Goal: Task Accomplishment & Management: Complete application form

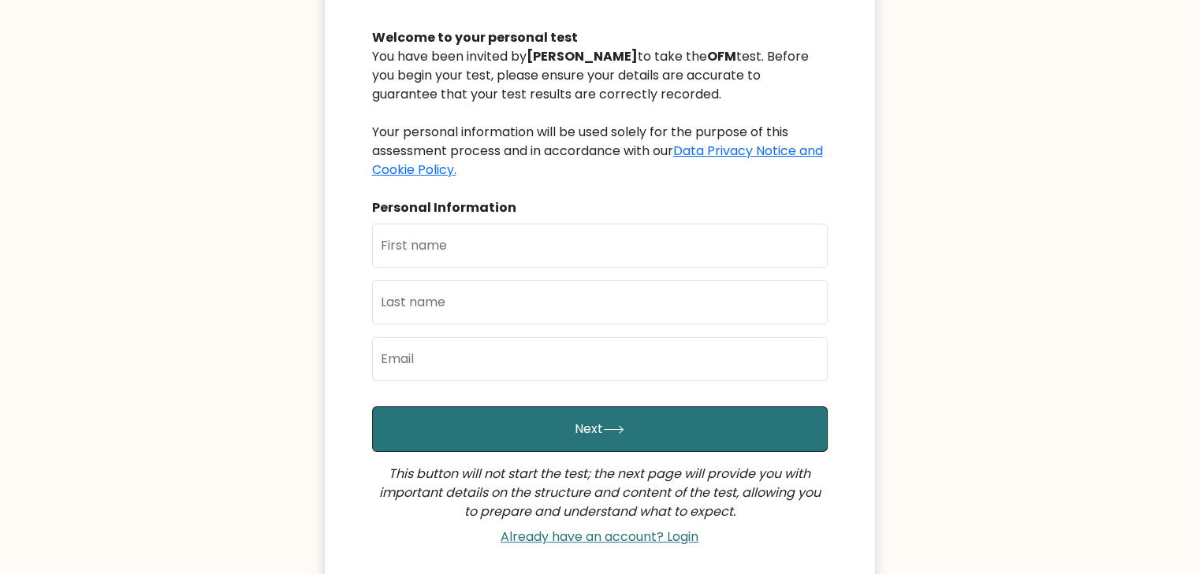
scroll to position [152, 0]
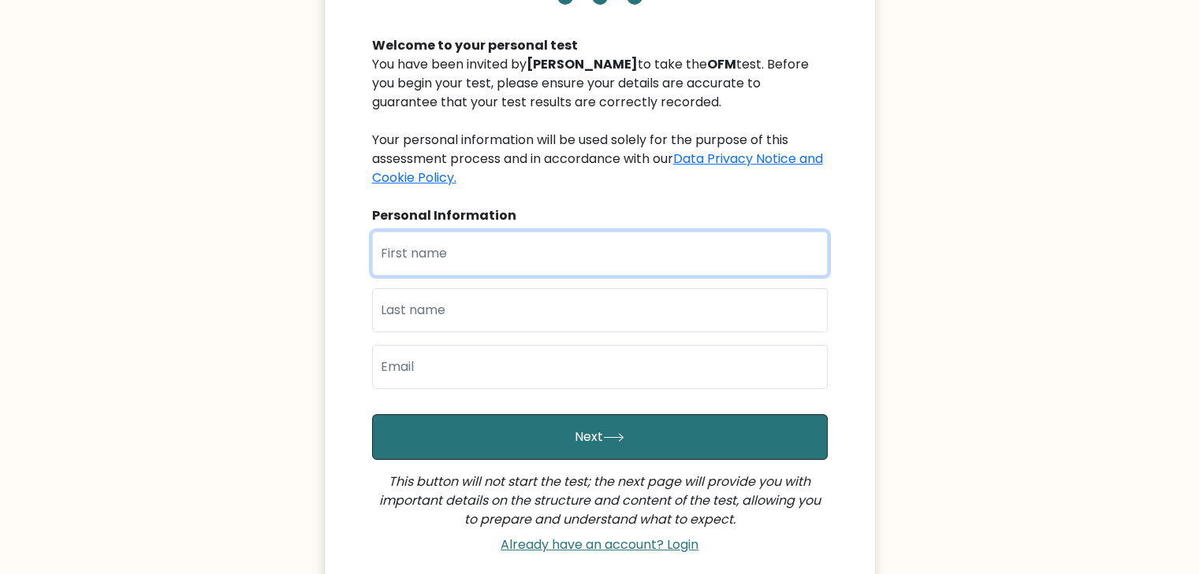
click at [492, 259] on input "text" at bounding box center [599, 254] width 455 height 44
type input "[PERSON_NAME]"
type input "Almodiel"
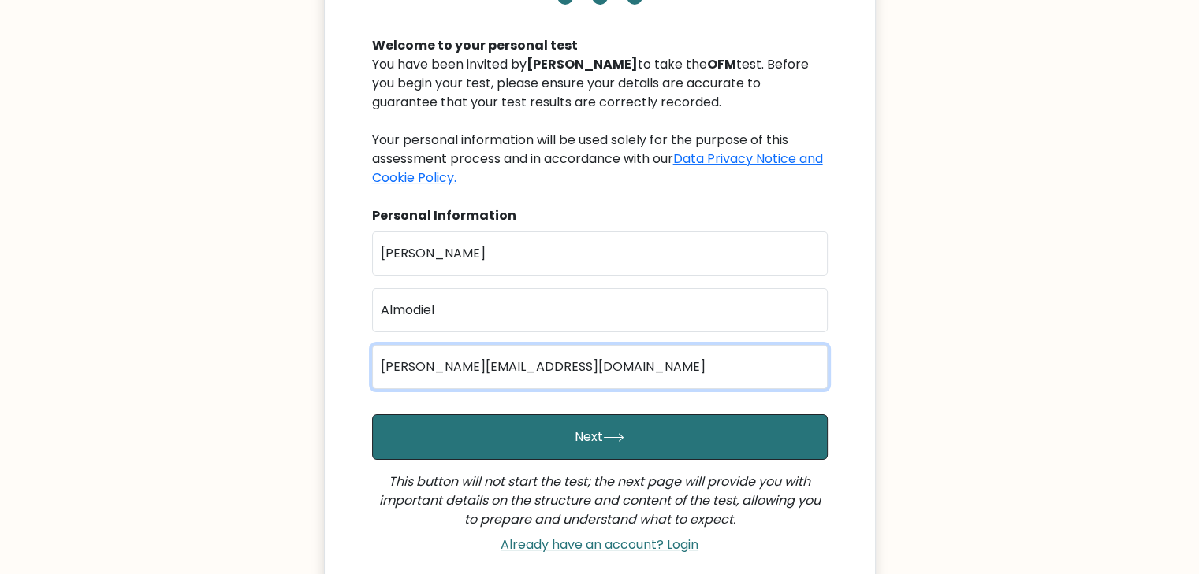
click at [517, 365] on input "danielle.razerzone@yahoo.com" at bounding box center [599, 367] width 455 height 44
click at [518, 365] on input "danielle.razerzone@yahoo.com" at bounding box center [599, 367] width 455 height 44
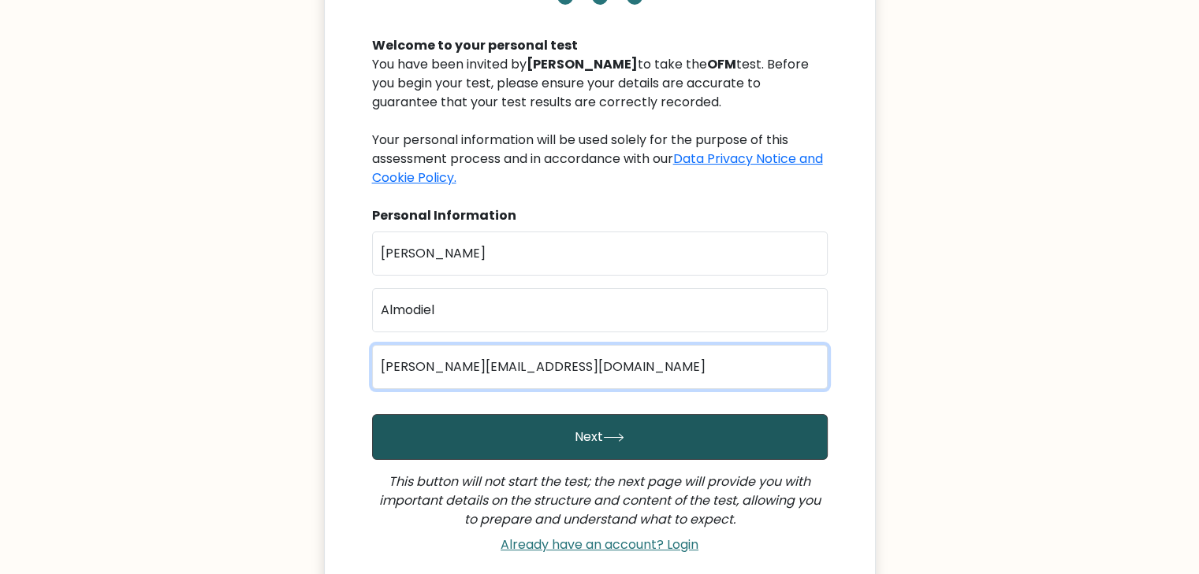
type input "danielle.razerzone@gmail.com"
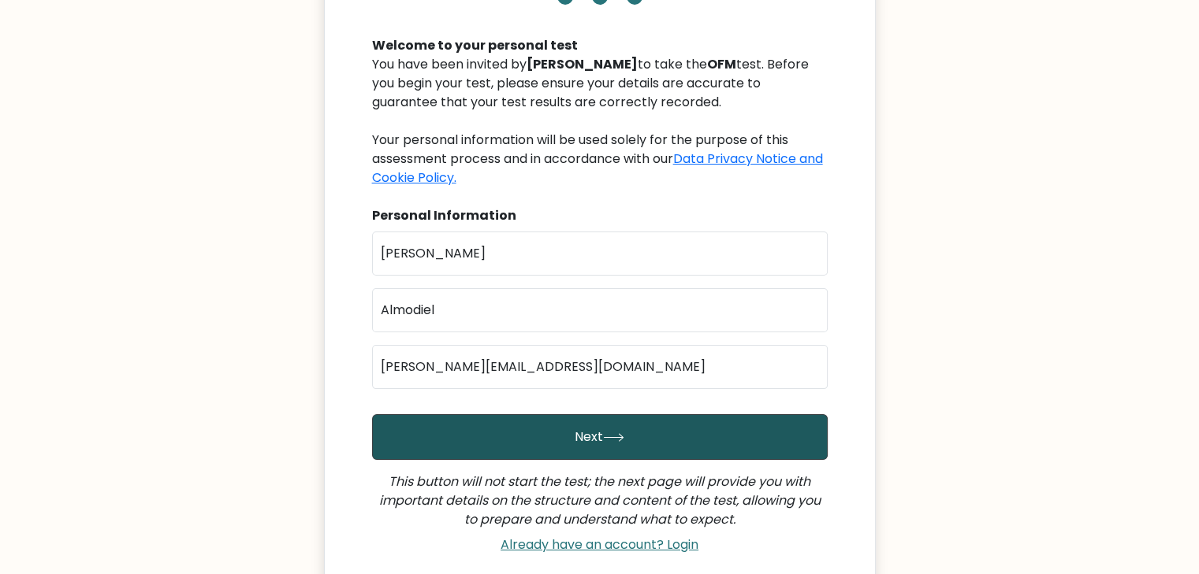
click at [677, 427] on button "Next" at bounding box center [599, 437] width 455 height 46
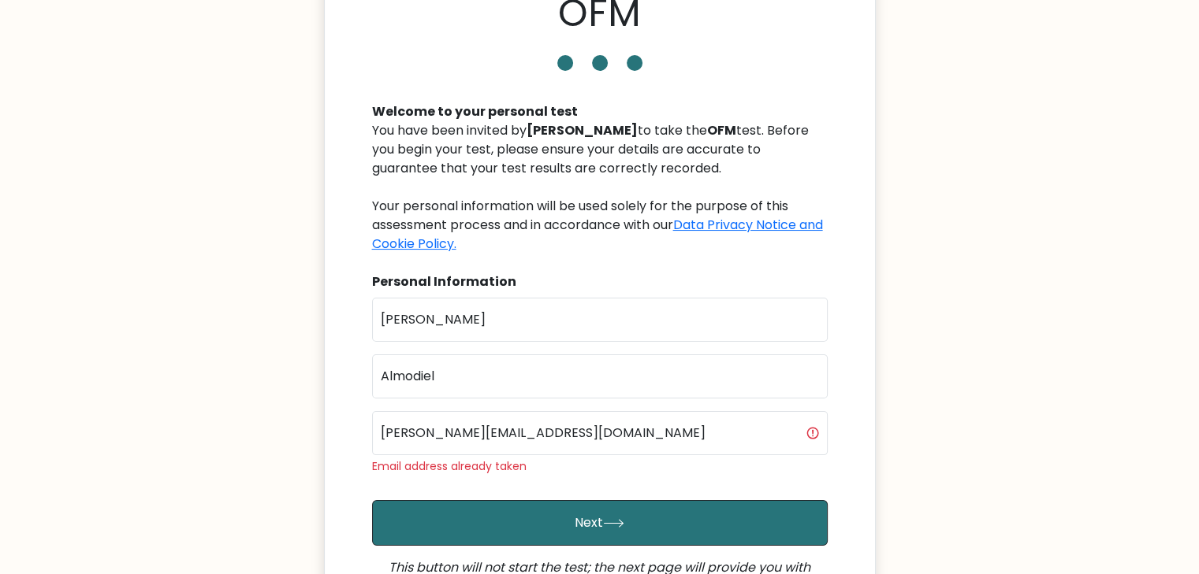
scroll to position [236, 0]
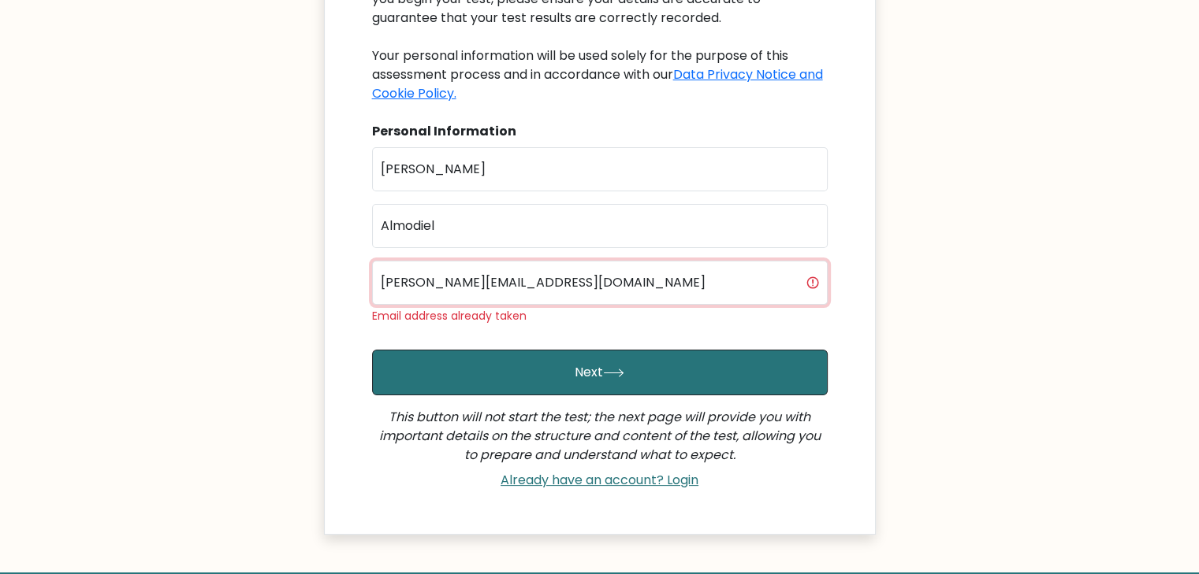
click at [526, 284] on input "danielle.razerzone@gmail.com" at bounding box center [599, 283] width 455 height 44
click at [525, 284] on input "danielle.razerzone@gmail.com" at bounding box center [599, 283] width 455 height 44
click at [522, 275] on input "danielle.razerzone@gmail.com" at bounding box center [599, 283] width 455 height 44
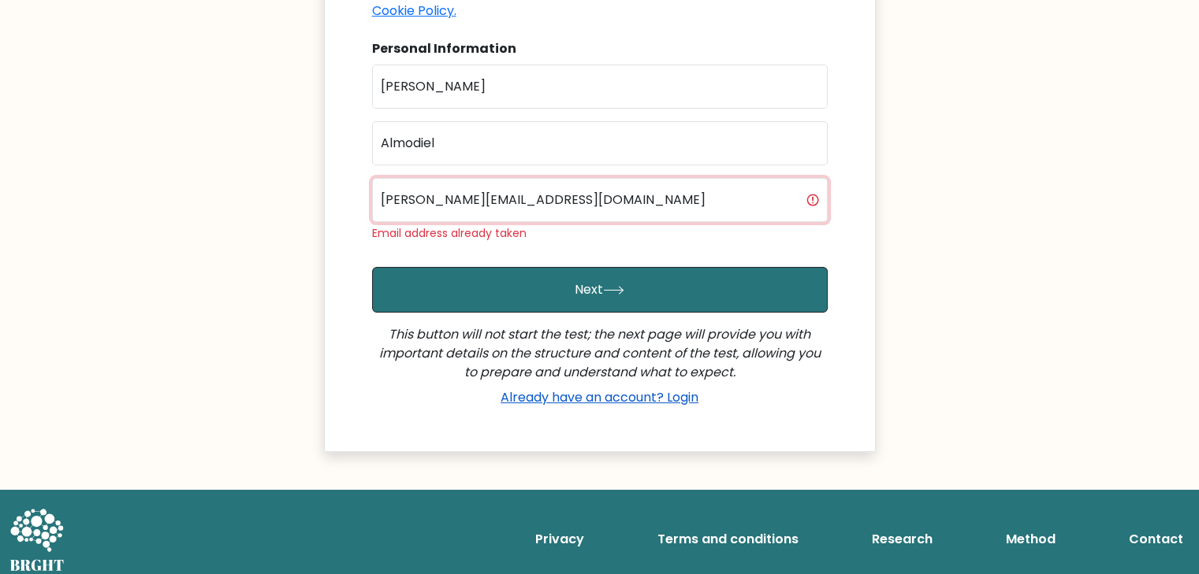
scroll to position [329, 0]
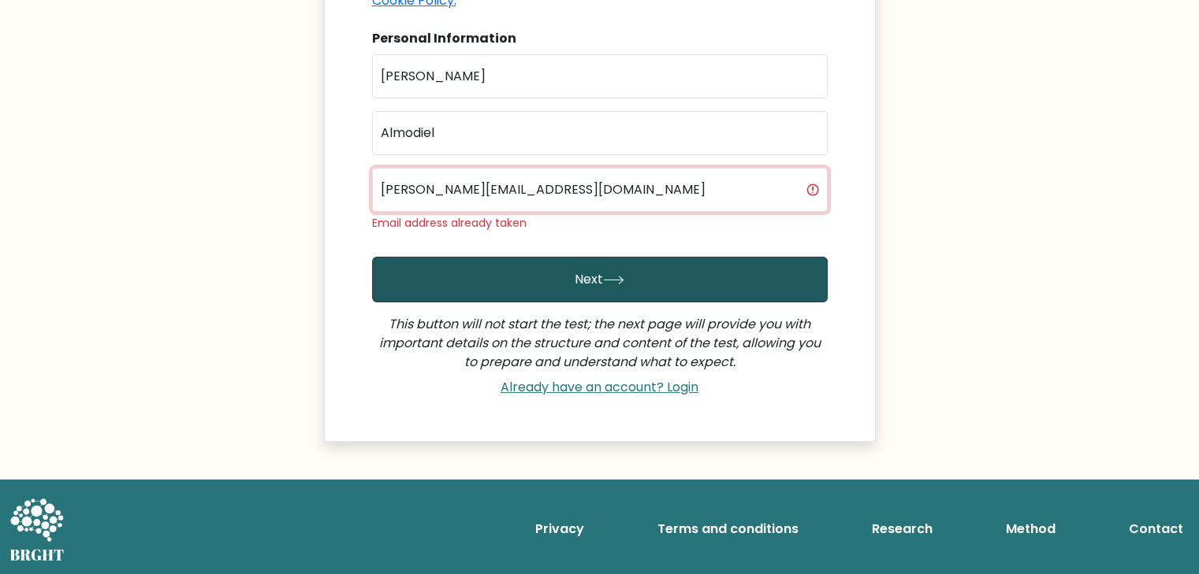
type input "danielle.razerzone@yahoo.com"
click at [646, 284] on button "Next" at bounding box center [599, 280] width 455 height 46
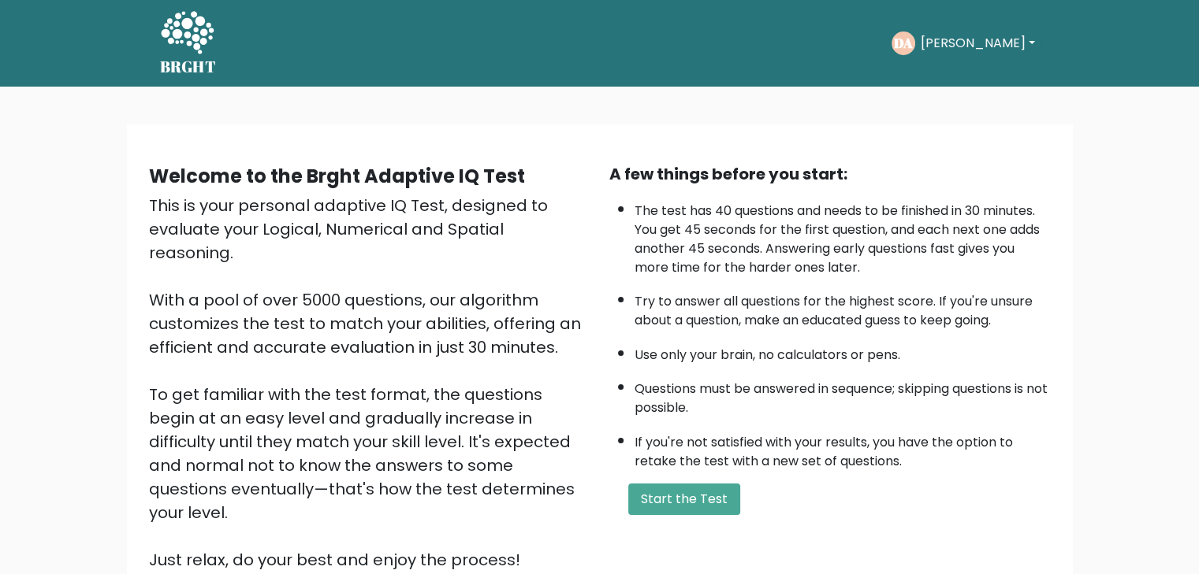
click at [667, 504] on button "Start the Test" at bounding box center [684, 500] width 112 height 32
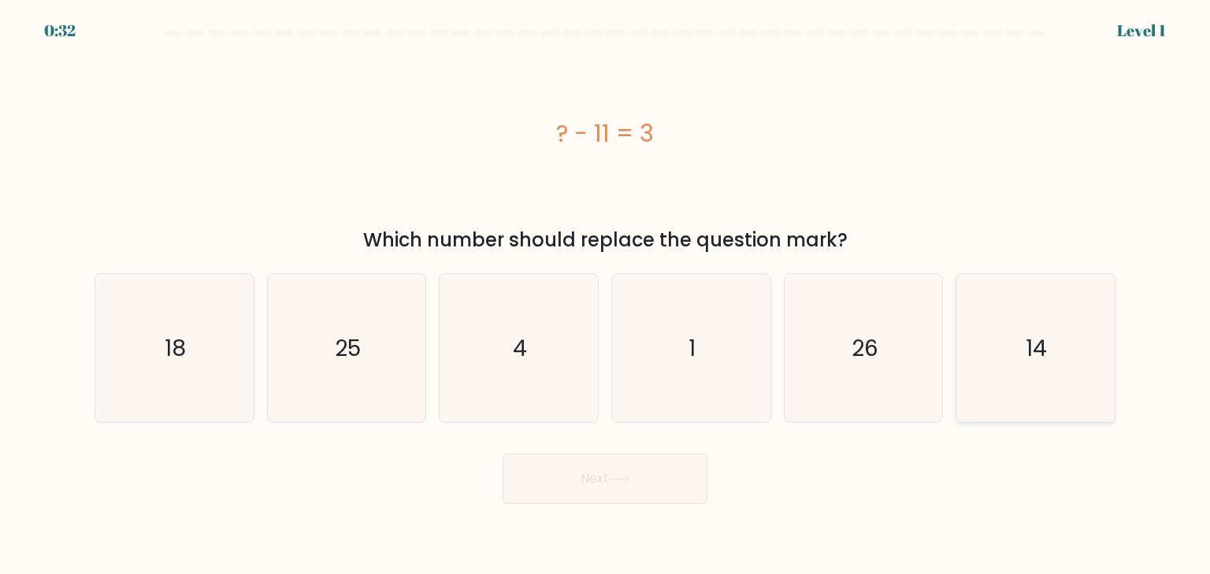
click at [973, 388] on icon "14" at bounding box center [1035, 348] width 148 height 148
click at [606, 296] on input "f. 14" at bounding box center [605, 292] width 1 height 8
radio input "true"
click at [583, 495] on button "Next" at bounding box center [605, 479] width 205 height 50
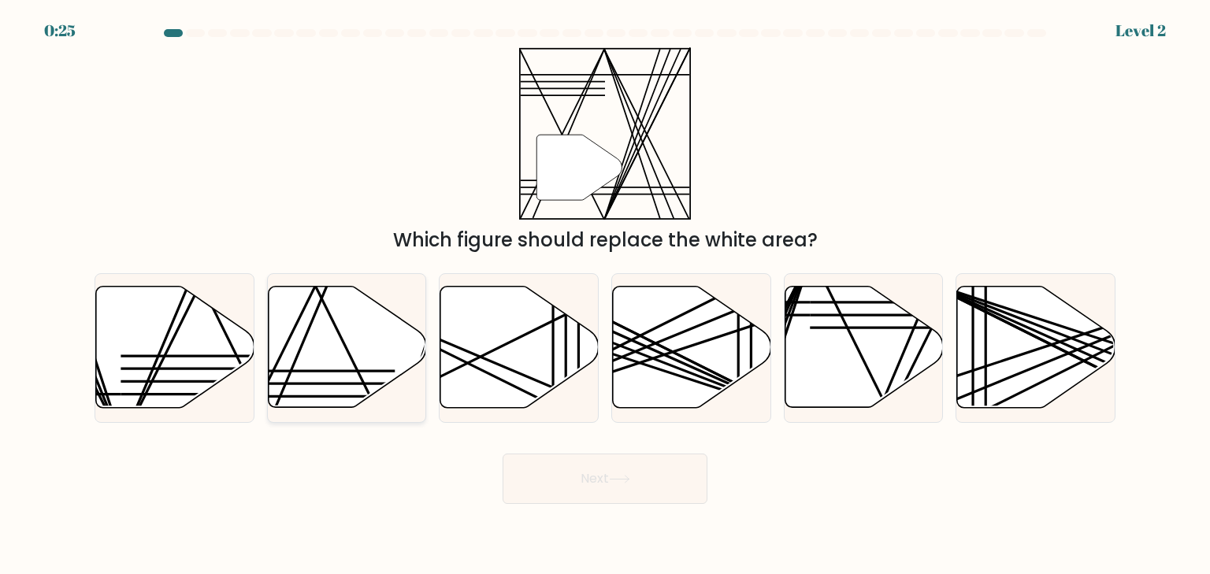
click at [339, 351] on icon at bounding box center [347, 347] width 158 height 121
click at [605, 296] on input "b." at bounding box center [605, 292] width 1 height 8
radio input "true"
click at [648, 470] on button "Next" at bounding box center [605, 479] width 205 height 50
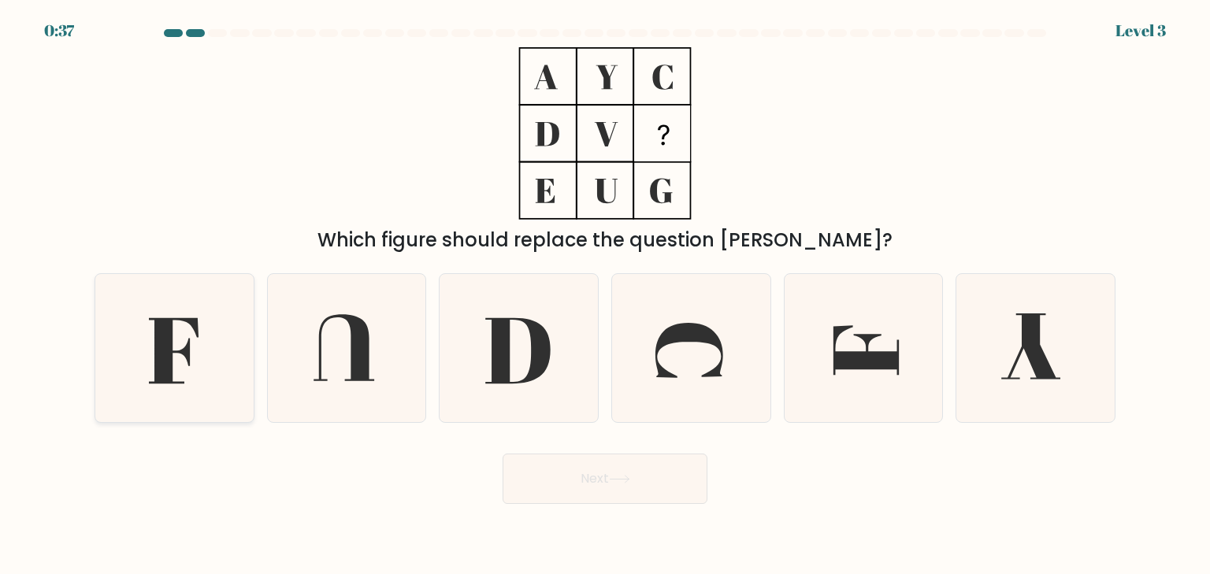
click at [216, 346] on icon at bounding box center [174, 348] width 148 height 148
click at [605, 296] on input "a." at bounding box center [605, 292] width 1 height 8
radio input "true"
click at [615, 511] on body "0:36 Level 3" at bounding box center [605, 287] width 1210 height 574
click at [626, 486] on button "Next" at bounding box center [605, 479] width 205 height 50
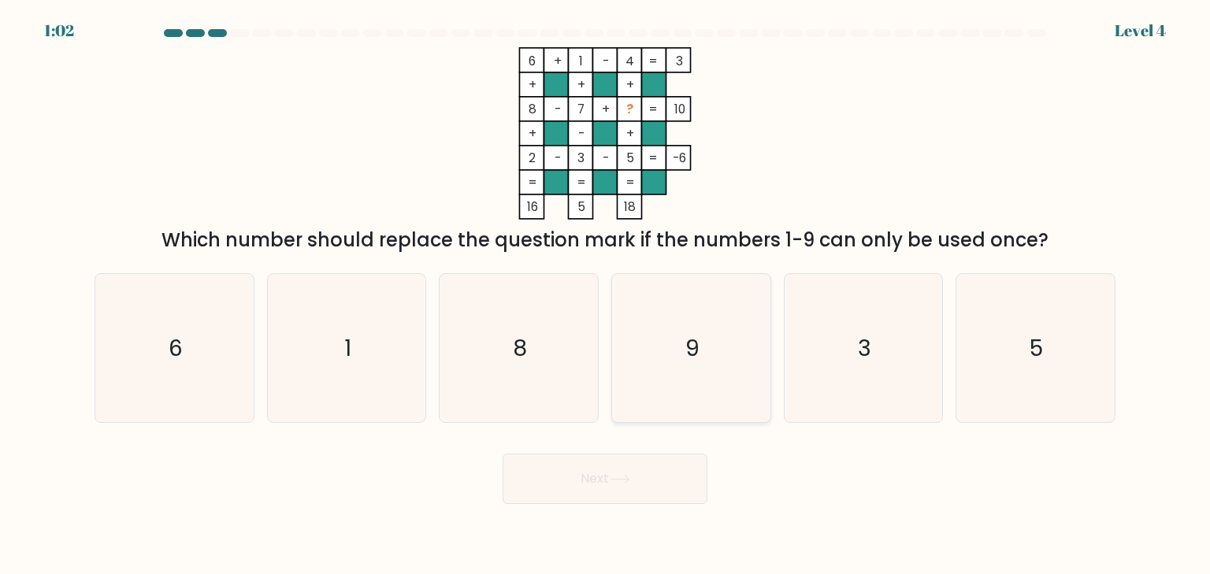
click at [680, 356] on icon "9" at bounding box center [691, 348] width 148 height 148
click at [606, 296] on input "d. 9" at bounding box center [605, 292] width 1 height 8
radio input "true"
click at [604, 489] on button "Next" at bounding box center [605, 479] width 205 height 50
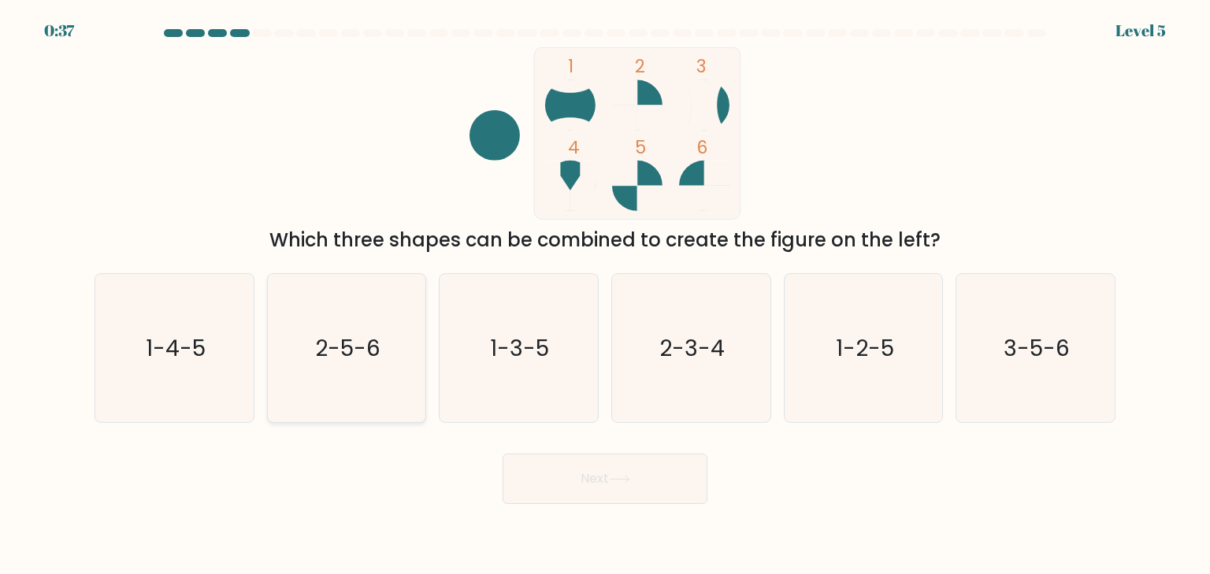
drag, startPoint x: 345, startPoint y: 374, endPoint x: 385, endPoint y: 398, distance: 46.4
click at [345, 373] on icon "2-5-6" at bounding box center [347, 348] width 148 height 148
click at [605, 296] on input "b. 2-5-6" at bounding box center [605, 292] width 1 height 8
radio input "true"
click at [634, 495] on button "Next" at bounding box center [605, 479] width 205 height 50
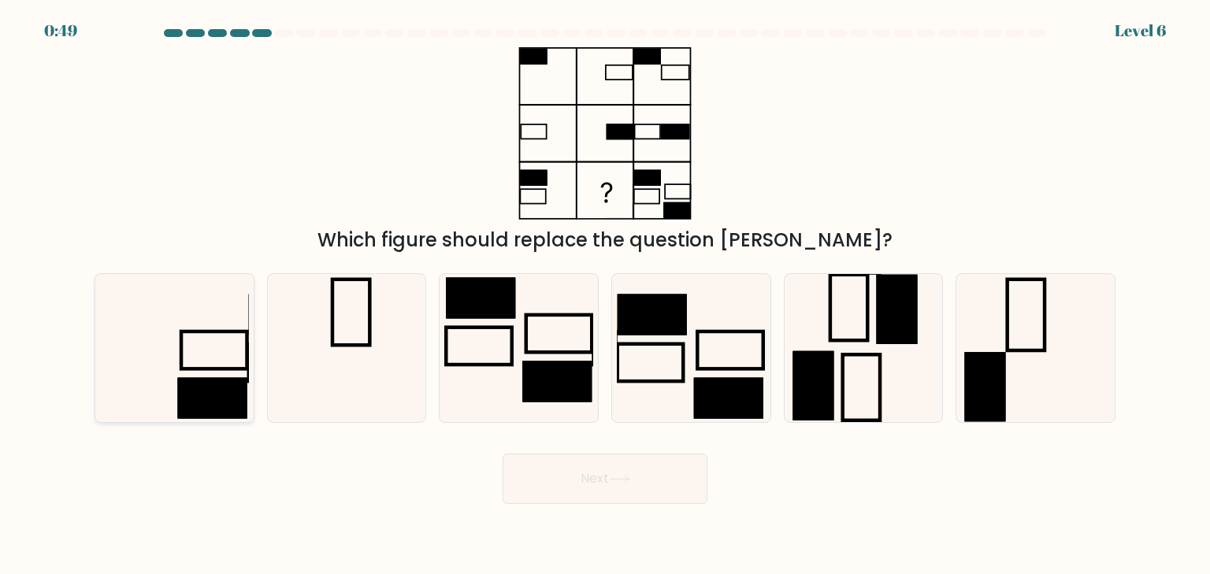
click at [186, 359] on icon at bounding box center [174, 348] width 148 height 148
click at [605, 296] on input "a." at bounding box center [605, 292] width 1 height 8
radio input "true"
click at [666, 480] on button "Next" at bounding box center [605, 479] width 205 height 50
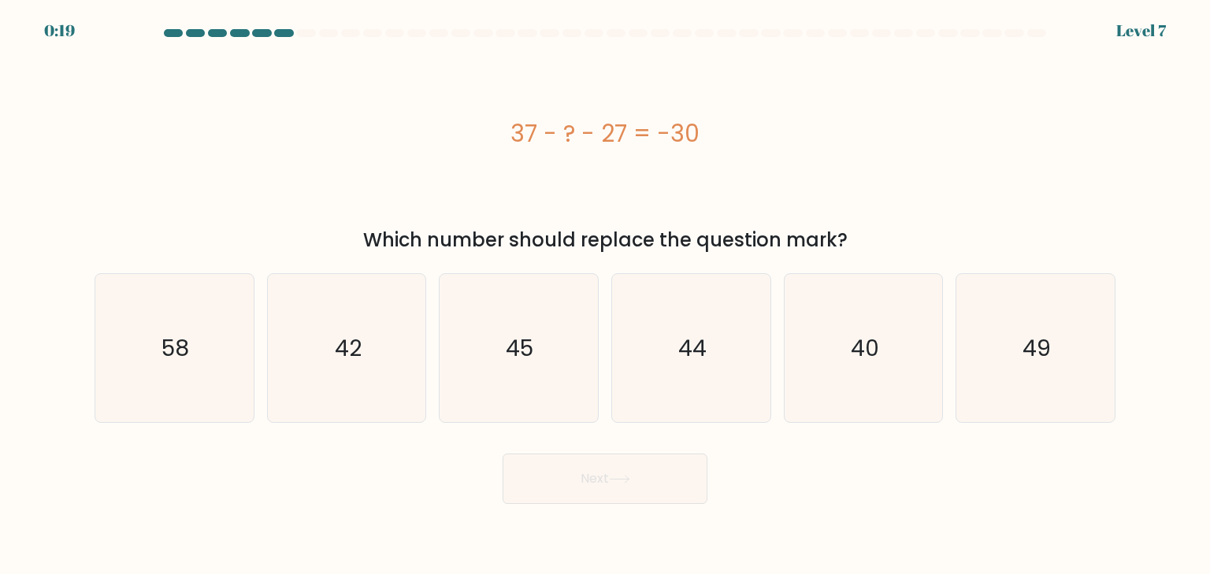
click at [910, 270] on div "a. 58 b. 42 c." at bounding box center [605, 342] width 1034 height 162
click at [890, 282] on icon "40" at bounding box center [864, 348] width 148 height 148
click at [606, 288] on input "e. 40" at bounding box center [605, 292] width 1 height 8
radio input "true"
click at [623, 470] on button "Next" at bounding box center [605, 479] width 205 height 50
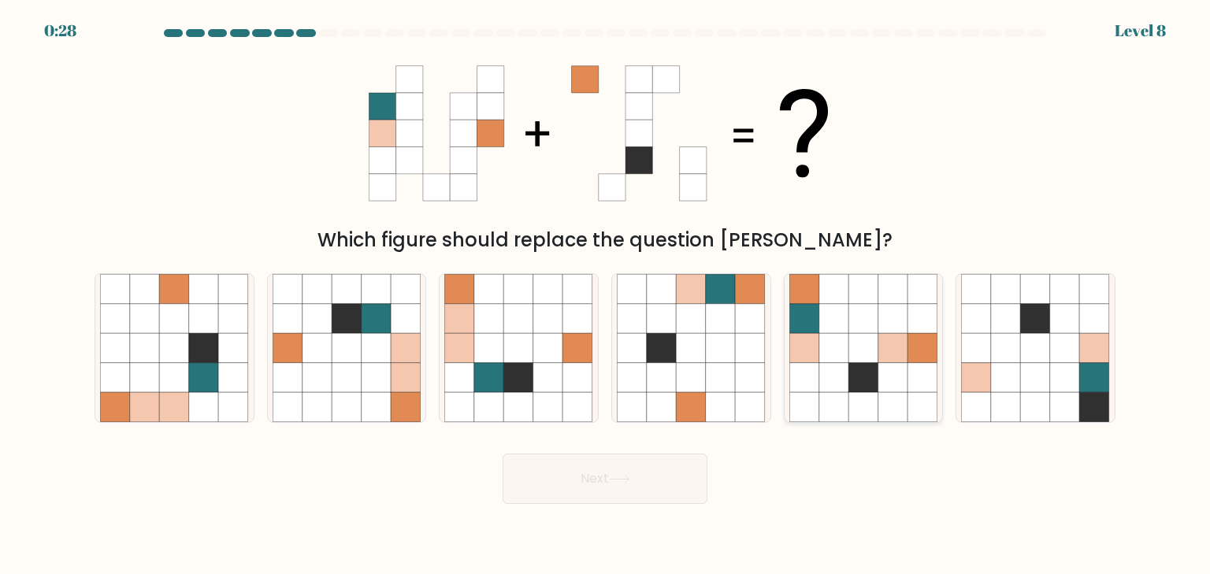
click at [870, 345] on icon at bounding box center [864, 348] width 30 height 30
click at [606, 296] on input "e." at bounding box center [605, 292] width 1 height 8
radio input "true"
click at [645, 492] on button "Next" at bounding box center [605, 479] width 205 height 50
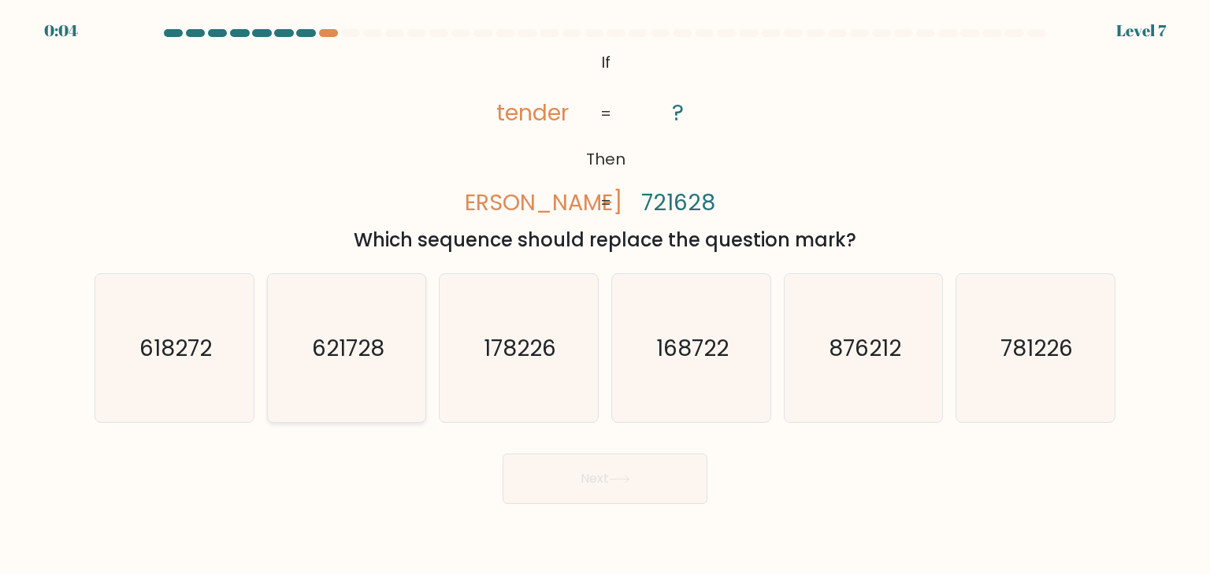
click at [348, 375] on icon "621728" at bounding box center [347, 348] width 148 height 148
click at [605, 296] on input "b. 621728" at bounding box center [605, 292] width 1 height 8
radio input "true"
click at [643, 489] on button "Next" at bounding box center [605, 479] width 205 height 50
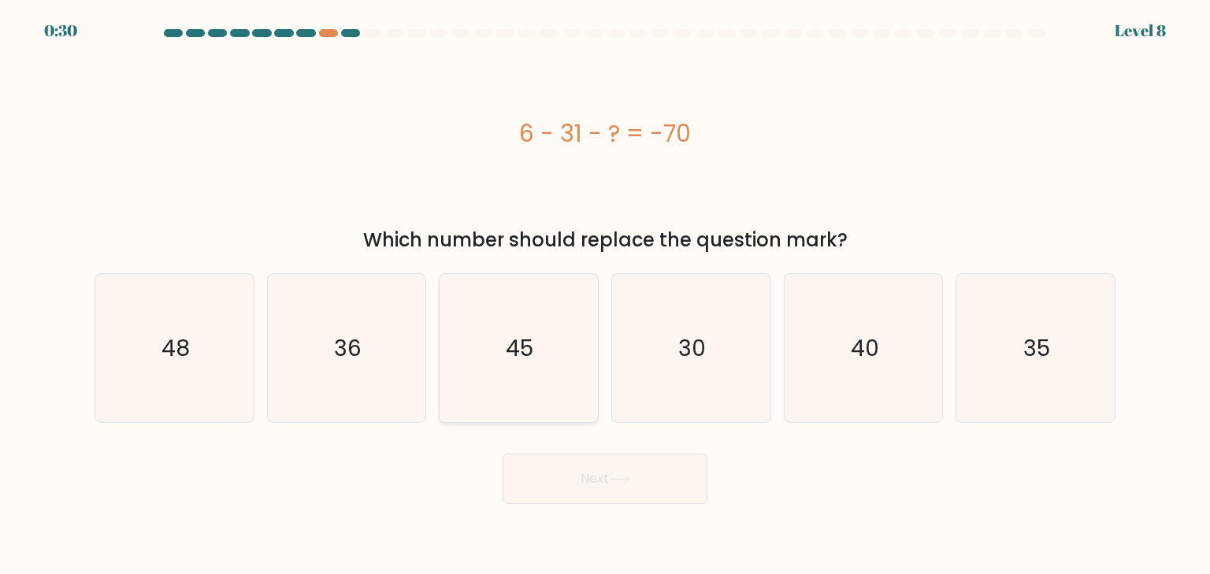
click at [516, 351] on text "45" at bounding box center [521, 349] width 28 height 32
click at [605, 296] on input "c. 45" at bounding box center [605, 292] width 1 height 8
radio input "true"
click at [598, 485] on button "Next" at bounding box center [605, 479] width 205 height 50
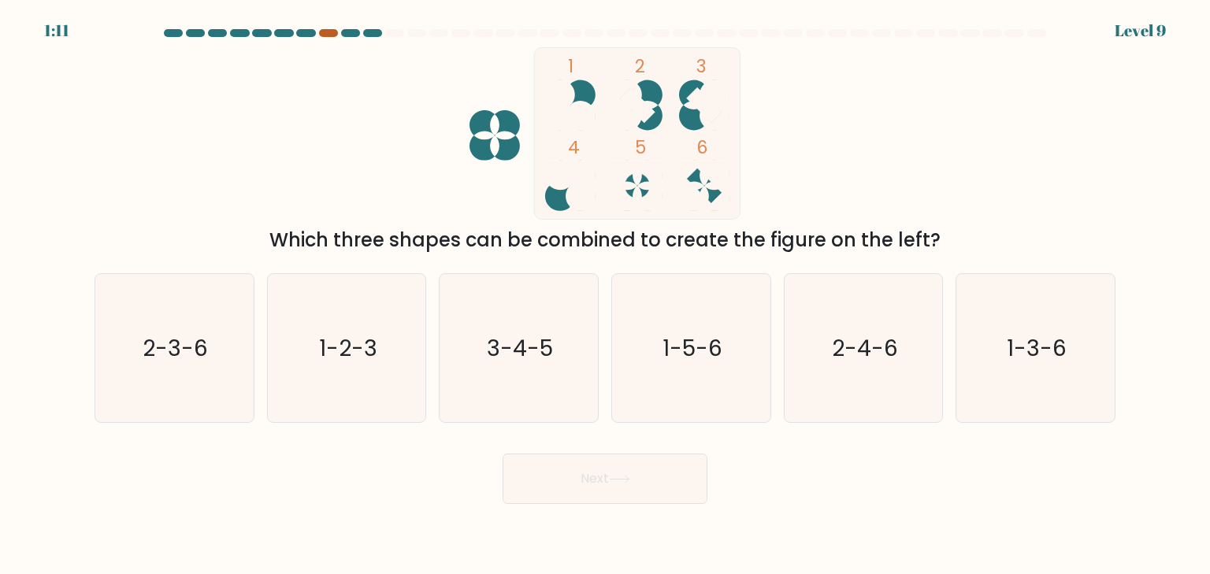
click at [326, 35] on div at bounding box center [328, 33] width 19 height 8
click at [329, 32] on div at bounding box center [328, 33] width 19 height 8
click at [165, 364] on icon "2-3-6" at bounding box center [174, 348] width 148 height 148
click at [605, 296] on input "a. 2-3-6" at bounding box center [605, 292] width 1 height 8
radio input "true"
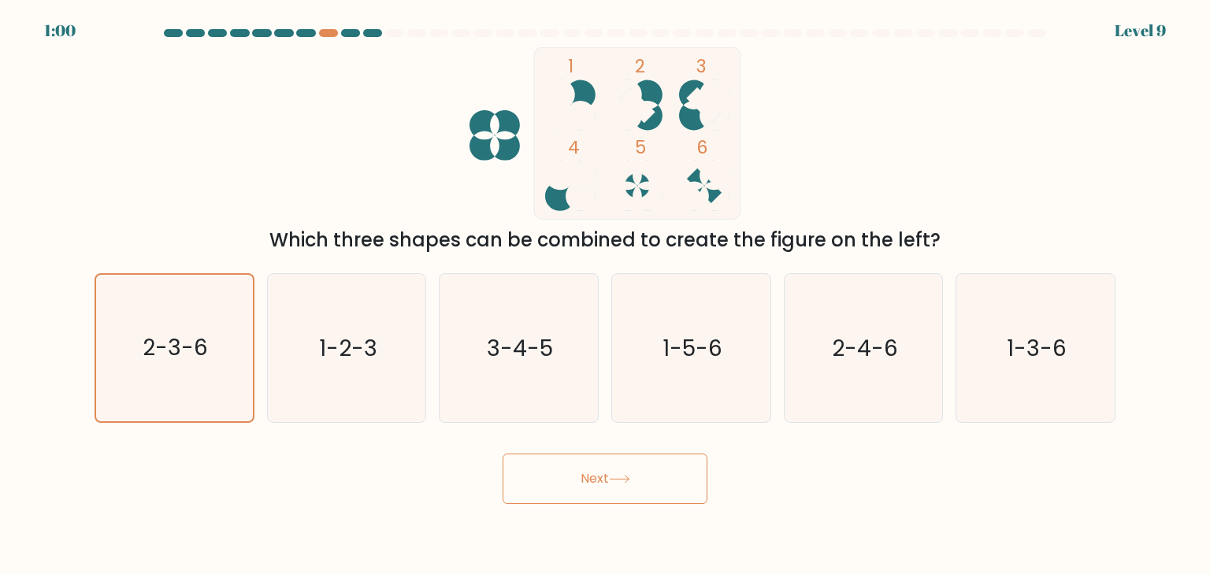
click at [585, 472] on button "Next" at bounding box center [605, 479] width 205 height 50
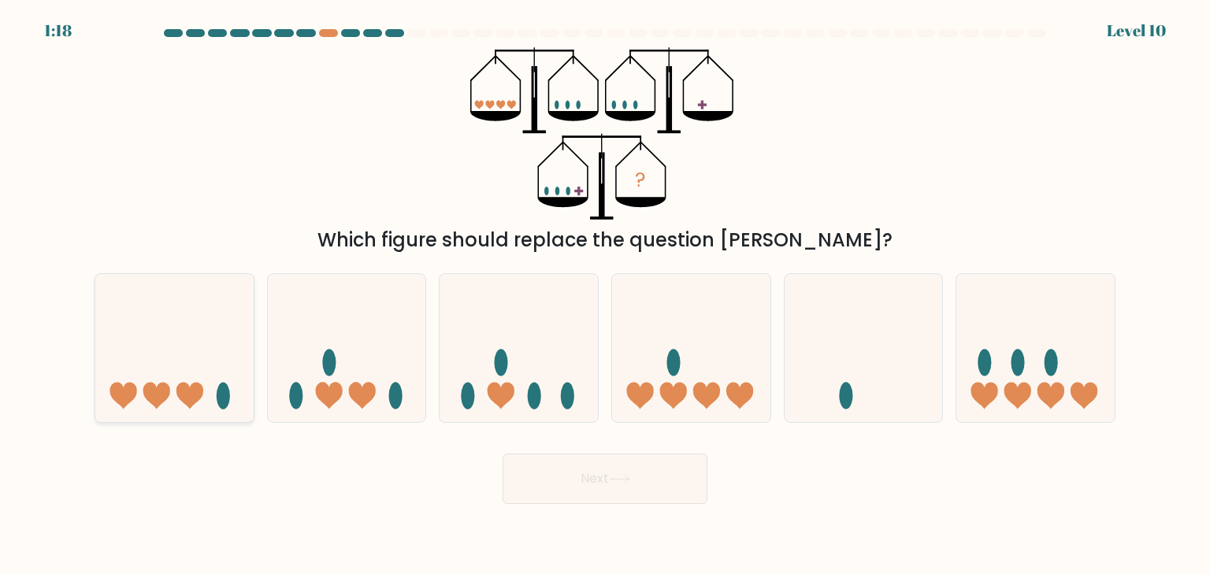
click at [158, 364] on icon at bounding box center [174, 348] width 158 height 131
click at [605, 296] on input "a." at bounding box center [605, 292] width 1 height 8
radio input "true"
click at [609, 490] on button "Next" at bounding box center [605, 479] width 205 height 50
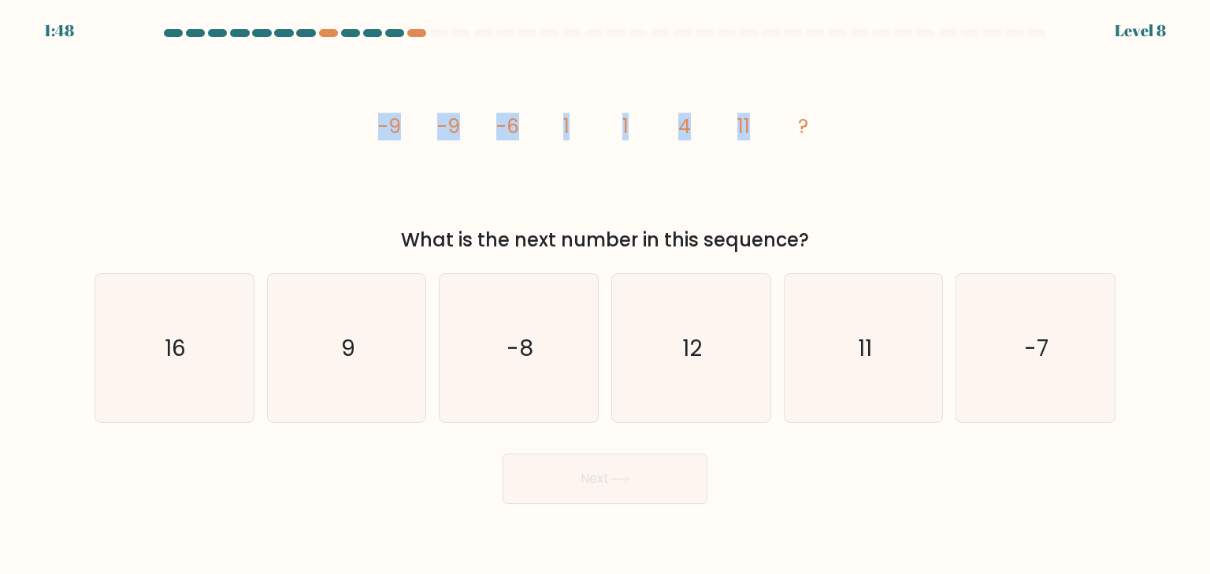
drag, startPoint x: 385, startPoint y: 119, endPoint x: 760, endPoint y: 126, distance: 375.2
click at [760, 126] on div "image/svg+xml -9 -9 -6 1 1 4 11 ? What is the next number in this sequence?" at bounding box center [605, 150] width 1040 height 207
copy g "-9 -9 -6 1 1 4 11"
drag, startPoint x: 401, startPoint y: 237, endPoint x: 827, endPoint y: 241, distance: 426.3
click at [827, 241] on div "What is the next number in this sequence?" at bounding box center [605, 240] width 1002 height 28
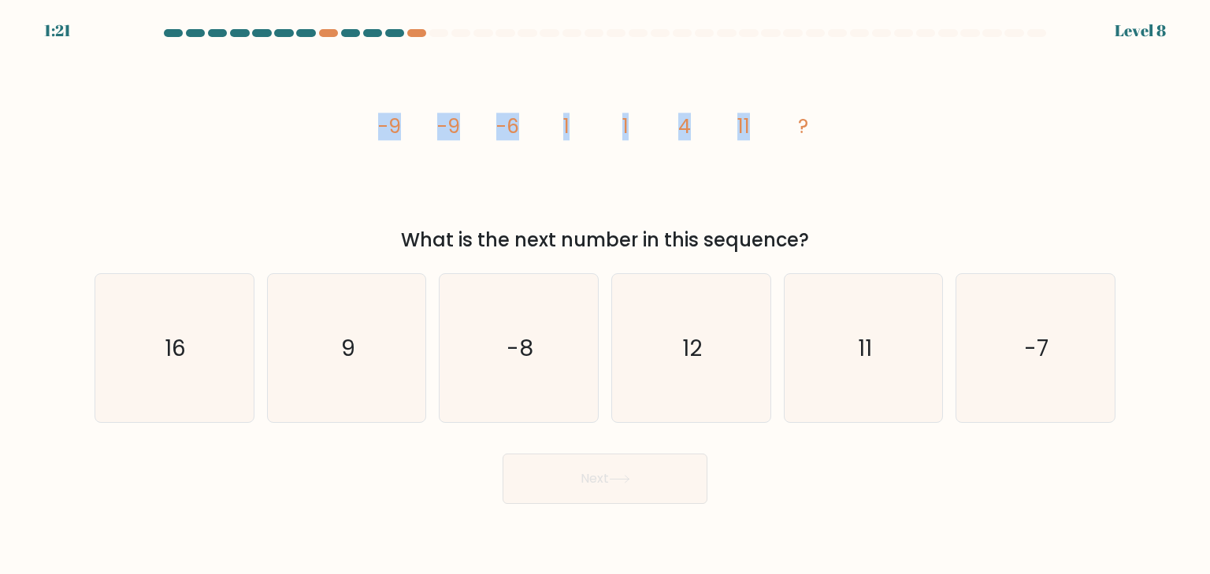
copy div "What is the next number in this sequence?"
click at [344, 355] on text "9" at bounding box center [348, 349] width 14 height 32
click at [605, 296] on input "b. 9" at bounding box center [605, 292] width 1 height 8
radio input "true"
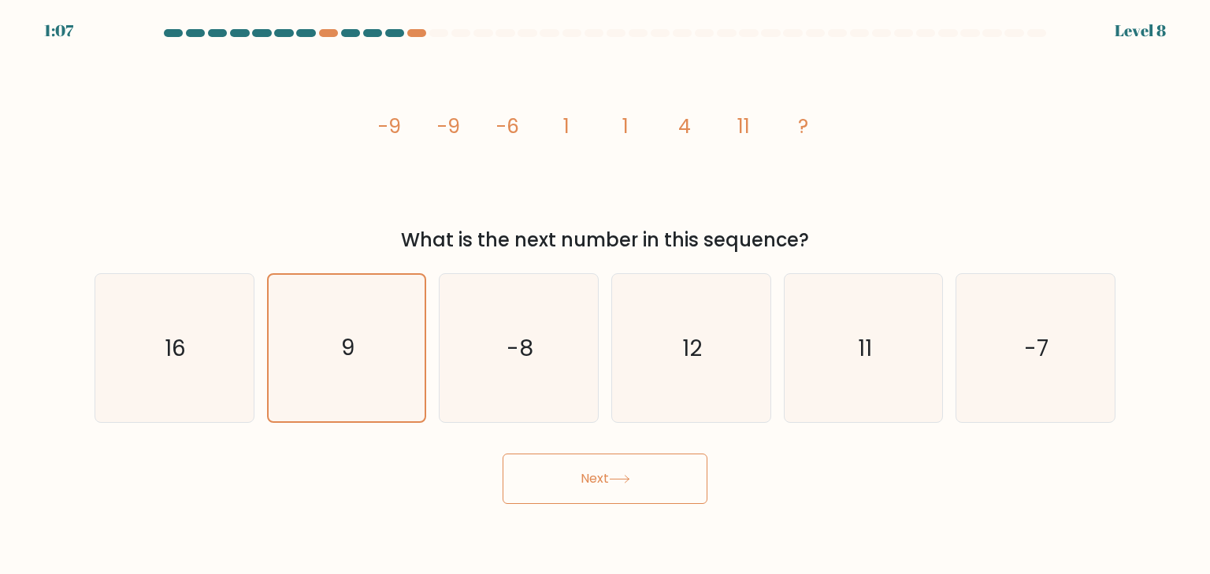
click at [602, 485] on button "Next" at bounding box center [605, 479] width 205 height 50
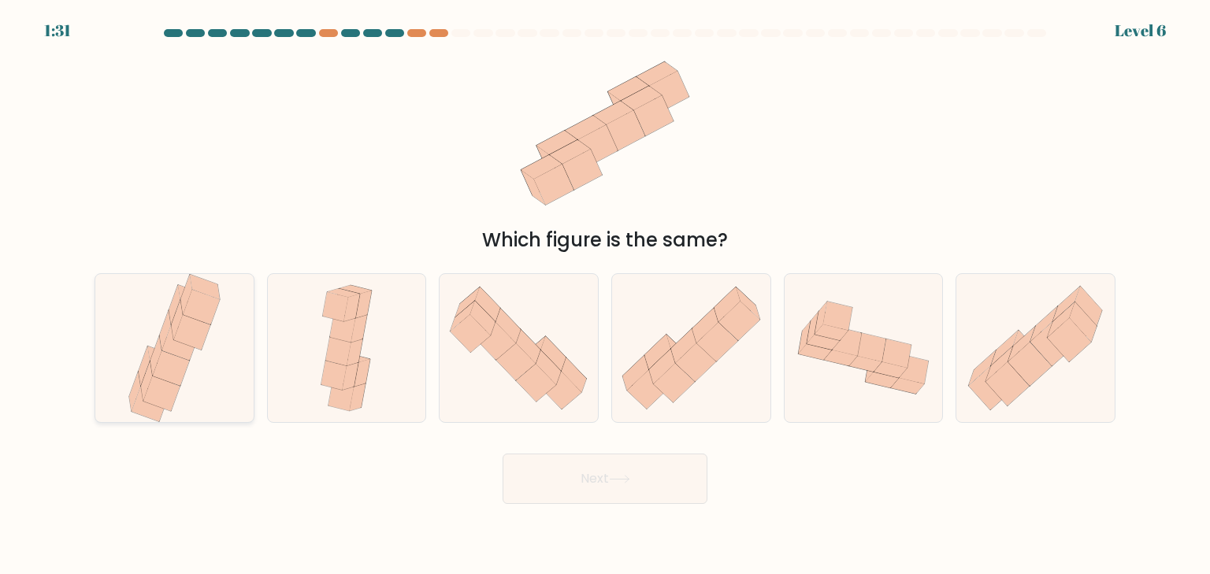
click at [165, 363] on icon at bounding box center [171, 368] width 37 height 35
click at [605, 296] on input "a." at bounding box center [605, 292] width 1 height 8
radio input "true"
click at [578, 484] on button "Next" at bounding box center [605, 479] width 205 height 50
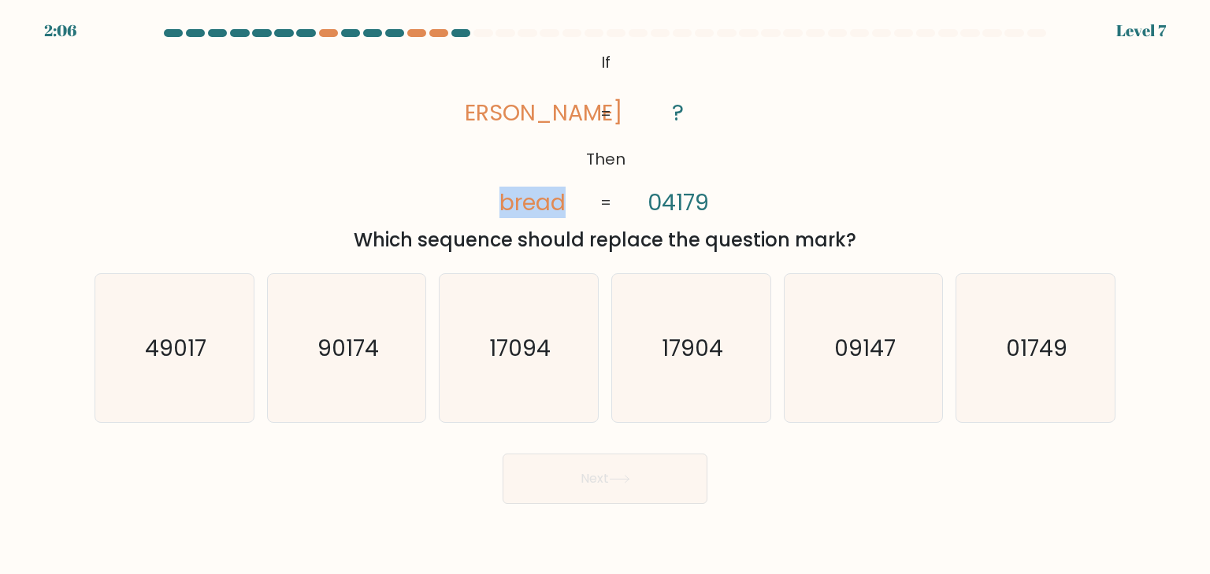
drag, startPoint x: 498, startPoint y: 203, endPoint x: 594, endPoint y: 232, distance: 100.5
click at [573, 207] on icon "@import url('https://fonts.googleapis.com/css?family=Abril+Fatface:400,100,100i…" at bounding box center [606, 133] width 280 height 173
copy tspan "bread"
drag, startPoint x: 640, startPoint y: 206, endPoint x: 741, endPoint y: 206, distance: 100.9
click at [741, 206] on icon "@import url('https://fonts.googleapis.com/css?family=Abril+Fatface:400,100,100i…" at bounding box center [606, 133] width 280 height 173
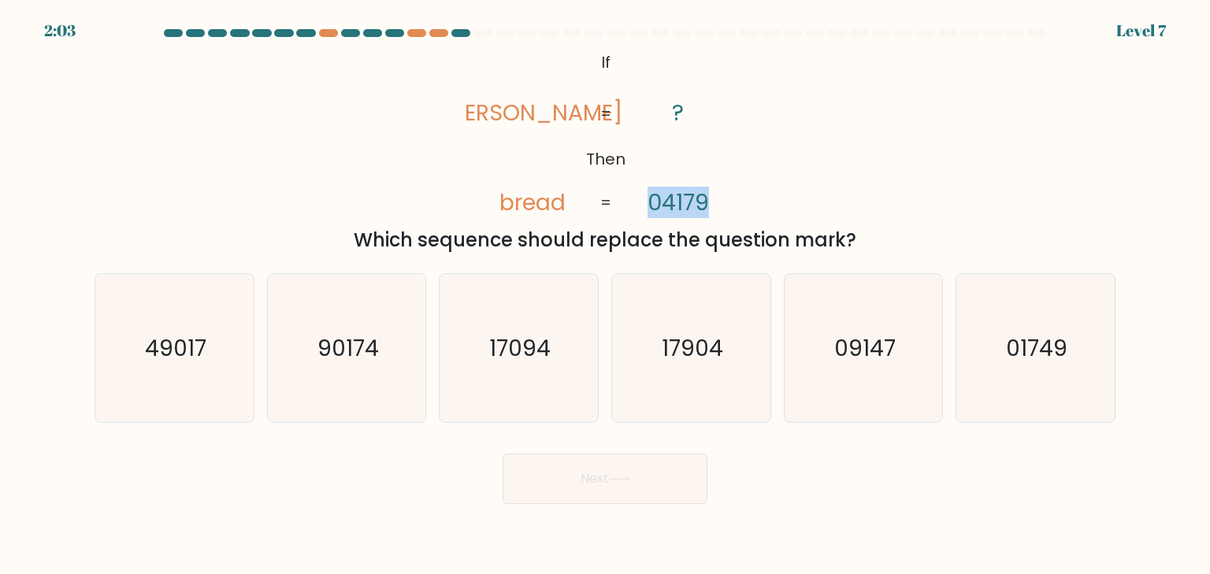
copy tspan "04179"
click at [1045, 375] on icon "01749" at bounding box center [1035, 348] width 148 height 148
click at [606, 296] on input "f. 01749" at bounding box center [605, 292] width 1 height 8
radio input "true"
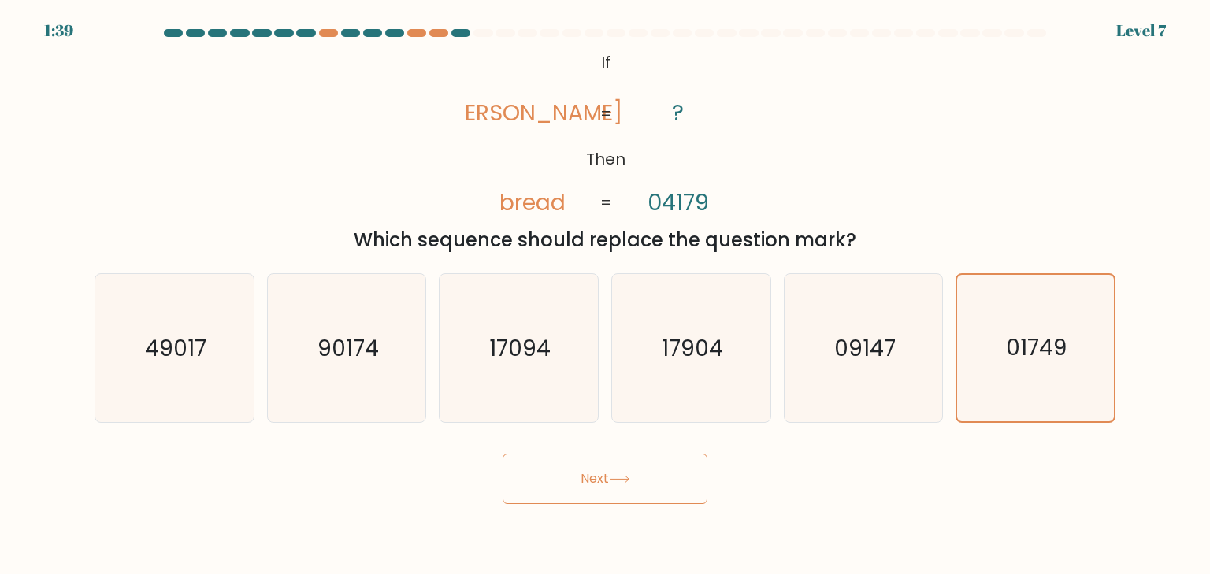
click at [656, 470] on button "Next" at bounding box center [605, 479] width 205 height 50
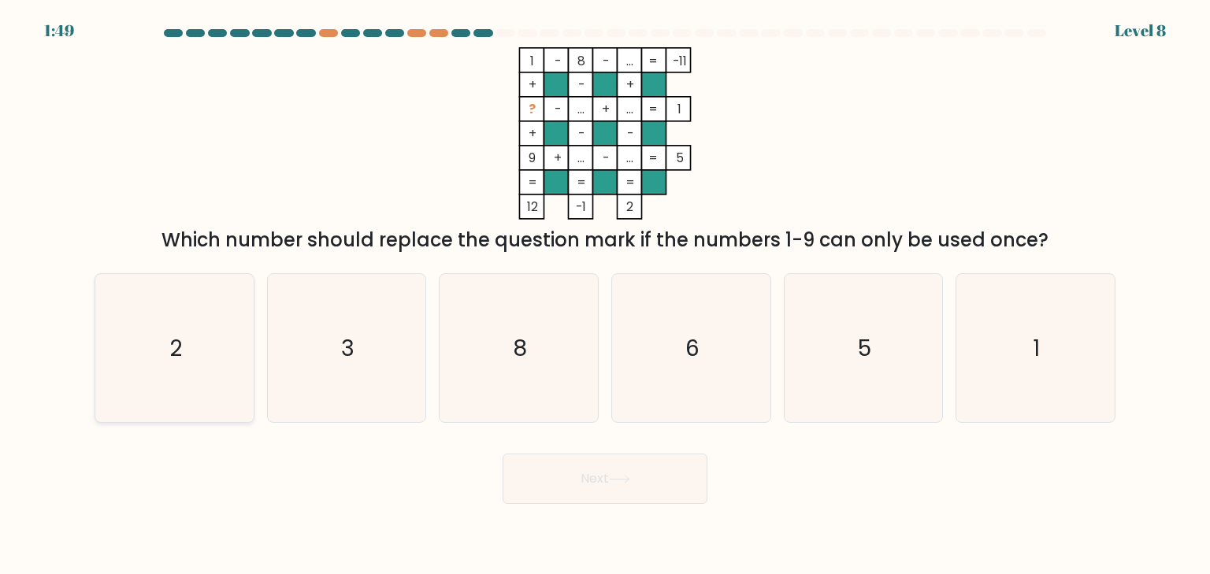
click at [177, 348] on text "2" at bounding box center [175, 349] width 13 height 32
click at [605, 296] on input "a. 2" at bounding box center [605, 292] width 1 height 8
radio input "true"
click at [1037, 339] on text "1" at bounding box center [1037, 349] width 7 height 32
click at [606, 296] on input "f. 1" at bounding box center [605, 292] width 1 height 8
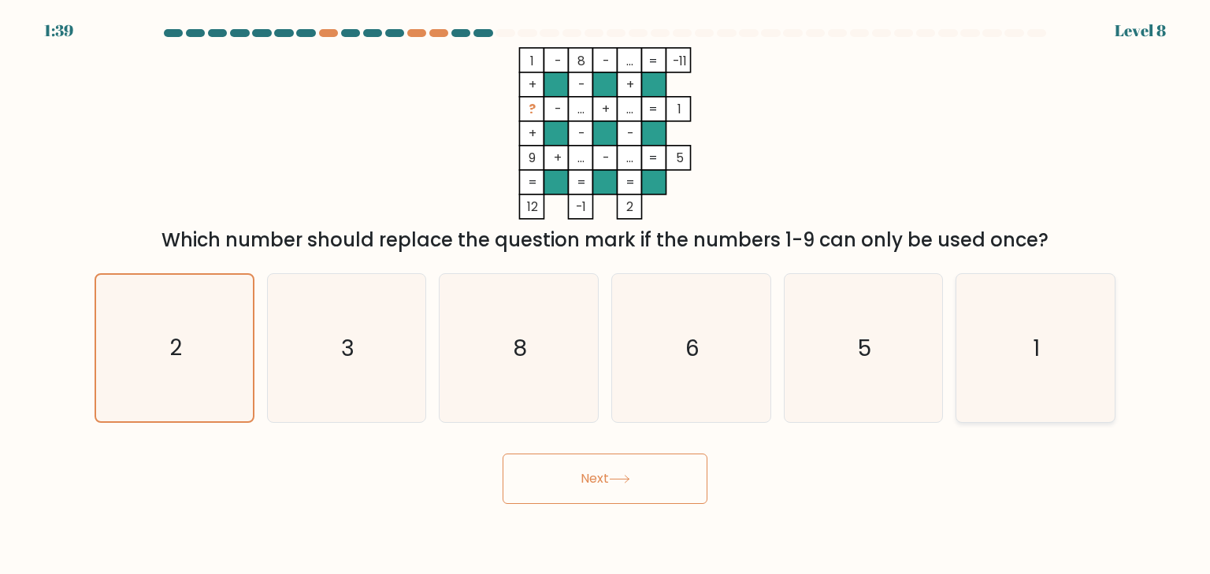
radio input "true"
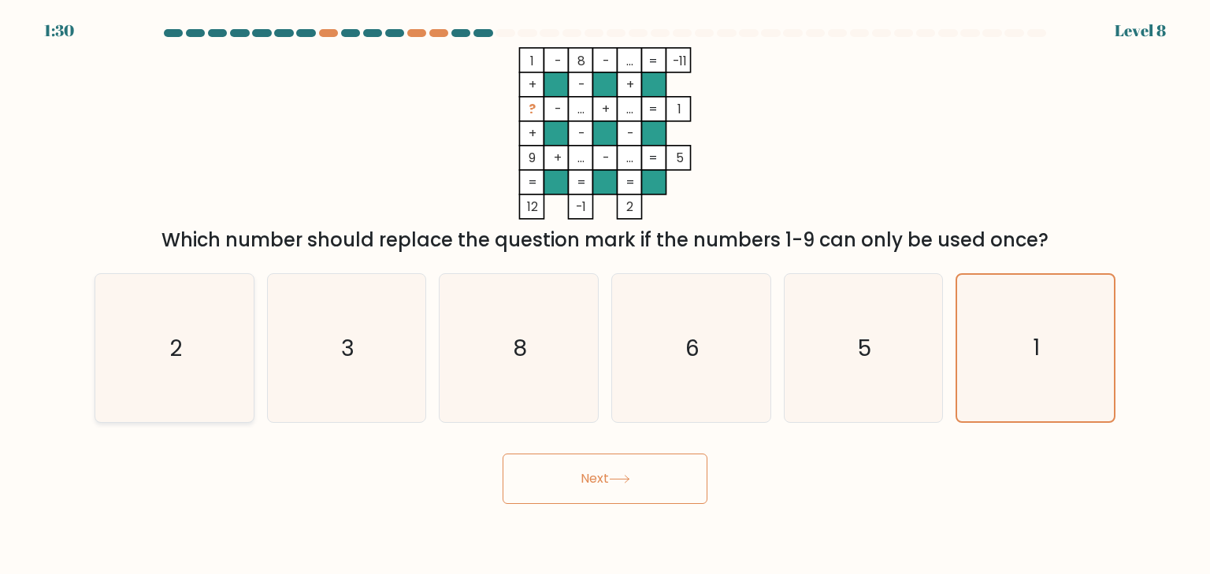
click at [177, 349] on text "2" at bounding box center [175, 349] width 13 height 32
click at [605, 296] on input "a. 2" at bounding box center [605, 292] width 1 height 8
radio input "true"
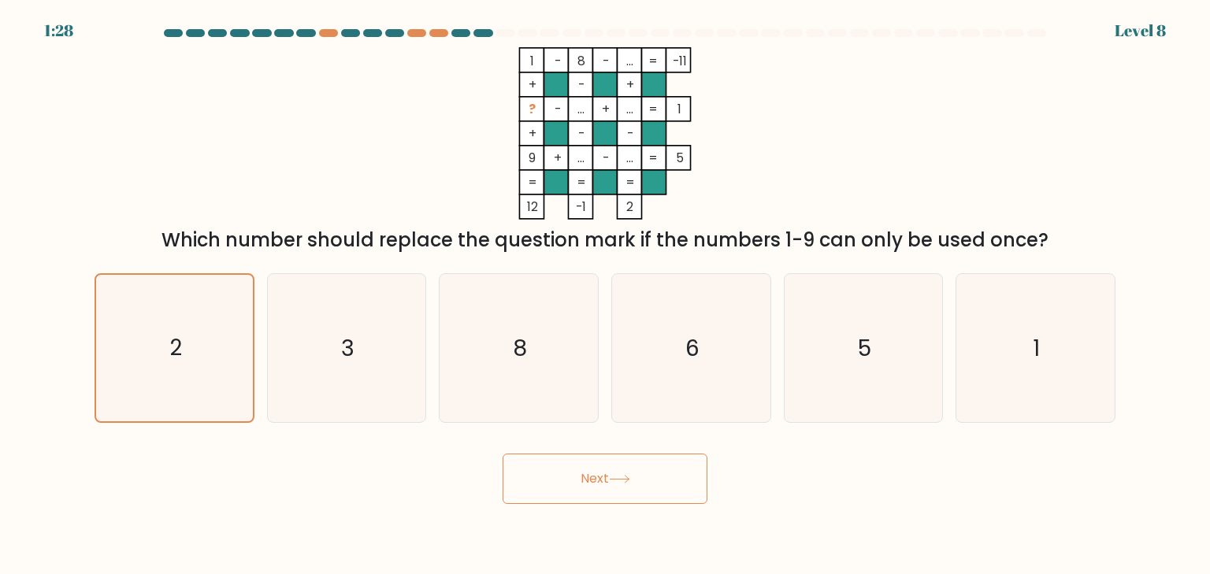
click at [586, 490] on button "Next" at bounding box center [605, 479] width 205 height 50
click at [602, 478] on button "Next" at bounding box center [605, 479] width 205 height 50
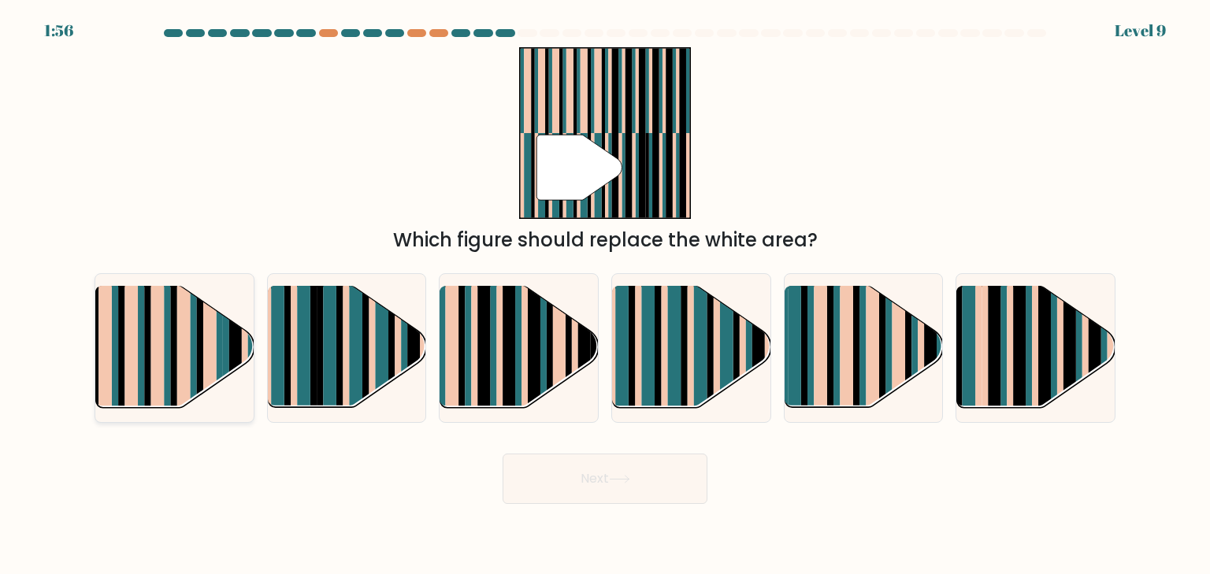
click at [149, 343] on rect at bounding box center [147, 335] width 6 height 157
click at [605, 296] on input "a." at bounding box center [605, 292] width 1 height 8
radio input "true"
click at [637, 486] on button "Next" at bounding box center [605, 479] width 205 height 50
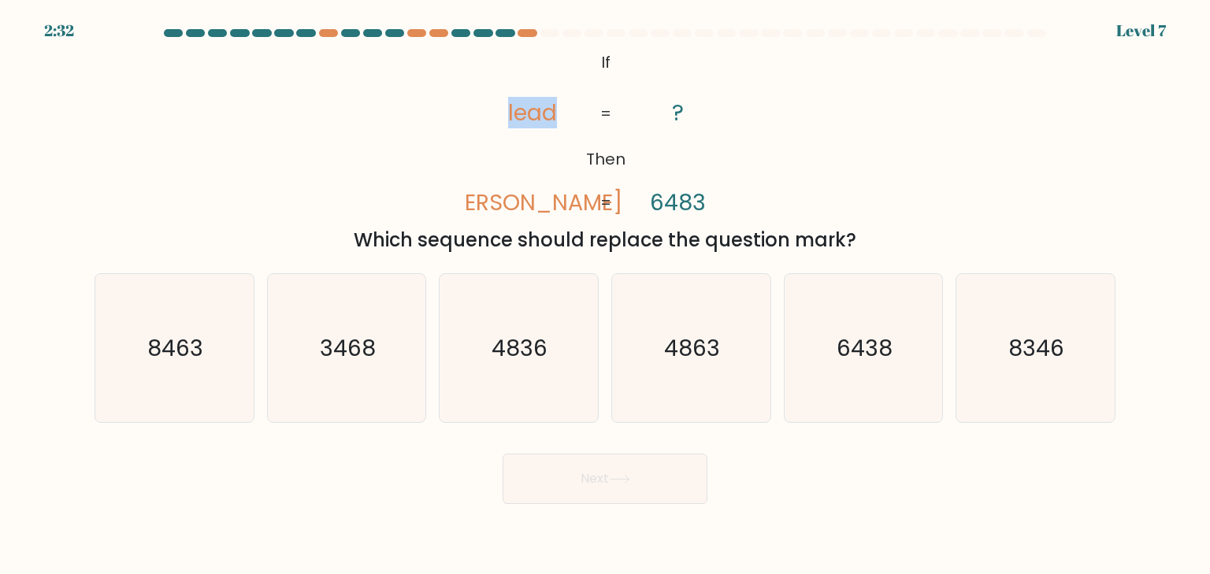
drag, startPoint x: 493, startPoint y: 117, endPoint x: 552, endPoint y: 108, distance: 59.0
click at [552, 108] on icon "@import url('https://fonts.googleapis.com/css?family=Abril+Fatface:400,100,100i…" at bounding box center [606, 133] width 280 height 173
click at [527, 199] on tspan "dale" at bounding box center [533, 203] width 180 height 32
copy tspan "dale"
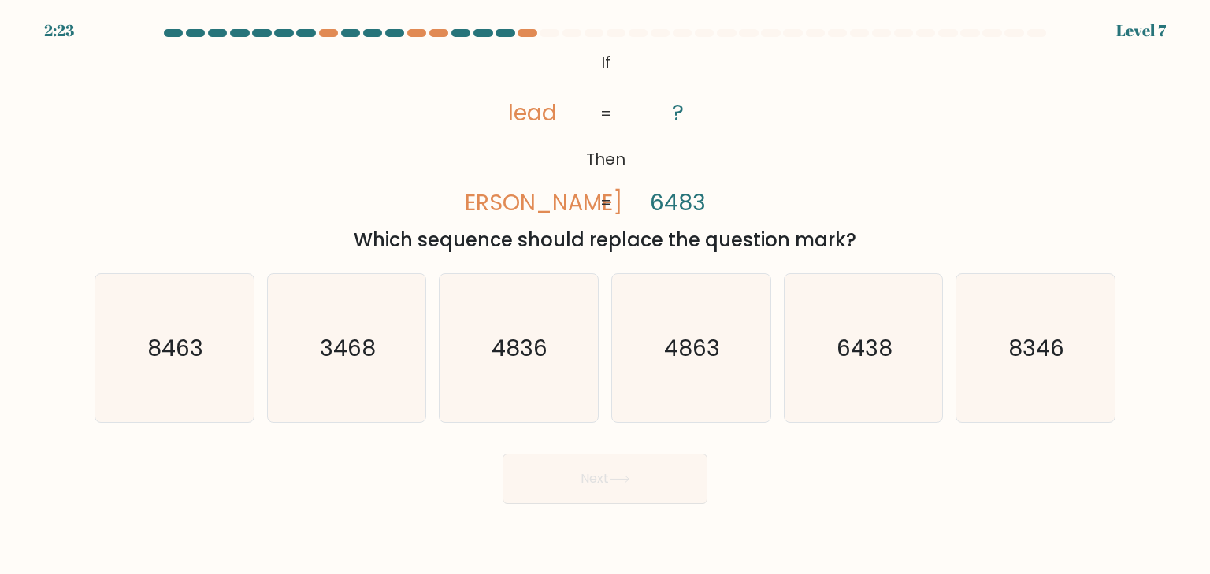
click at [680, 196] on tspan "6483" at bounding box center [678, 203] width 56 height 32
click at [680, 195] on tspan "6483" at bounding box center [678, 203] width 56 height 32
copy tspan "6483"
copy tspan "lead"
drag, startPoint x: 504, startPoint y: 113, endPoint x: 547, endPoint y: 83, distance: 52.0
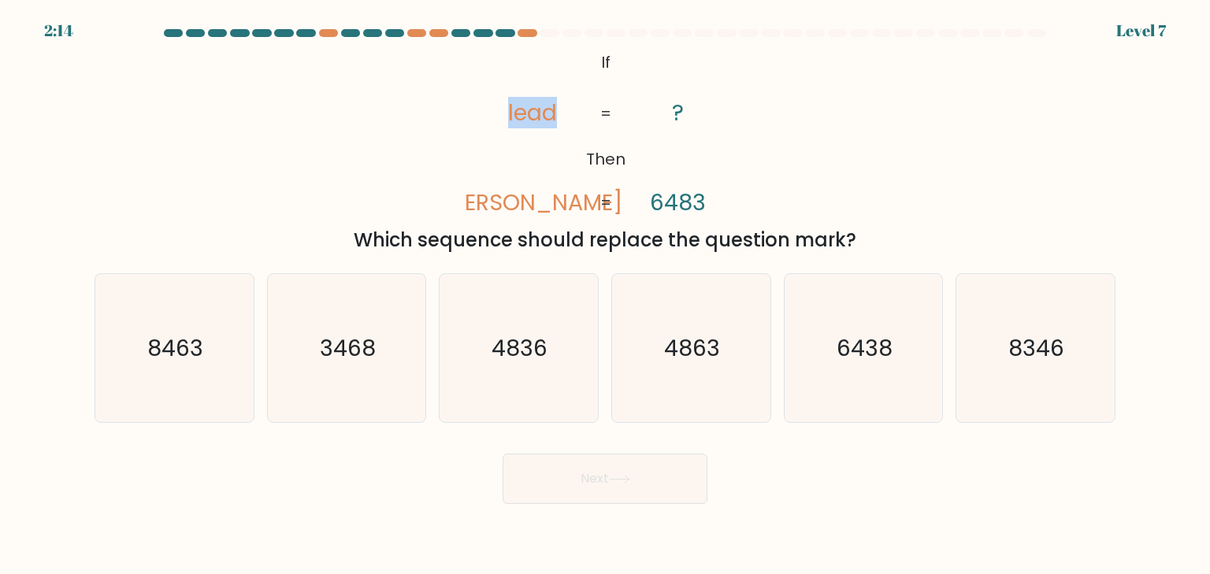
click at [553, 113] on icon "@import url('https://fonts.googleapis.com/css?family=Abril+Fatface:400,100,100i…" at bounding box center [606, 133] width 280 height 173
click at [1019, 368] on icon "8346" at bounding box center [1035, 348] width 148 height 148
click at [606, 296] on input "f. 8346" at bounding box center [605, 292] width 1 height 8
radio input "true"
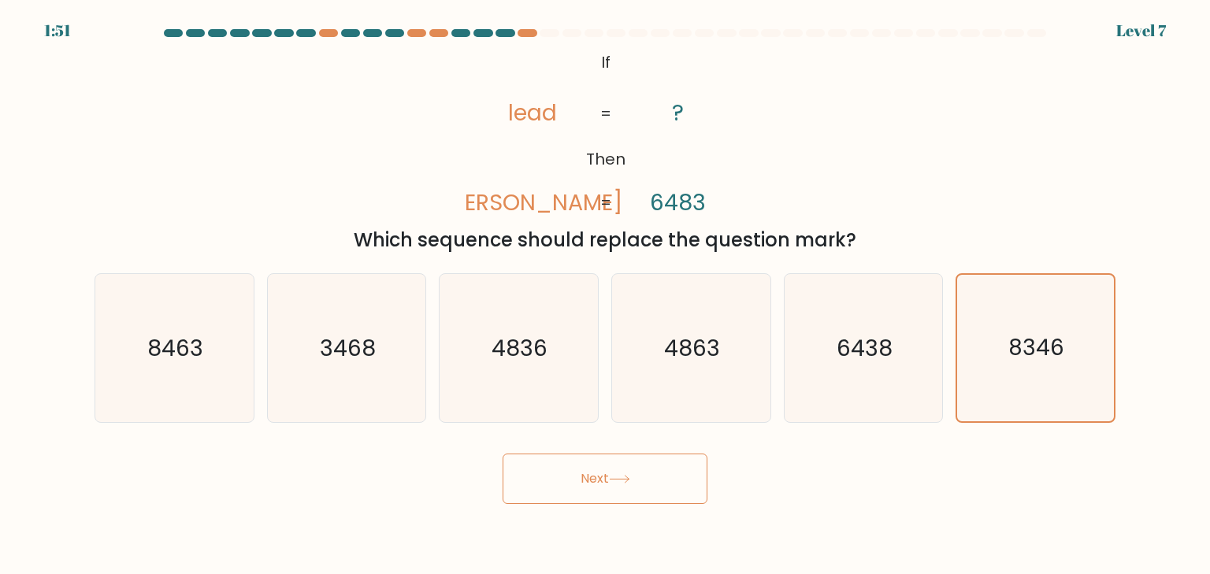
click at [643, 463] on button "Next" at bounding box center [605, 479] width 205 height 50
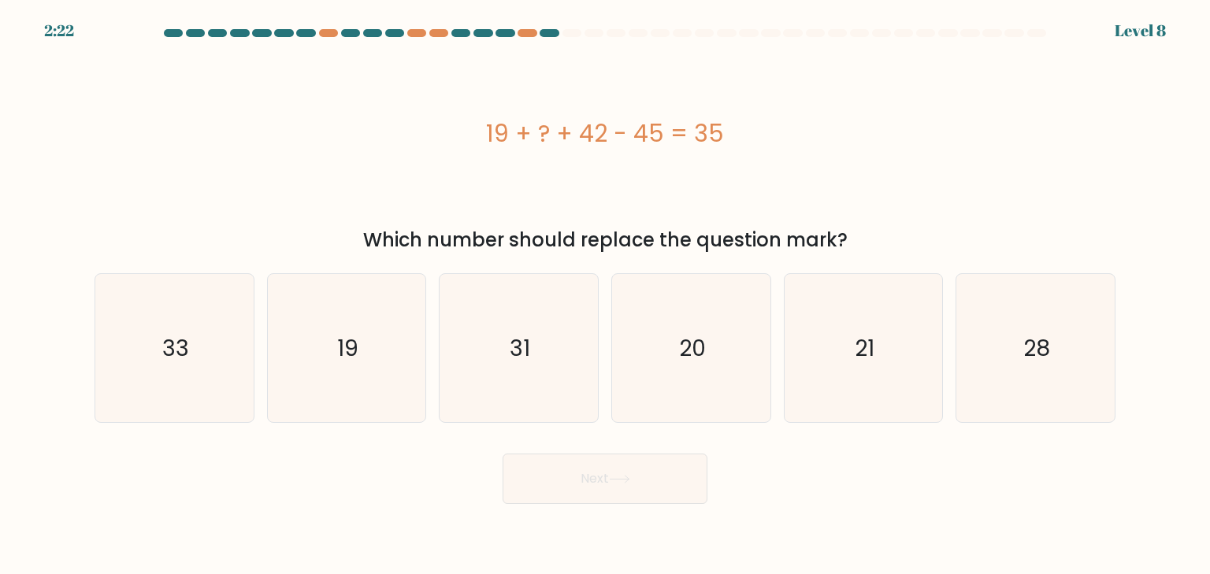
copy div "19 + ? + 42 - 45 = 35"
drag, startPoint x: 487, startPoint y: 136, endPoint x: 780, endPoint y: 135, distance: 293.1
click at [780, 135] on div "19 + ? + 42 - 45 = 35" at bounding box center [605, 133] width 1021 height 35
drag, startPoint x: 342, startPoint y: 384, endPoint x: 567, endPoint y: 468, distance: 240.6
click at [343, 384] on icon "19" at bounding box center [347, 348] width 148 height 148
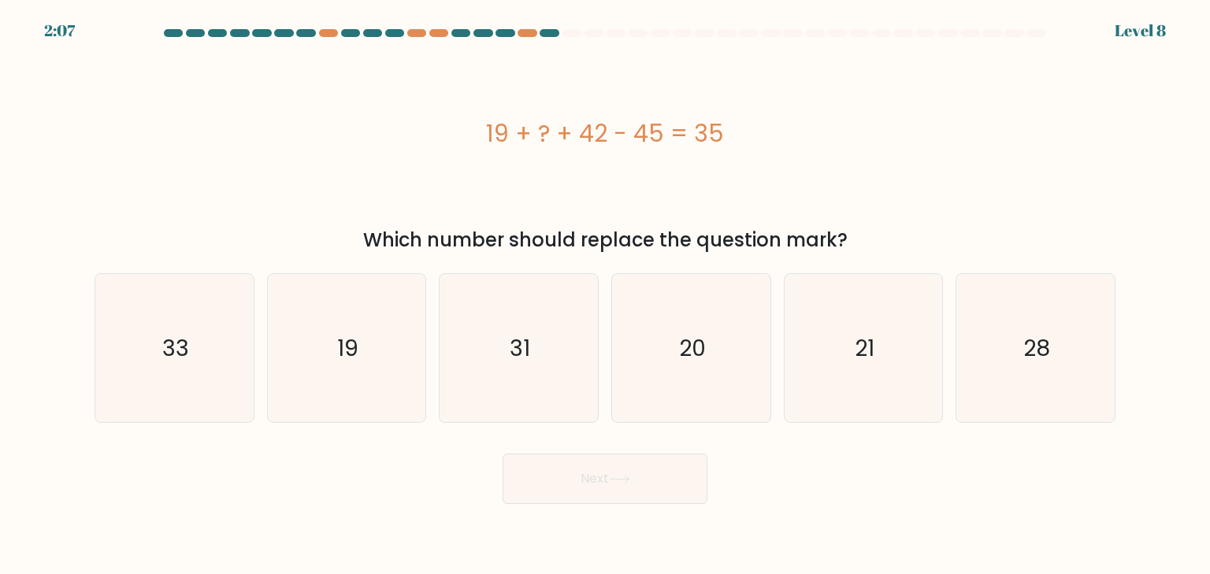
click at [605, 296] on input "b. 19" at bounding box center [605, 292] width 1 height 8
radio input "true"
click at [582, 478] on button "Next" at bounding box center [605, 479] width 205 height 50
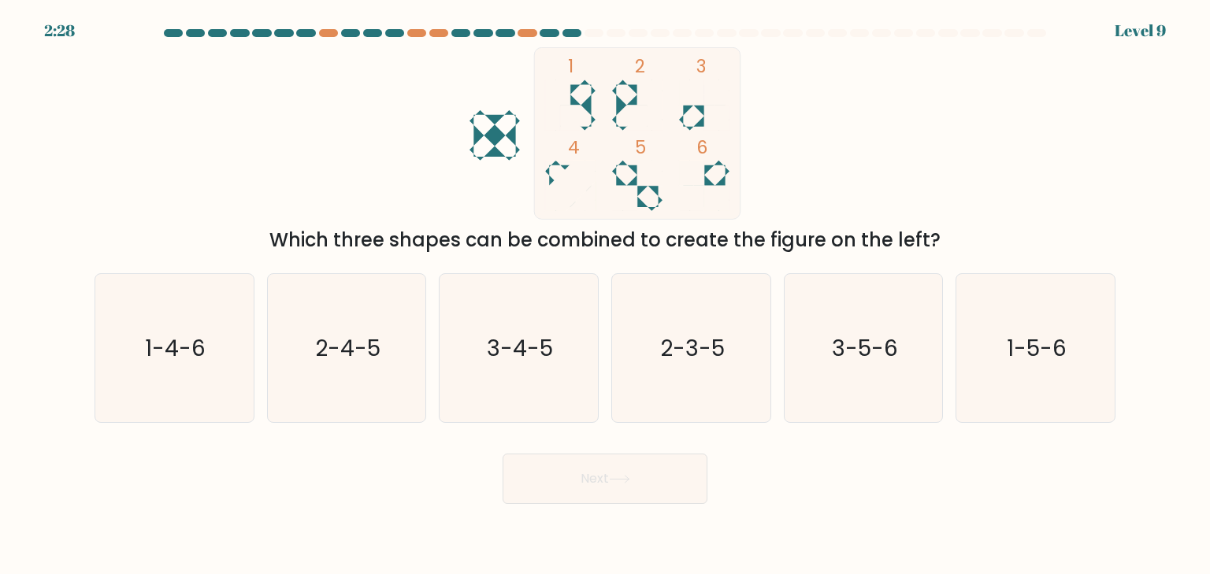
click at [588, 99] on rect at bounding box center [637, 133] width 206 height 172
click at [128, 351] on icon "1-4-6" at bounding box center [174, 348] width 148 height 148
click at [605, 296] on input "a. 1-4-6" at bounding box center [605, 292] width 1 height 8
radio input "true"
click at [599, 481] on button "Next" at bounding box center [605, 479] width 205 height 50
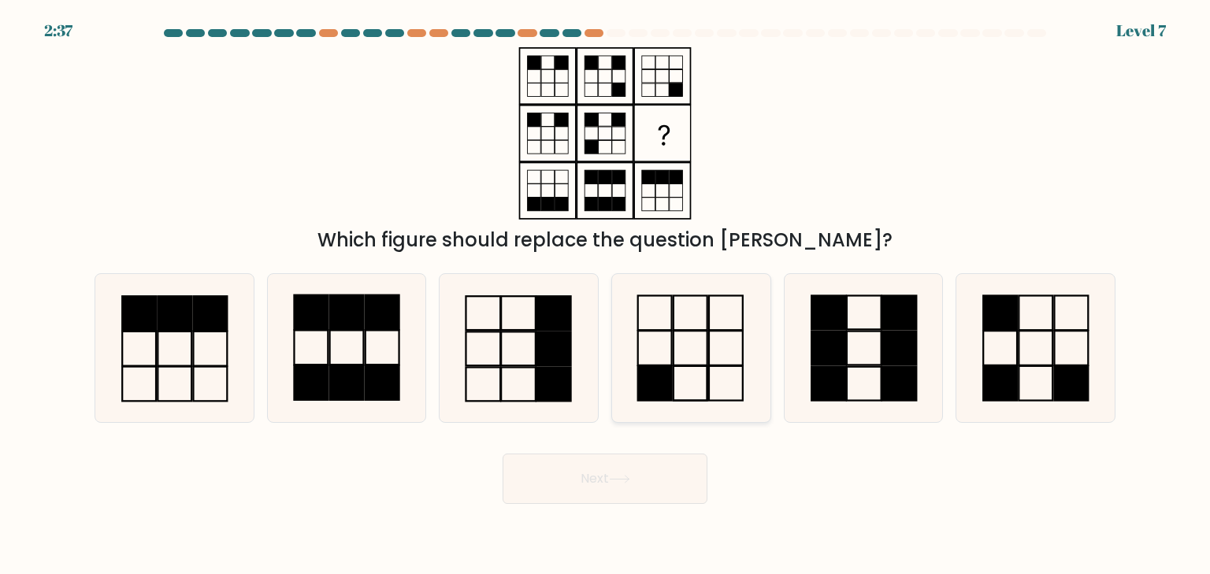
click at [737, 359] on icon at bounding box center [691, 348] width 148 height 148
click at [606, 296] on input "d." at bounding box center [605, 292] width 1 height 8
radio input "true"
click at [656, 478] on button "Next" at bounding box center [605, 479] width 205 height 50
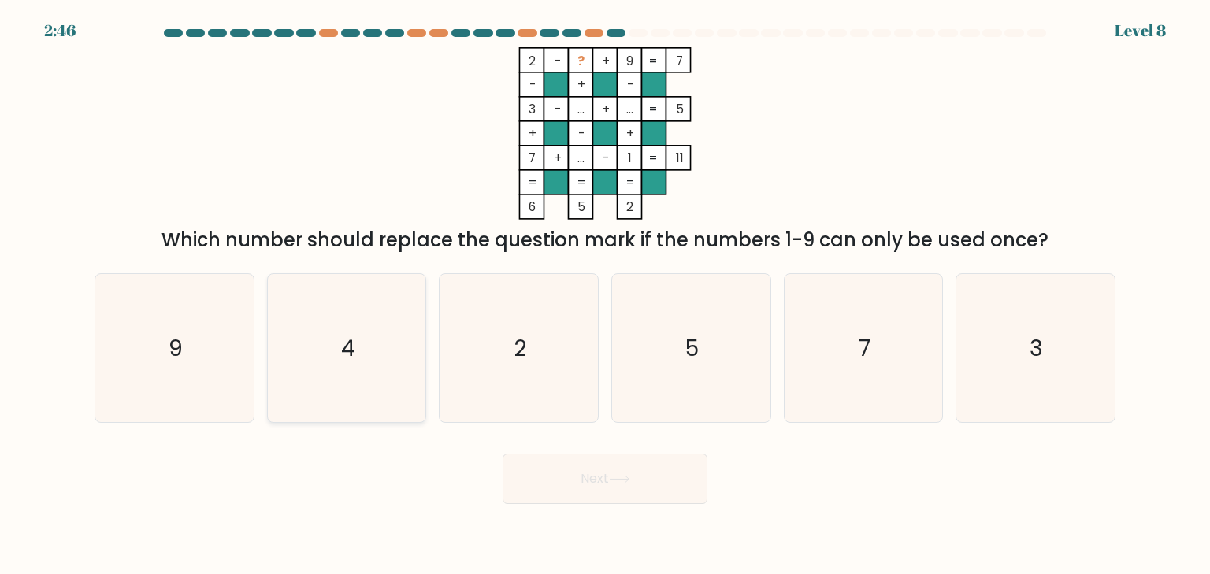
drag, startPoint x: 379, startPoint y: 371, endPoint x: 498, endPoint y: 436, distance: 135.4
click at [381, 371] on icon "4" at bounding box center [347, 348] width 148 height 148
click at [605, 296] on input "b. 4" at bounding box center [605, 292] width 1 height 8
radio input "true"
click at [632, 504] on button "Next" at bounding box center [605, 479] width 205 height 50
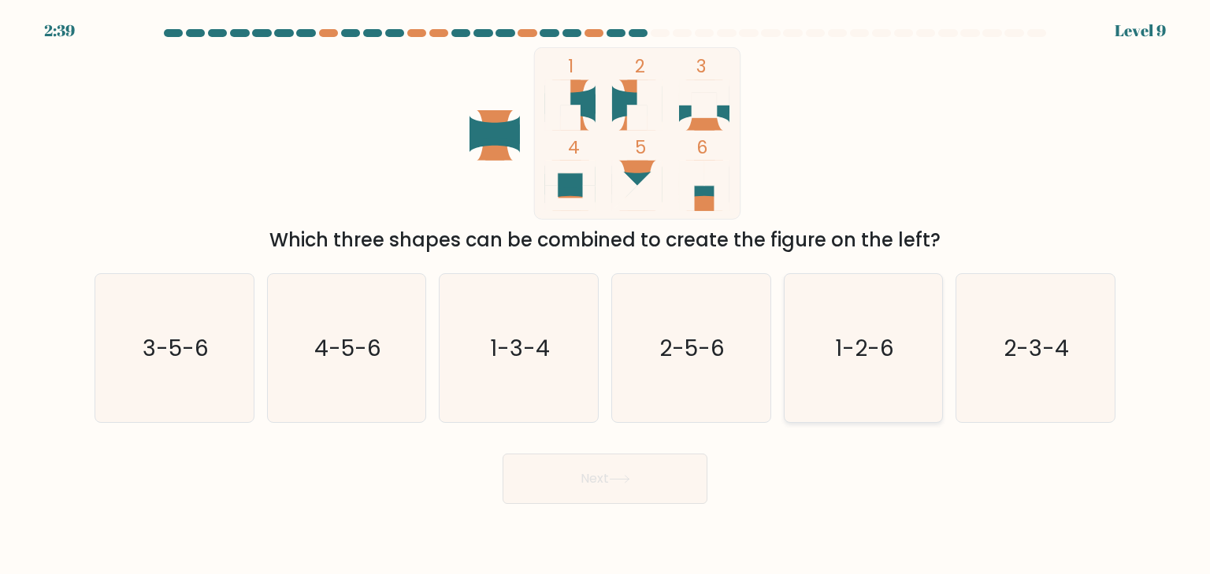
click at [798, 317] on icon "1-2-6" at bounding box center [864, 348] width 148 height 148
click at [606, 296] on input "e. 1-2-6" at bounding box center [605, 292] width 1 height 8
radio input "true"
click at [616, 458] on button "Next" at bounding box center [605, 479] width 205 height 50
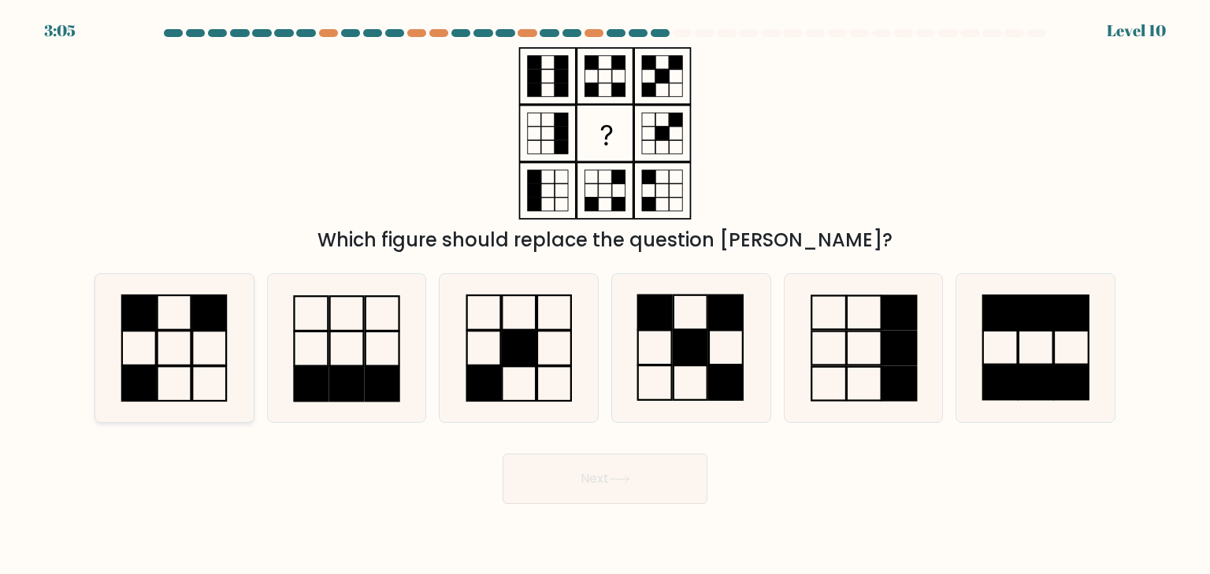
click at [196, 348] on icon at bounding box center [174, 348] width 148 height 148
click at [605, 296] on input "a." at bounding box center [605, 292] width 1 height 8
radio input "true"
click at [662, 489] on button "Next" at bounding box center [605, 479] width 205 height 50
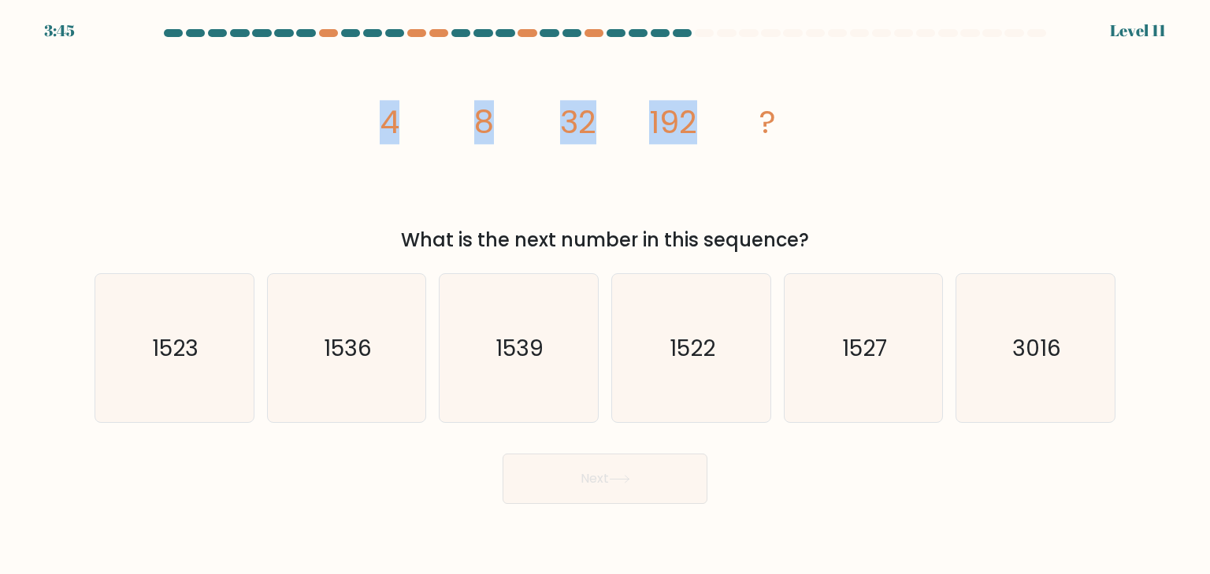
drag, startPoint x: 364, startPoint y: 111, endPoint x: 697, endPoint y: 121, distance: 332.7
click at [697, 121] on div "image/svg+xml 4 8 32 192 ? What is the next number in this sequence?" at bounding box center [605, 150] width 1040 height 207
copy g "4 8 32 192"
drag, startPoint x: 329, startPoint y: 390, endPoint x: 517, endPoint y: 461, distance: 200.5
click at [330, 390] on icon "1536" at bounding box center [347, 348] width 148 height 148
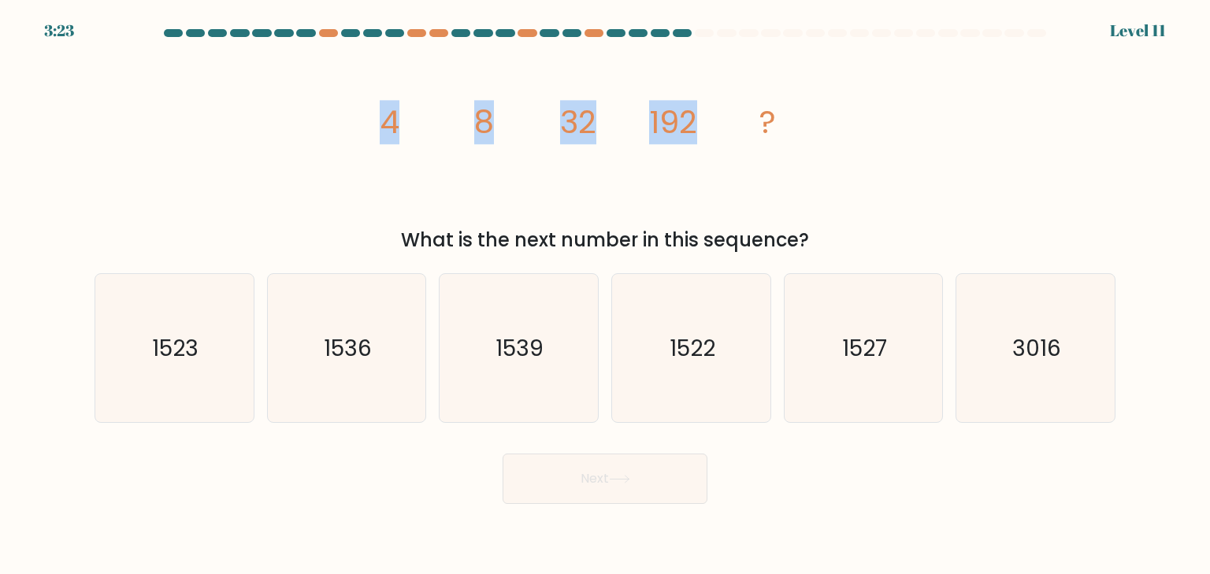
click at [605, 296] on input "b. 1536" at bounding box center [605, 292] width 1 height 8
radio input "true"
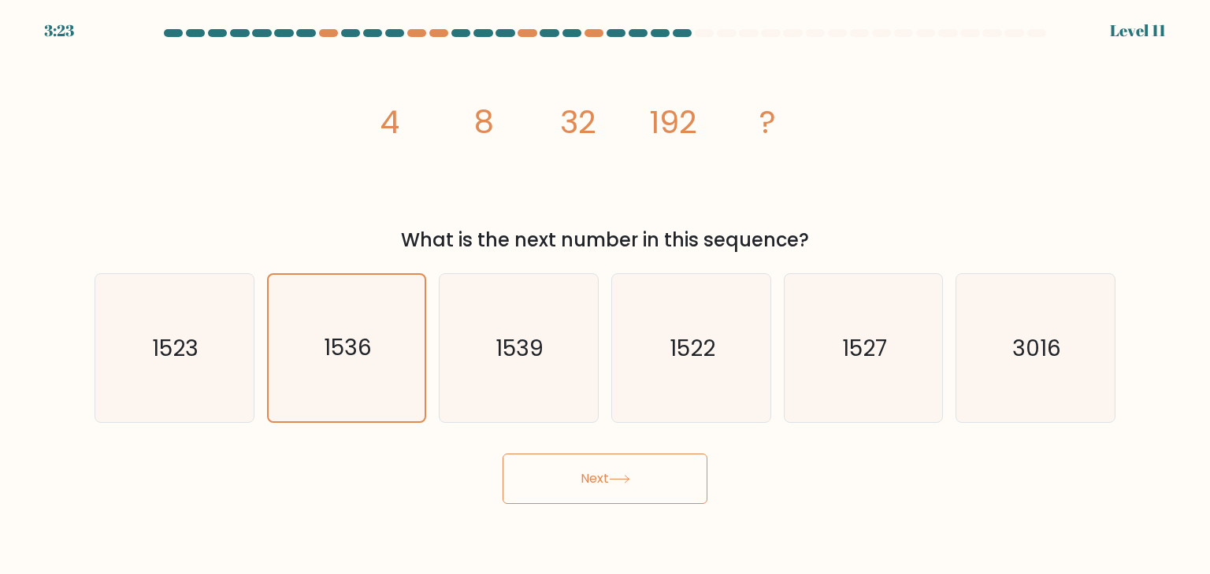
click at [611, 489] on button "Next" at bounding box center [605, 479] width 205 height 50
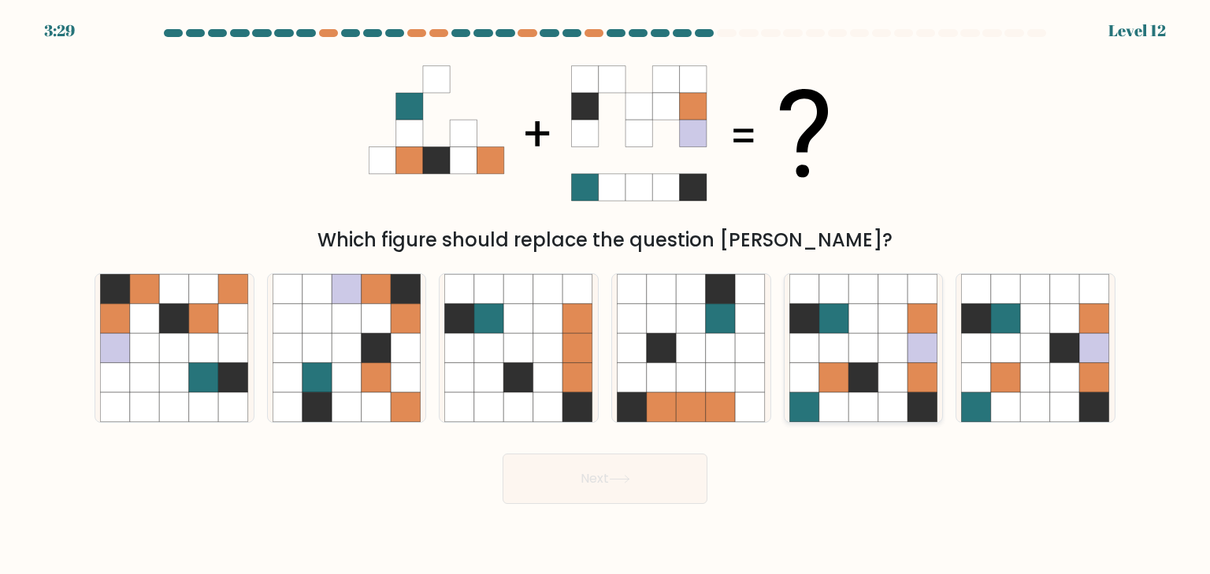
click at [892, 374] on icon at bounding box center [894, 378] width 30 height 30
click at [606, 296] on input "e." at bounding box center [605, 292] width 1 height 8
radio input "true"
click at [605, 481] on button "Next" at bounding box center [605, 479] width 205 height 50
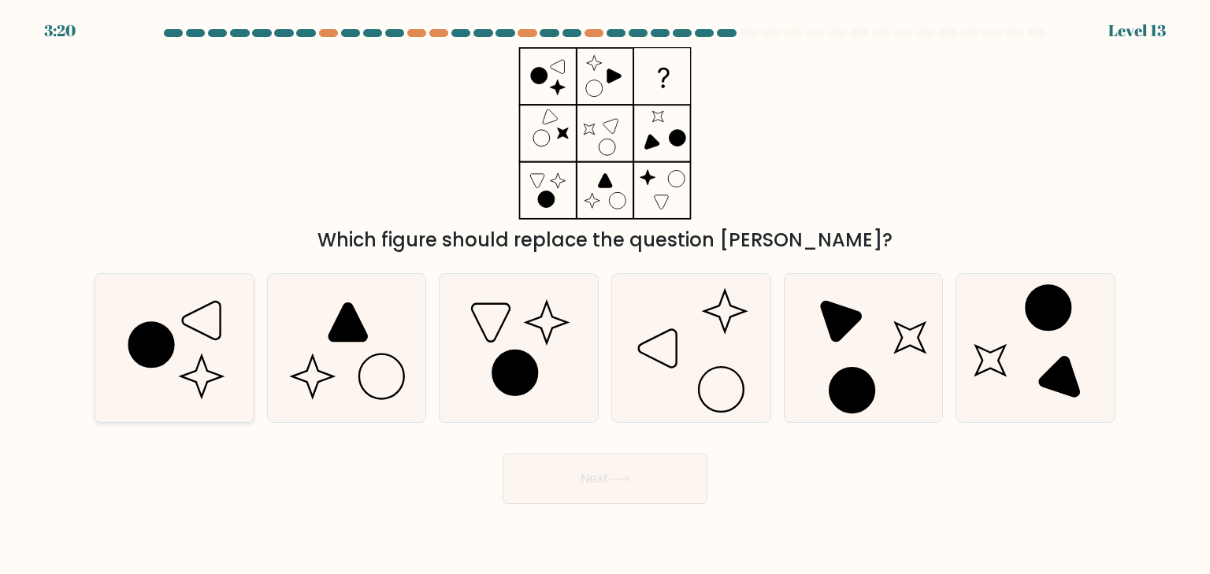
click at [242, 382] on icon at bounding box center [174, 348] width 148 height 148
click at [605, 296] on input "a." at bounding box center [605, 292] width 1 height 8
radio input "true"
click at [636, 481] on button "Next" at bounding box center [605, 479] width 205 height 50
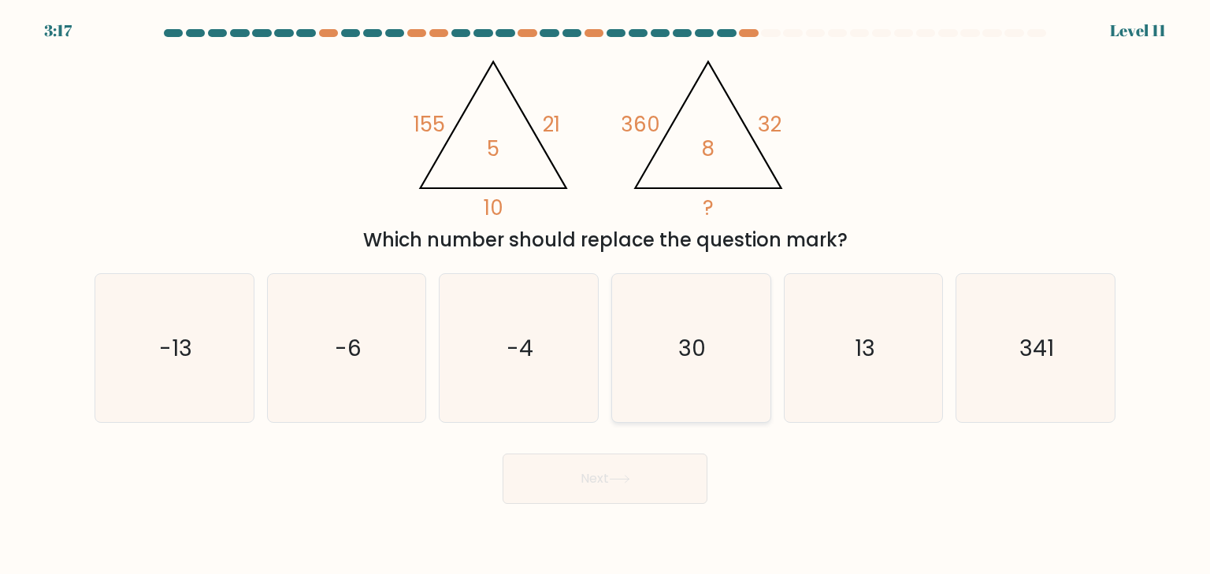
click at [734, 321] on icon "30" at bounding box center [691, 348] width 148 height 148
click at [606, 296] on input "d. 30" at bounding box center [605, 292] width 1 height 8
radio input "true"
click at [616, 496] on button "Next" at bounding box center [605, 479] width 205 height 50
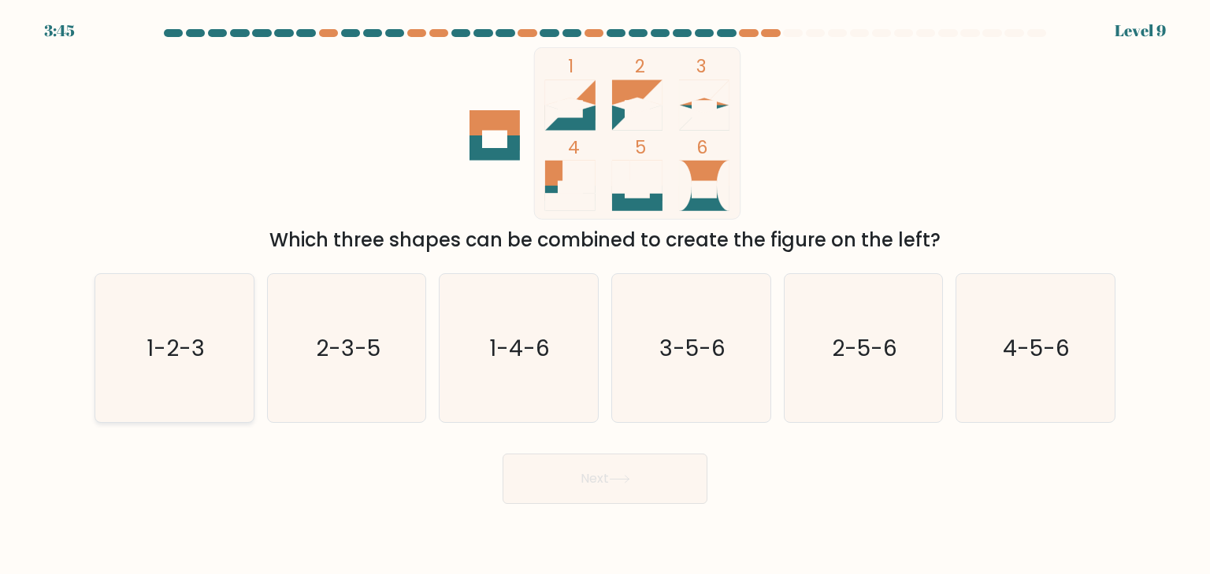
click at [142, 370] on icon "1-2-3" at bounding box center [174, 348] width 148 height 148
click at [605, 296] on input "a. 1-2-3" at bounding box center [605, 292] width 1 height 8
radio input "true"
click at [635, 475] on button "Next" at bounding box center [605, 479] width 205 height 50
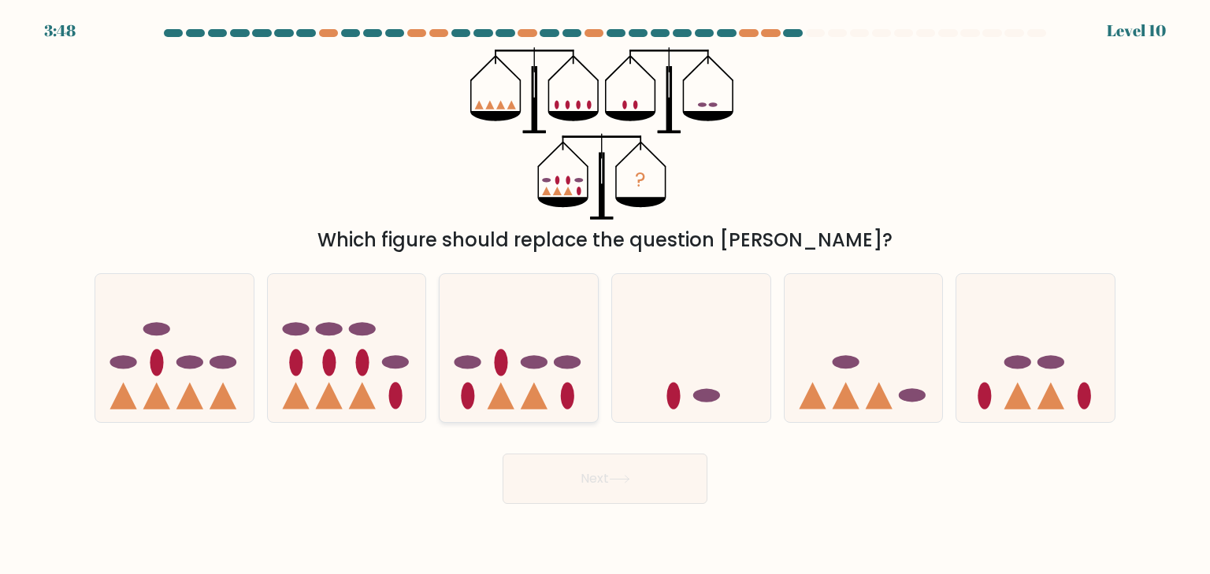
click at [512, 348] on icon at bounding box center [519, 348] width 158 height 131
click at [605, 296] on input "c." at bounding box center [605, 292] width 1 height 8
radio input "true"
click at [608, 475] on button "Next" at bounding box center [605, 479] width 205 height 50
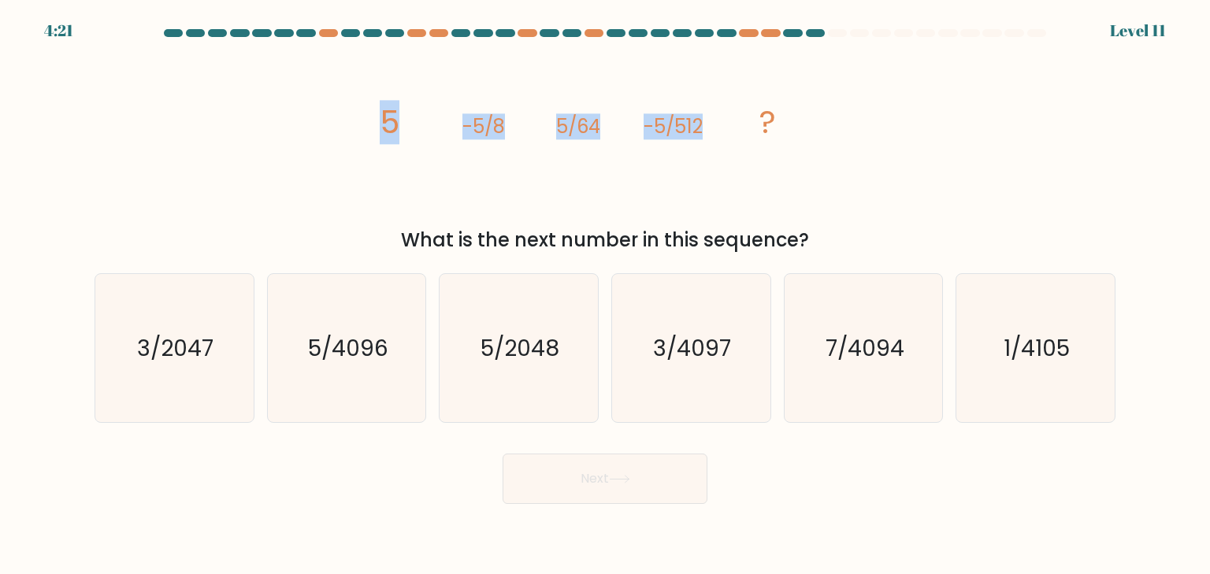
drag, startPoint x: 355, startPoint y: 131, endPoint x: 712, endPoint y: 133, distance: 356.2
click at [712, 133] on div "image/svg+xml 5 -5/8 5/64 -5/512 ? What is the next number in this sequence?" at bounding box center [605, 150] width 1040 height 207
copy g "5 -5/8 5/64 -5/512"
click at [364, 373] on icon "5/4096" at bounding box center [347, 348] width 148 height 148
click at [605, 296] on input "b. 5/4096" at bounding box center [605, 292] width 1 height 8
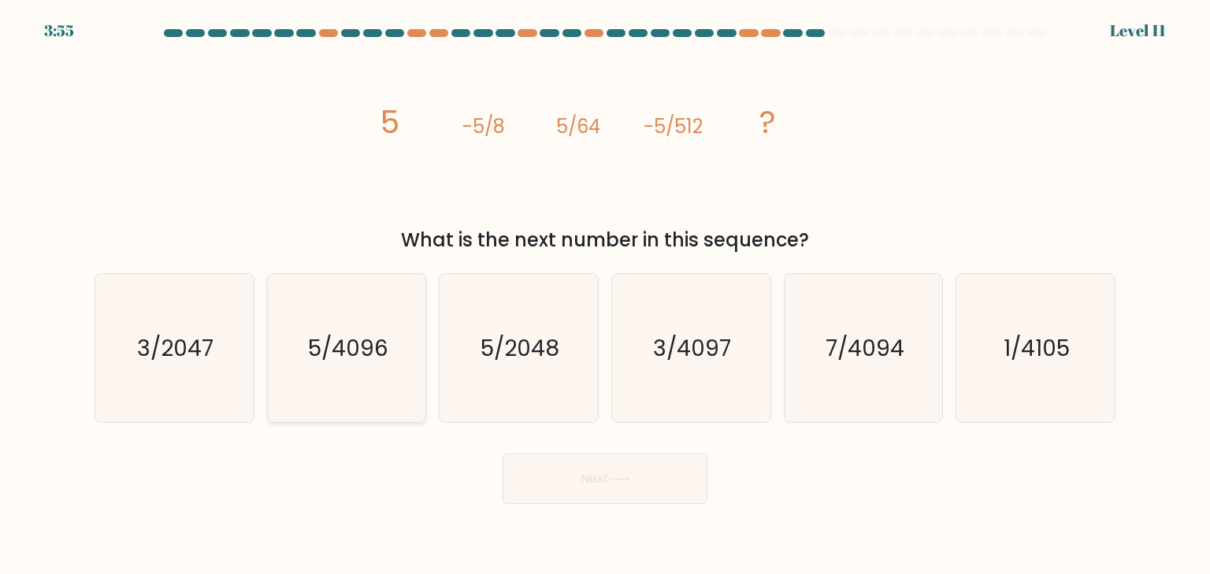
radio input "true"
click at [596, 502] on button "Next" at bounding box center [605, 479] width 205 height 50
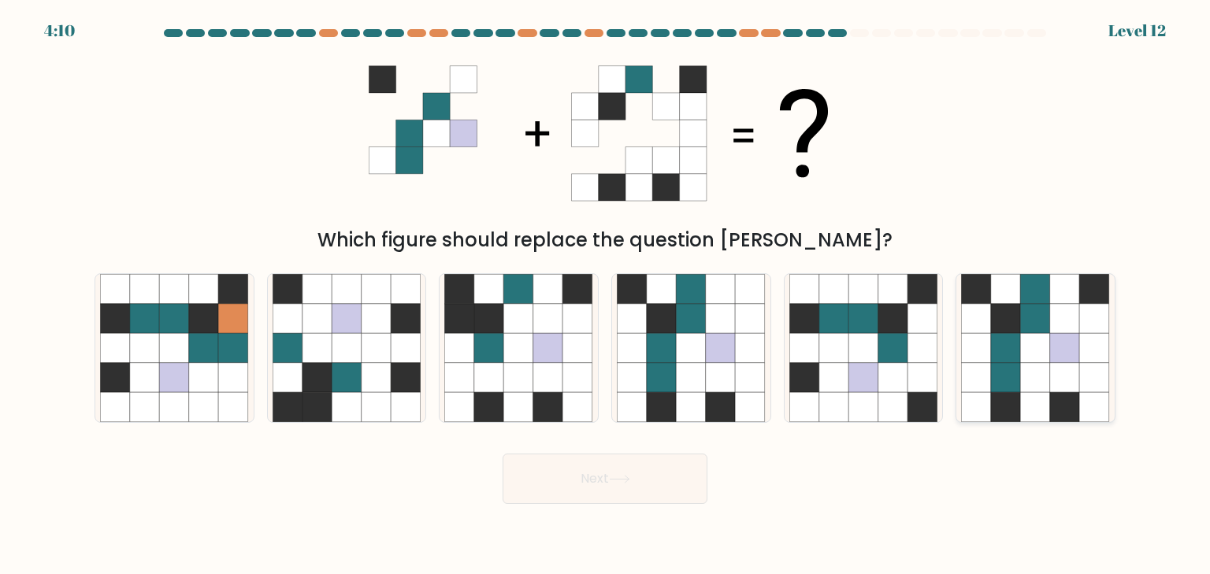
click at [1035, 319] on icon at bounding box center [1036, 319] width 30 height 30
click at [606, 296] on input "f." at bounding box center [605, 292] width 1 height 8
radio input "true"
click at [604, 474] on button "Next" at bounding box center [605, 479] width 205 height 50
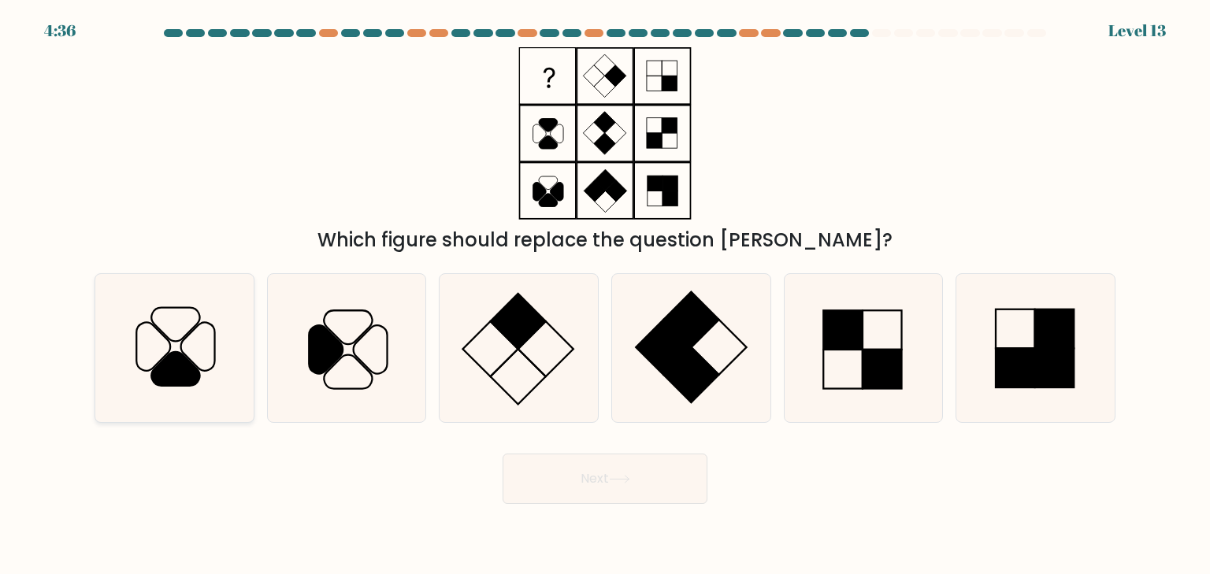
click at [194, 353] on icon at bounding box center [174, 348] width 148 height 148
click at [605, 296] on input "a." at bounding box center [605, 292] width 1 height 8
radio input "true"
click at [552, 470] on button "Next" at bounding box center [605, 479] width 205 height 50
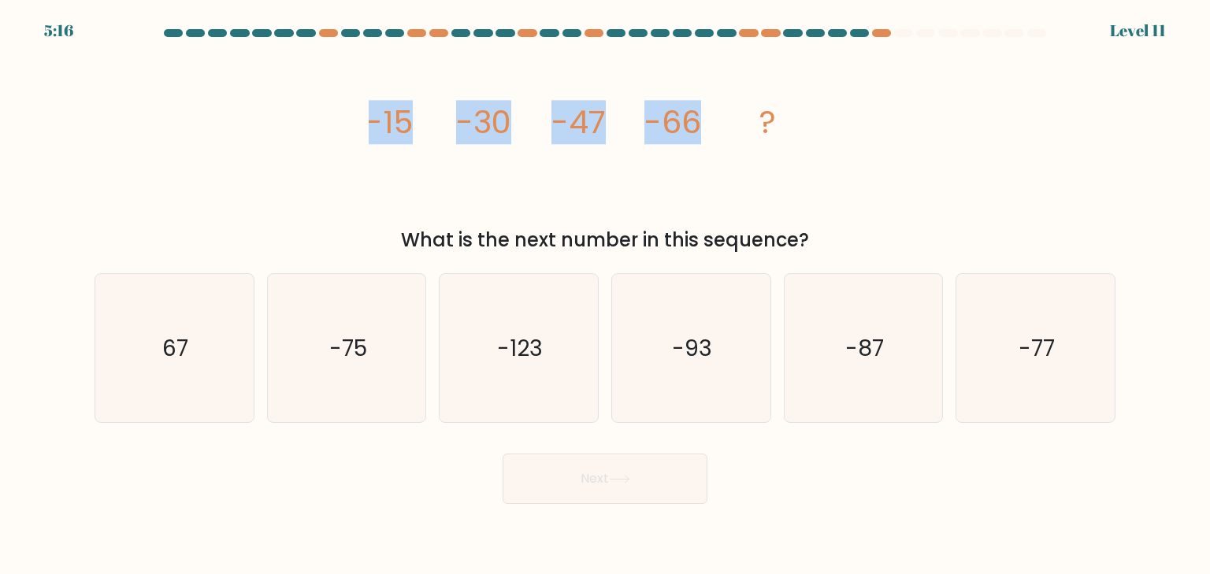
drag, startPoint x: 384, startPoint y: 130, endPoint x: 715, endPoint y: 128, distance: 331.0
click at [715, 128] on div "image/svg+xml -15 -30 -47 -66 ? What is the next number in this sequence?" at bounding box center [605, 150] width 1040 height 207
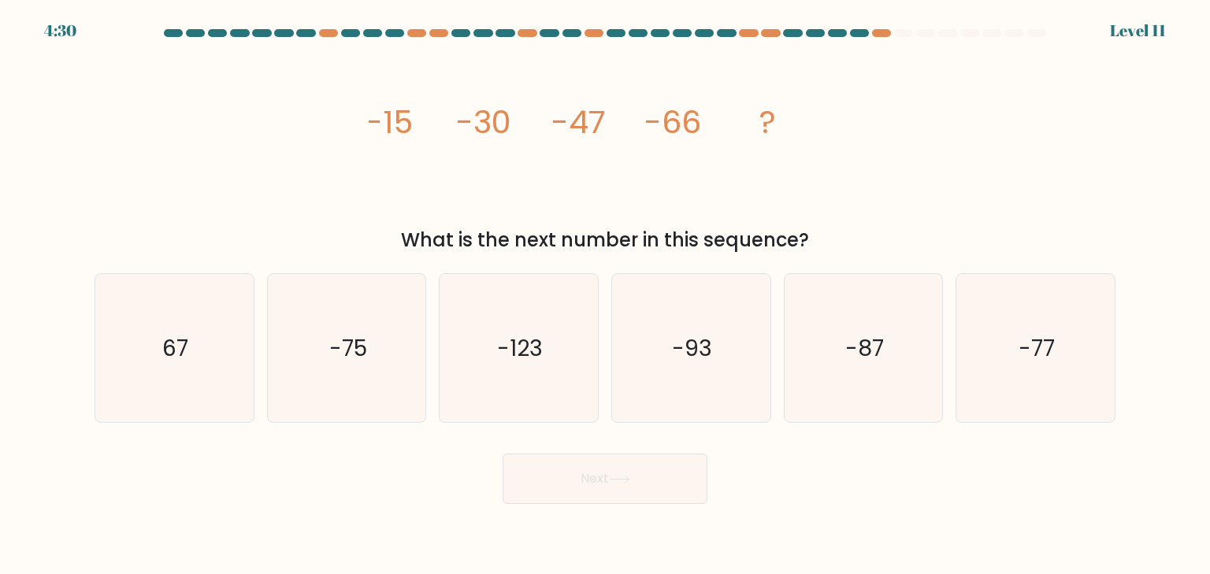
click at [675, 366] on icon "-93" at bounding box center [691, 348] width 148 height 148
click at [606, 296] on input "d. -93" at bounding box center [605, 292] width 1 height 8
radio input "true"
click at [602, 476] on button "Next" at bounding box center [605, 479] width 205 height 50
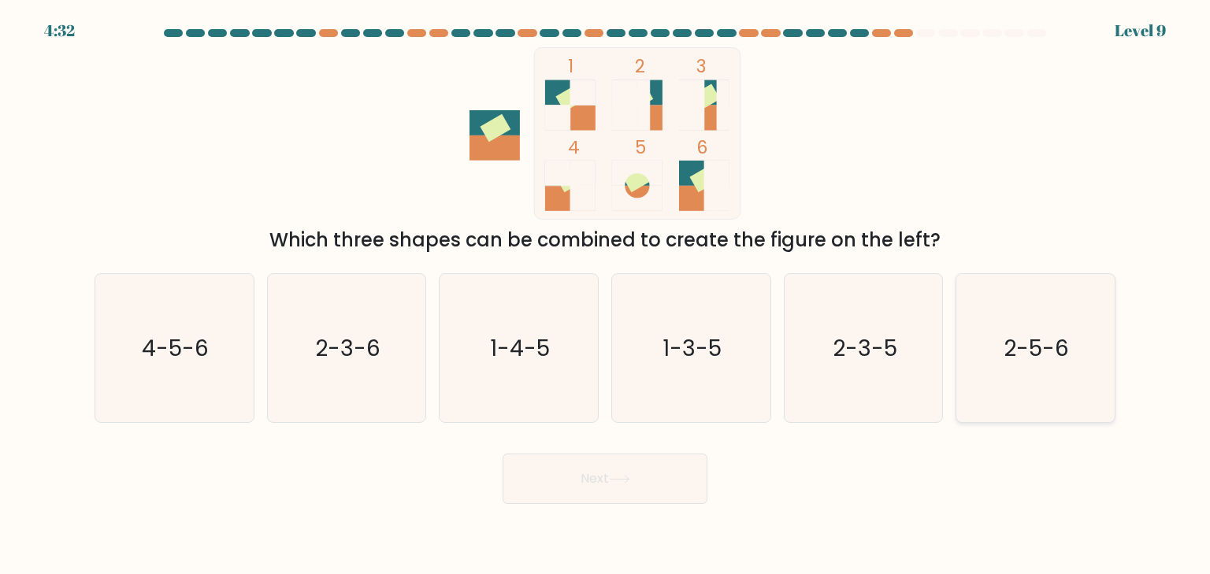
click at [1063, 377] on icon "2-5-6" at bounding box center [1035, 348] width 148 height 148
click at [606, 296] on input "f. 2-5-6" at bounding box center [605, 292] width 1 height 8
radio input "true"
click at [637, 486] on button "Next" at bounding box center [605, 479] width 205 height 50
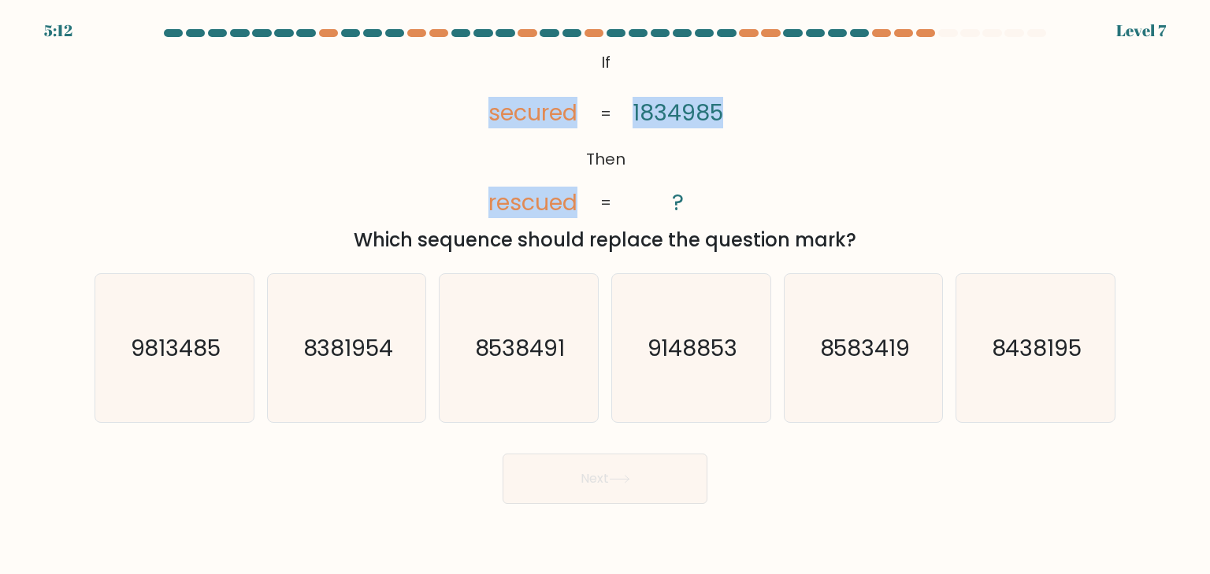
drag, startPoint x: 481, startPoint y: 110, endPoint x: 718, endPoint y: 105, distance: 236.5
click at [718, 105] on icon "@import url('https://fonts.googleapis.com/css?family=Abril+Fatface:400,100,100i…" at bounding box center [606, 133] width 280 height 173
click at [712, 141] on icon "@import url('https://fonts.googleapis.com/css?family=Abril+Fatface:400,100,100i…" at bounding box center [606, 133] width 280 height 173
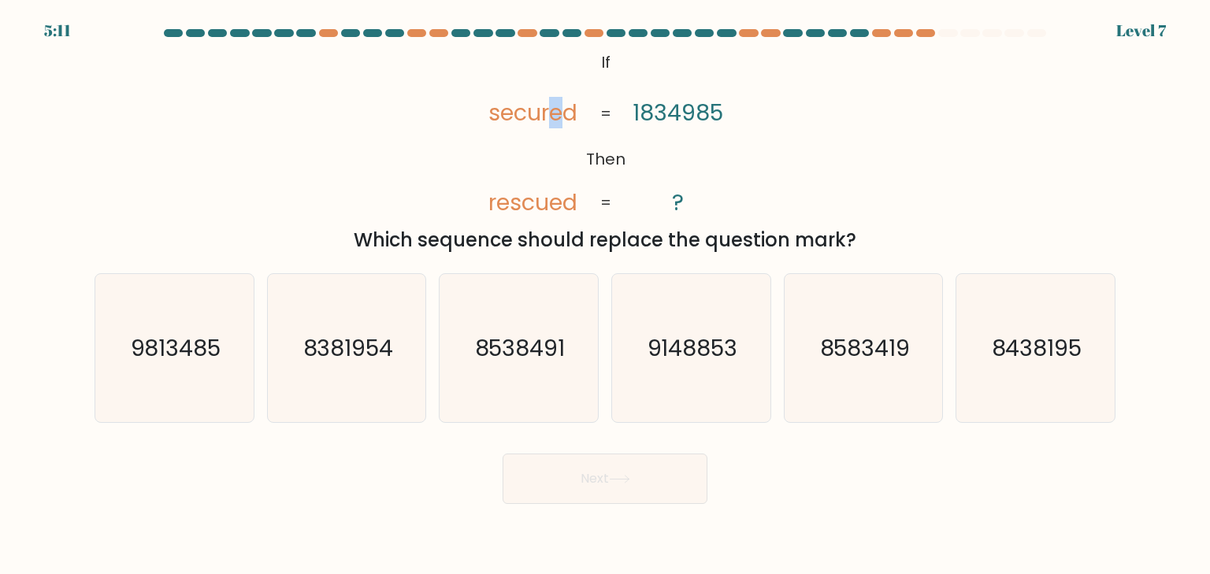
drag, startPoint x: 555, startPoint y: 121, endPoint x: 526, endPoint y: 115, distance: 29.7
click at [531, 116] on tspan "secured" at bounding box center [532, 113] width 89 height 32
click at [485, 114] on icon "@import url('https://fonts.googleapis.com/css?family=Abril+Fatface:400,100,100i…" at bounding box center [606, 133] width 280 height 173
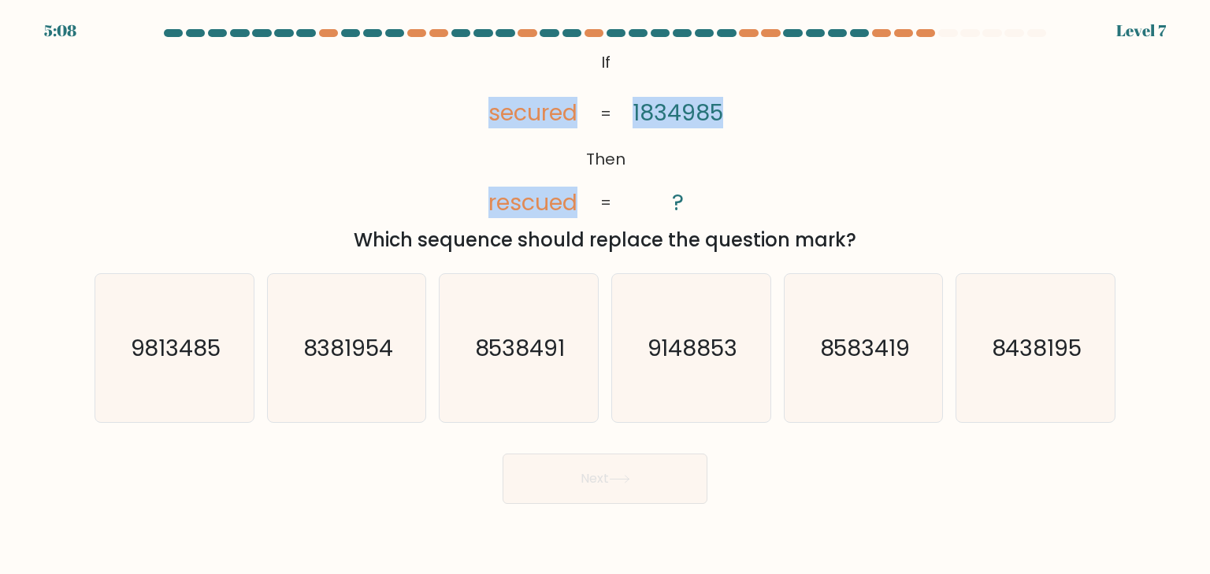
drag, startPoint x: 489, startPoint y: 110, endPoint x: 741, endPoint y: 113, distance: 252.2
click at [741, 113] on icon "@import url('https://fonts.googleapis.com/css?family=Abril+Fatface:400,100,100i…" at bounding box center [606, 133] width 280 height 173
click at [518, 102] on tspan "secured" at bounding box center [532, 113] width 89 height 32
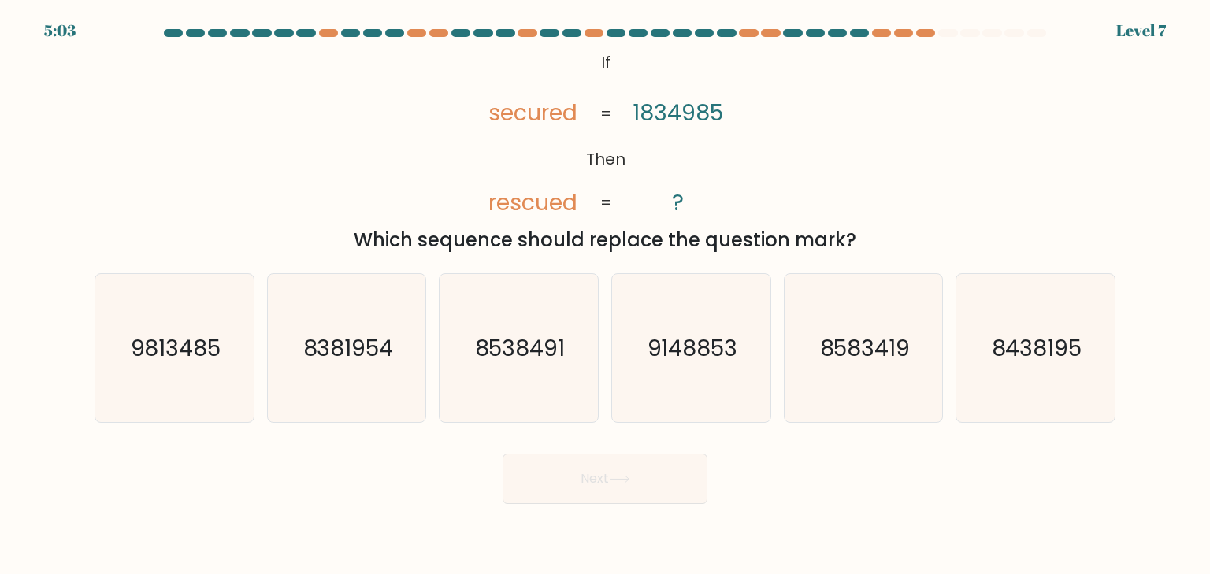
click at [519, 106] on tspan "secured" at bounding box center [532, 113] width 89 height 32
click at [702, 108] on tspan "1834985" at bounding box center [678, 113] width 91 height 32
click at [701, 106] on tspan "1834985" at bounding box center [678, 113] width 91 height 32
click at [742, 117] on icon "@import url('https://fonts.googleapis.com/css?family=Abril+Fatface:400,100,100i…" at bounding box center [606, 133] width 280 height 173
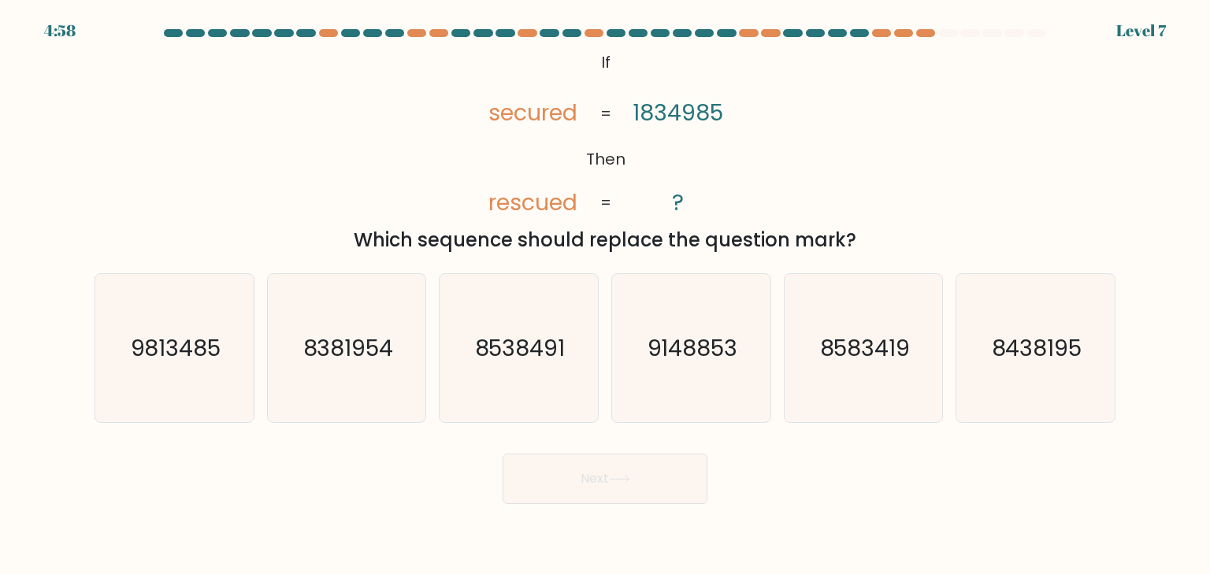
click at [671, 113] on tspan "1834985" at bounding box center [678, 113] width 91 height 32
click at [162, 368] on icon "9813485" at bounding box center [174, 348] width 148 height 148
click at [605, 296] on input "a. 9813485" at bounding box center [605, 292] width 1 height 8
radio input "true"
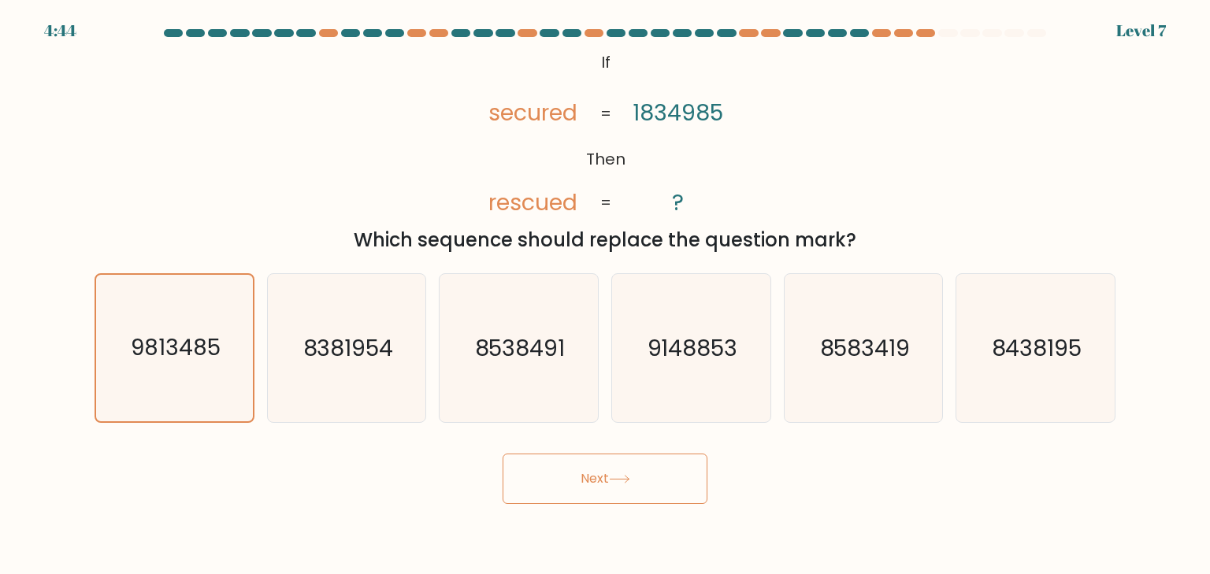
click at [597, 477] on button "Next" at bounding box center [605, 479] width 205 height 50
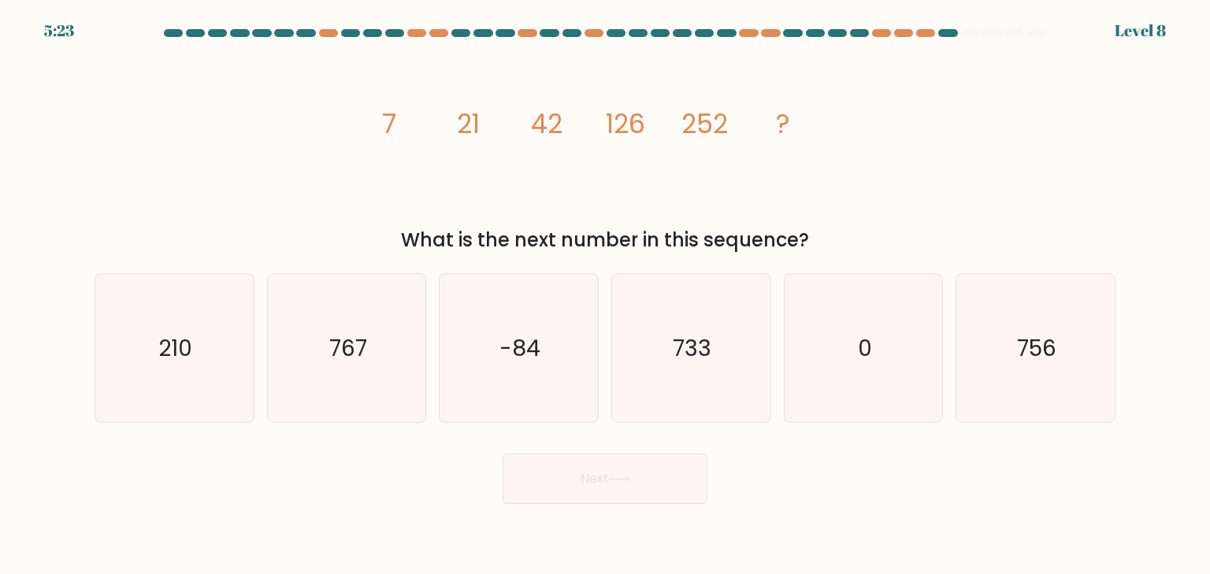
drag, startPoint x: 380, startPoint y: 119, endPoint x: 749, endPoint y: 120, distance: 369.6
click at [749, 120] on icon "image/svg+xml 7 21 42 126 252 ?" at bounding box center [605, 133] width 473 height 173
click at [979, 373] on icon "756" at bounding box center [1035, 348] width 148 height 148
click at [606, 296] on input "f. 756" at bounding box center [605, 292] width 1 height 8
radio input "true"
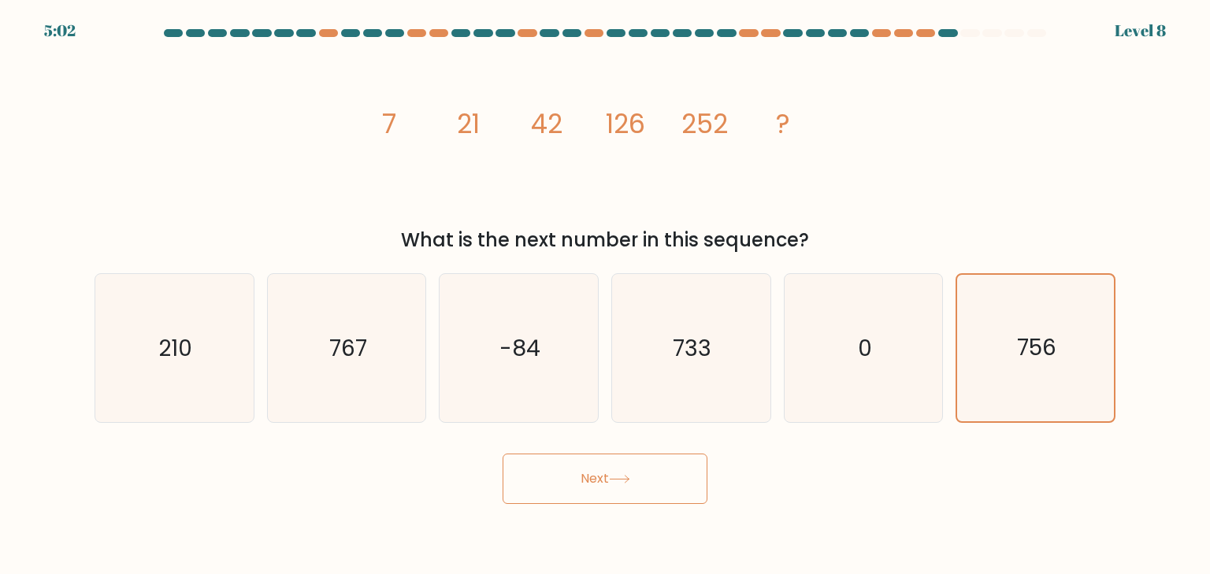
click at [570, 496] on button "Next" at bounding box center [605, 479] width 205 height 50
click at [601, 471] on button "Next" at bounding box center [605, 479] width 205 height 50
click at [612, 489] on button "Next" at bounding box center [605, 479] width 205 height 50
click at [965, 366] on icon "756" at bounding box center [1035, 348] width 147 height 147
click at [606, 296] on input "f. 756" at bounding box center [605, 292] width 1 height 8
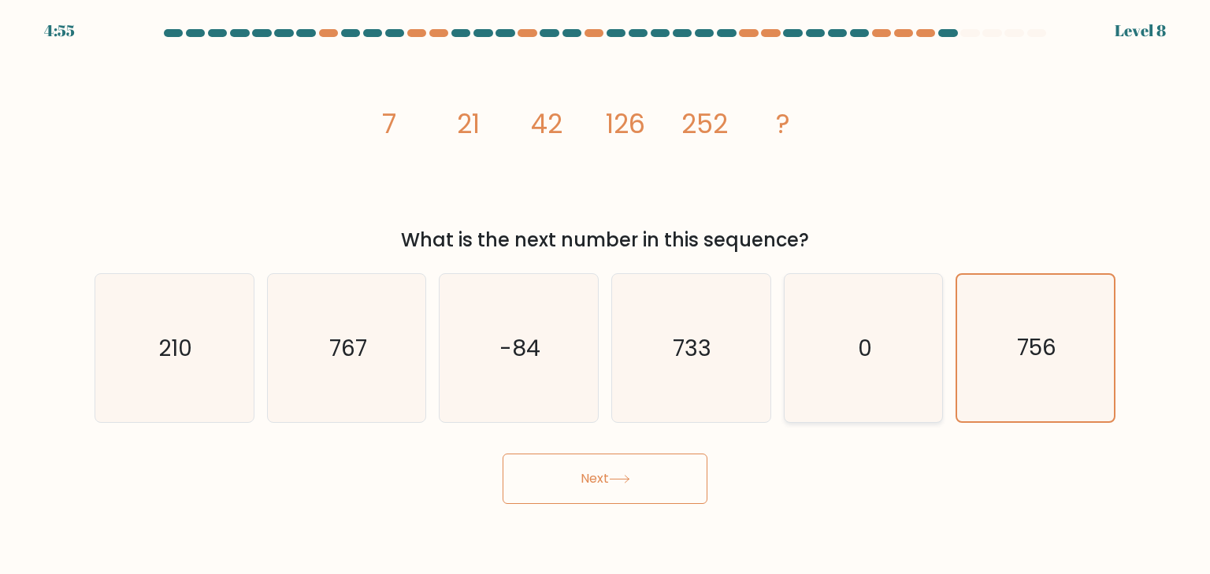
click at [838, 369] on icon "0" at bounding box center [864, 348] width 148 height 148
click at [606, 296] on input "e. 0" at bounding box center [605, 292] width 1 height 8
radio input "true"
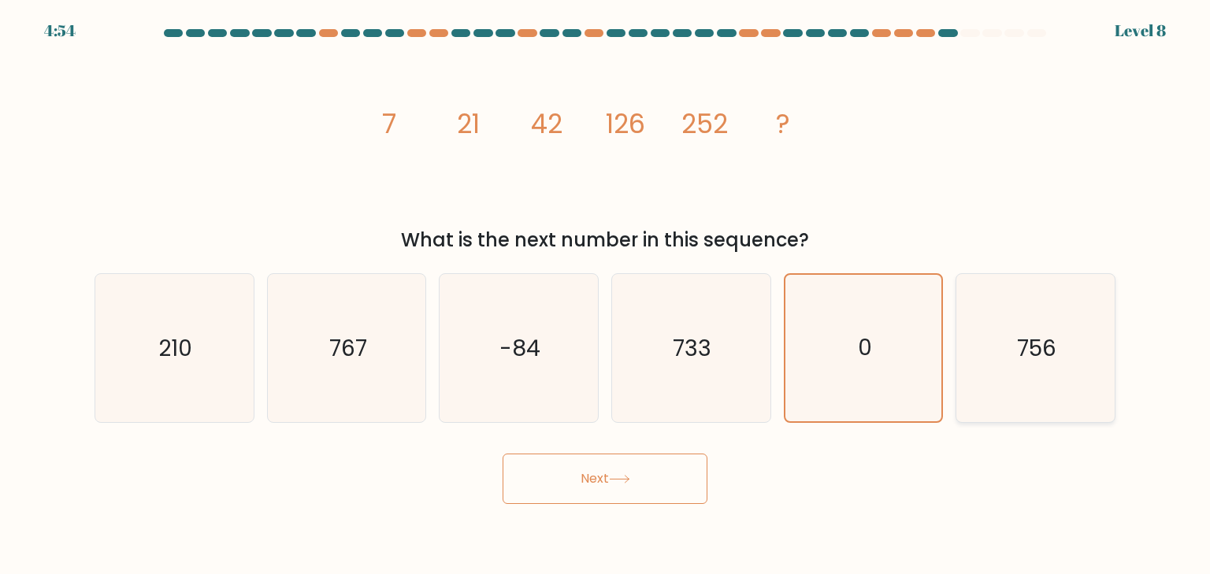
click at [1046, 363] on icon "756" at bounding box center [1035, 348] width 148 height 148
click at [606, 296] on input "f. 756" at bounding box center [605, 292] width 1 height 8
radio input "true"
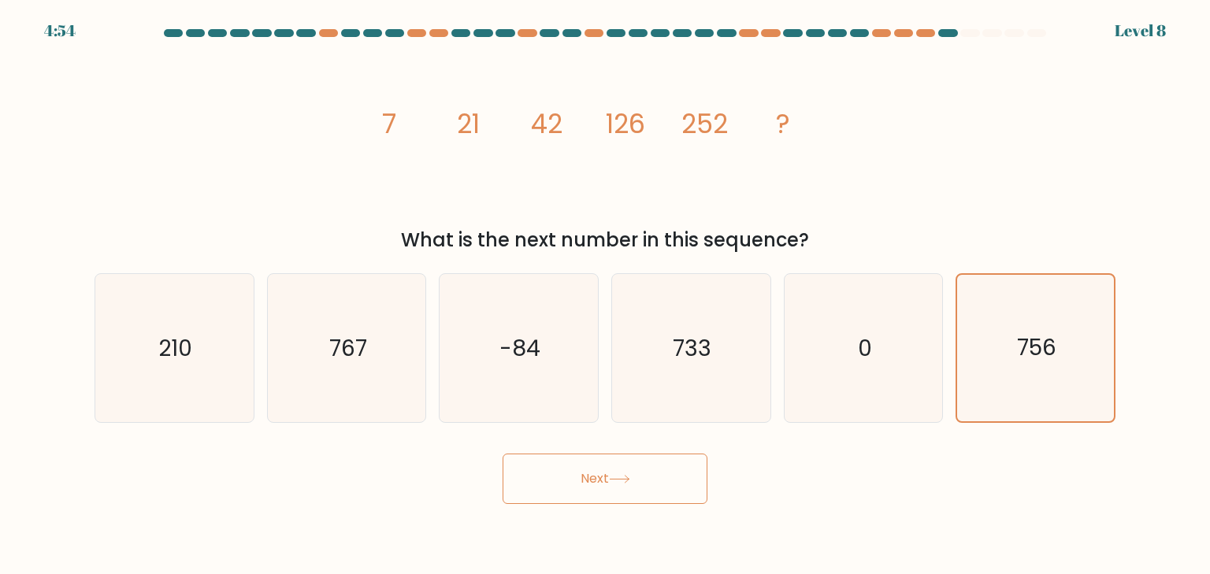
click at [627, 480] on icon at bounding box center [619, 479] width 19 height 7
click at [627, 481] on icon at bounding box center [619, 479] width 21 height 9
click at [583, 474] on button "Next" at bounding box center [605, 479] width 205 height 50
click at [537, 488] on button "Next" at bounding box center [605, 479] width 205 height 50
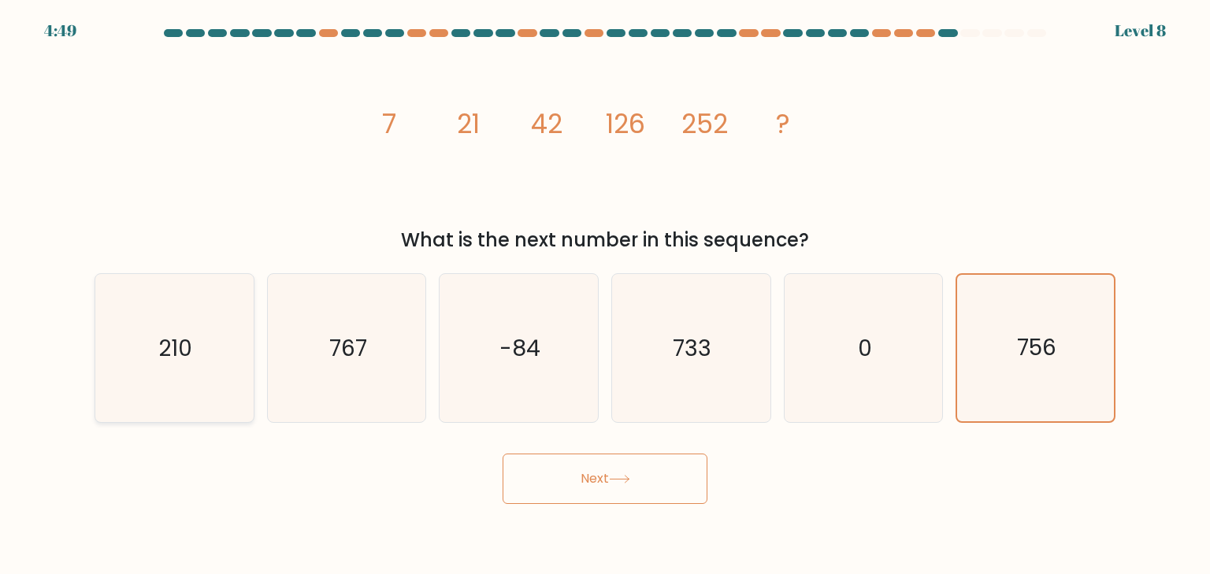
click at [210, 348] on icon "210" at bounding box center [174, 348] width 148 height 148
click at [605, 296] on input "a. 210" at bounding box center [605, 292] width 1 height 8
radio input "true"
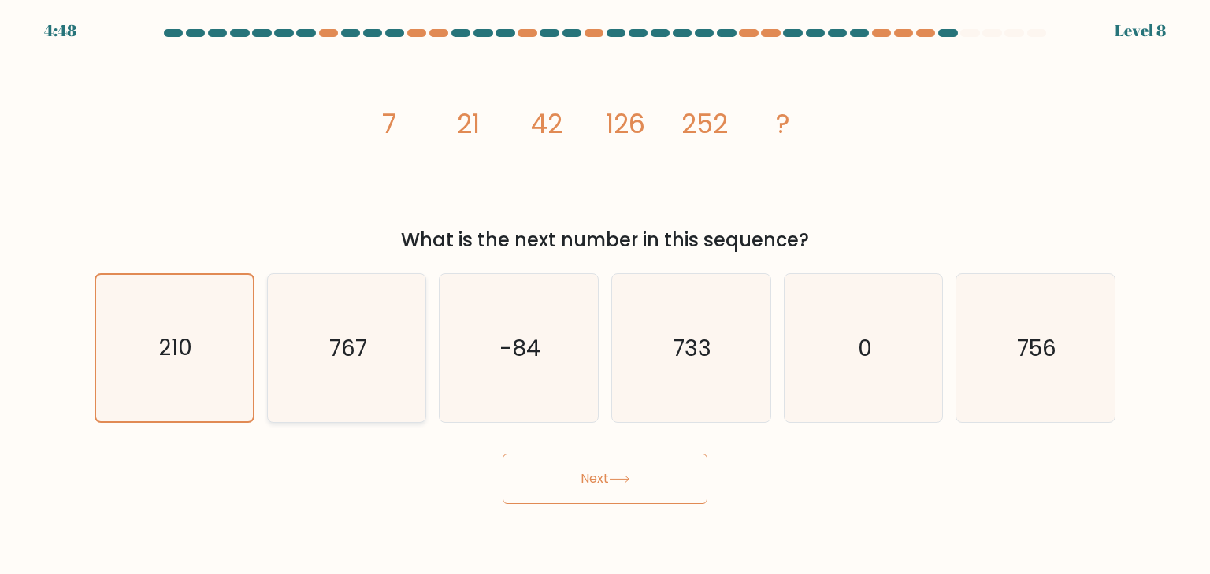
click at [400, 357] on icon "767" at bounding box center [347, 348] width 148 height 148
click at [605, 296] on input "b. 767" at bounding box center [605, 292] width 1 height 8
radio input "true"
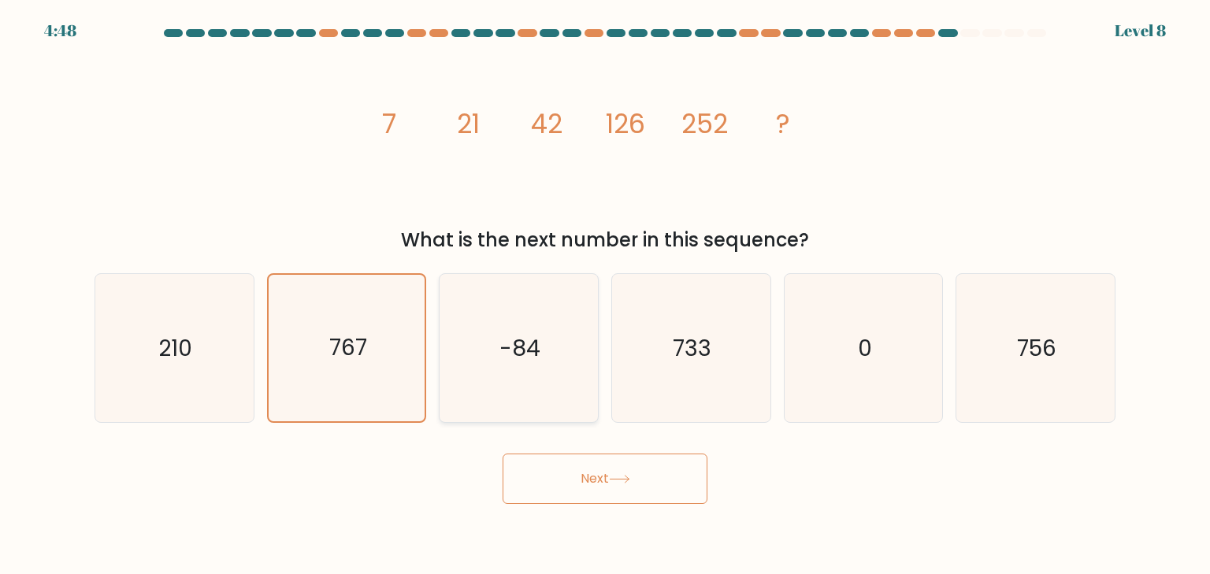
click at [547, 364] on icon "-84" at bounding box center [518, 348] width 148 height 148
click at [605, 296] on input "c. -84" at bounding box center [605, 292] width 1 height 8
radio input "true"
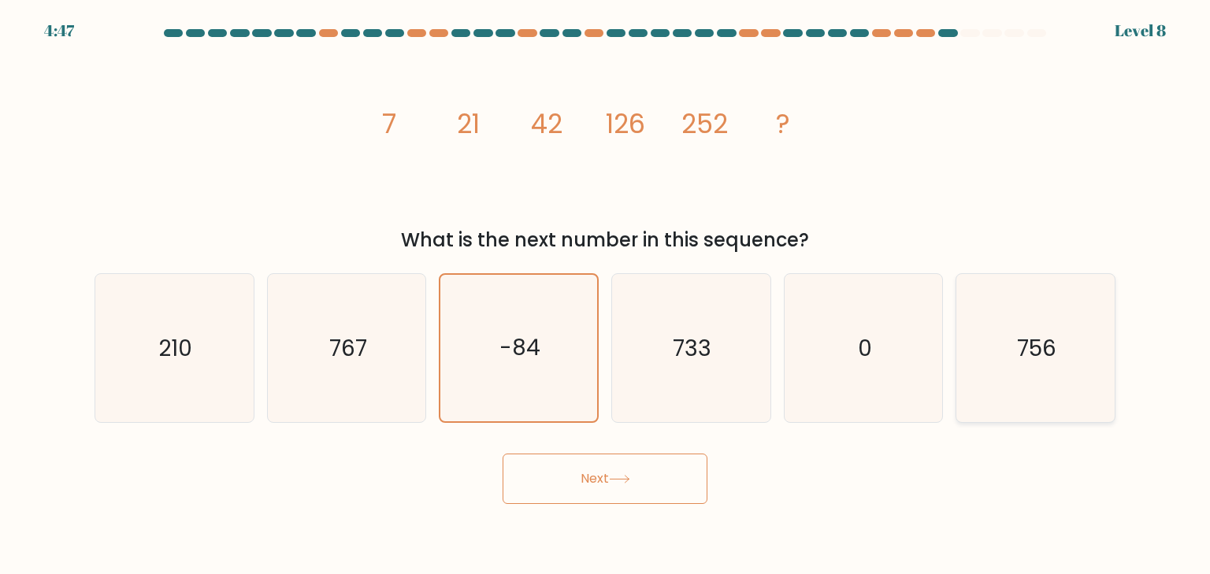
click at [1015, 376] on icon "756" at bounding box center [1035, 348] width 148 height 148
click at [606, 296] on input "f. 756" at bounding box center [605, 292] width 1 height 8
radio input "true"
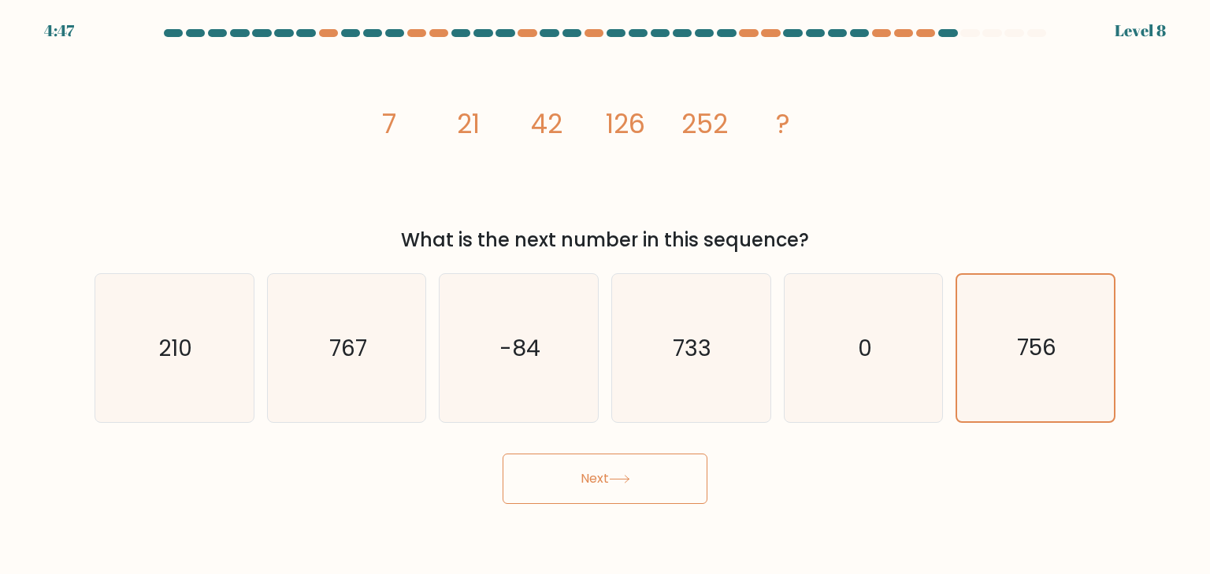
click at [529, 513] on body "4:47 Level 8" at bounding box center [605, 287] width 1210 height 574
click at [587, 487] on button "Next" at bounding box center [605, 479] width 205 height 50
drag, startPoint x: 587, startPoint y: 487, endPoint x: 16, endPoint y: 71, distance: 706.8
click at [519, 442] on div "Next" at bounding box center [605, 473] width 1040 height 62
click at [604, 477] on button "Next" at bounding box center [605, 479] width 205 height 50
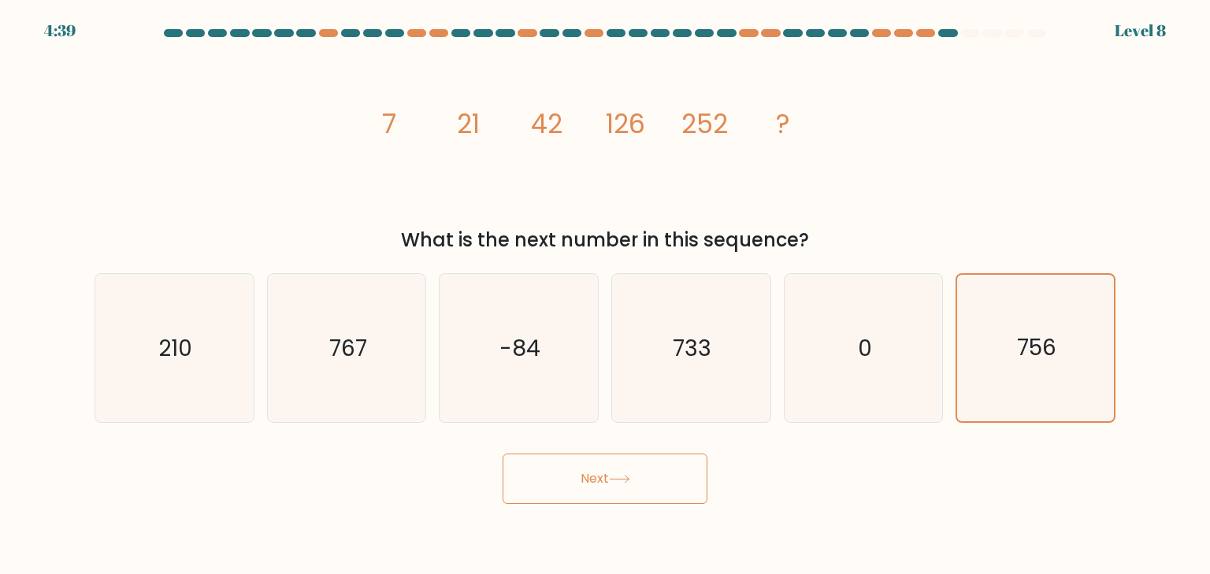
drag, startPoint x: 604, startPoint y: 477, endPoint x: 639, endPoint y: 461, distance: 38.8
click at [604, 476] on button "Next" at bounding box center [605, 479] width 205 height 50
click at [1071, 318] on icon "756" at bounding box center [1035, 348] width 147 height 147
click at [606, 296] on input "f. 756" at bounding box center [605, 292] width 1 height 8
click at [871, 359] on text "0" at bounding box center [865, 349] width 14 height 32
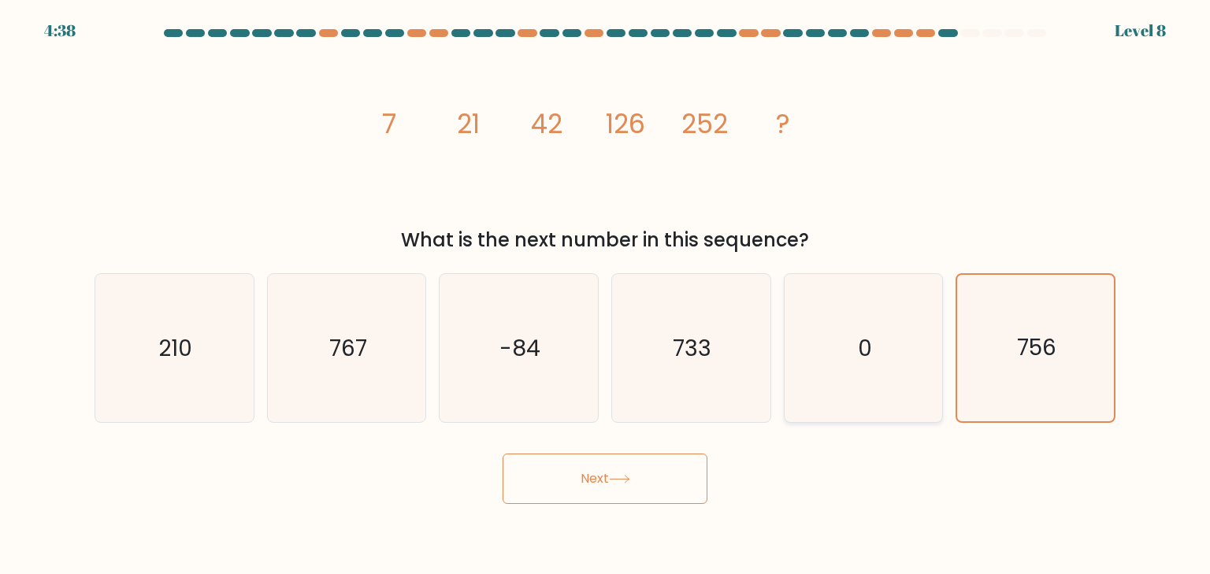
click at [606, 296] on input "e. 0" at bounding box center [605, 292] width 1 height 8
radio input "true"
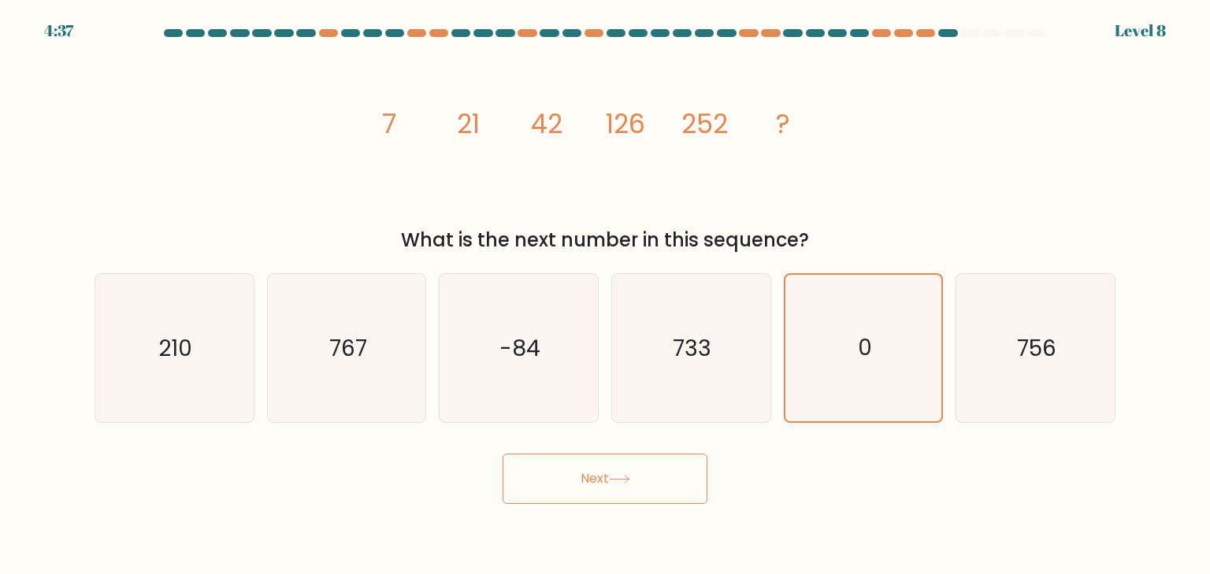
click at [1191, 67] on form at bounding box center [605, 266] width 1210 height 475
click at [949, 24] on div "4:37 Level 8" at bounding box center [605, 21] width 1210 height 43
click at [939, 34] on div at bounding box center [948, 33] width 19 height 8
drag, startPoint x: 938, startPoint y: 34, endPoint x: 750, endPoint y: 364, distance: 379.7
click at [926, 46] on form at bounding box center [605, 266] width 1210 height 475
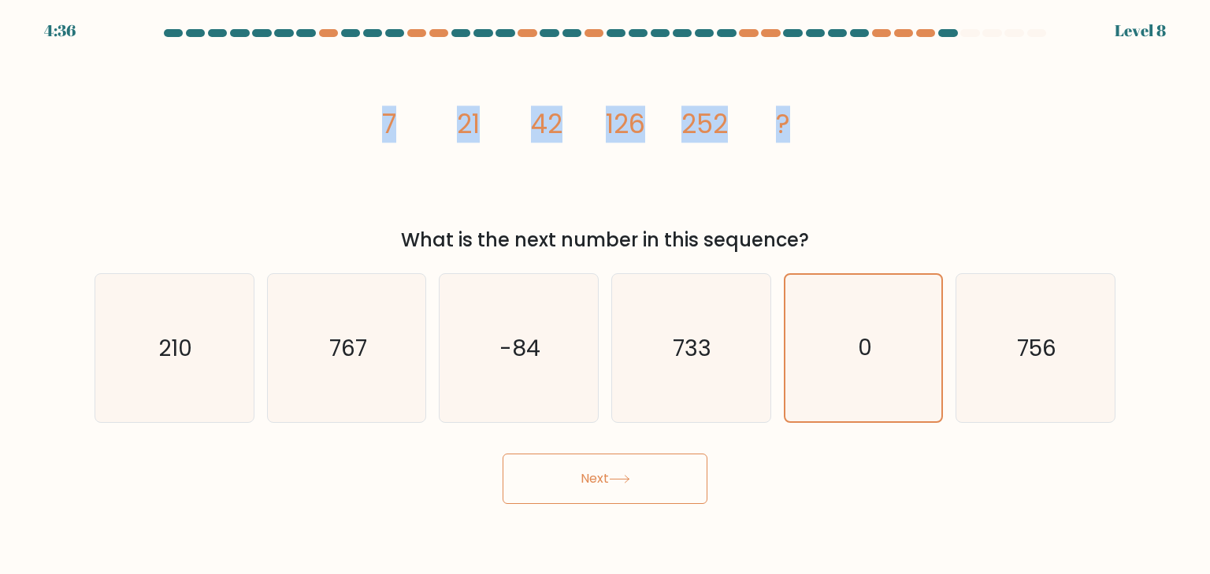
click at [638, 203] on icon "image/svg+xml 7 21 42 126 252 ?" at bounding box center [605, 133] width 473 height 173
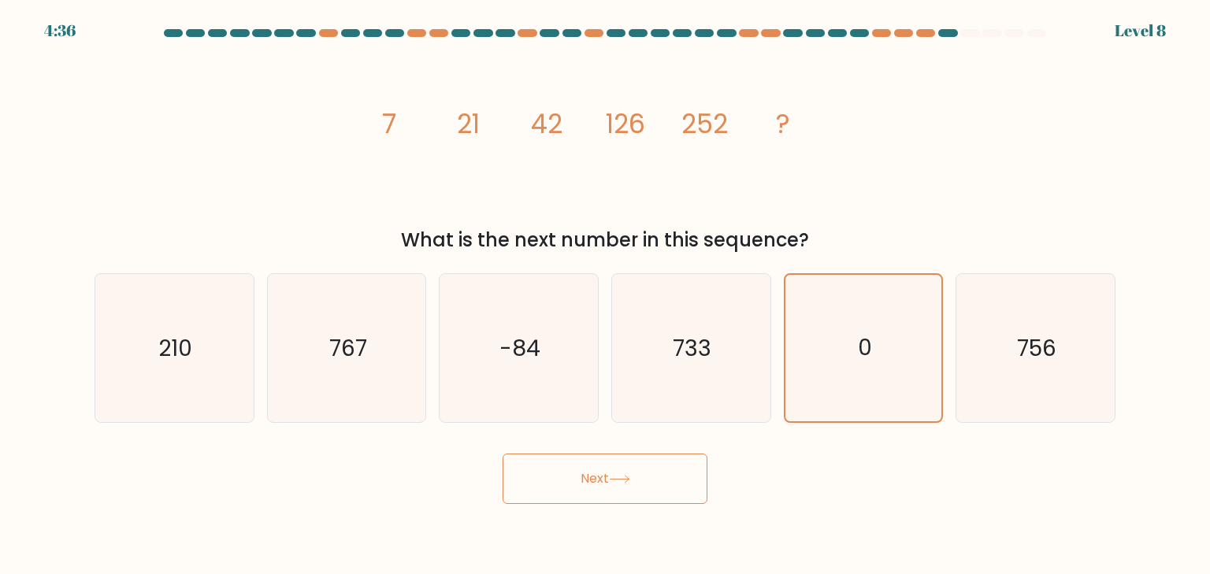
click at [607, 359] on div "d. 733" at bounding box center [691, 348] width 173 height 150
click at [607, 362] on div "d. 733" at bounding box center [691, 348] width 173 height 150
drag, startPoint x: 606, startPoint y: 362, endPoint x: 856, endPoint y: 358, distance: 249.8
click at [622, 362] on div "d. 733" at bounding box center [691, 348] width 173 height 150
click at [965, 359] on icon "756" at bounding box center [1035, 348] width 148 height 148
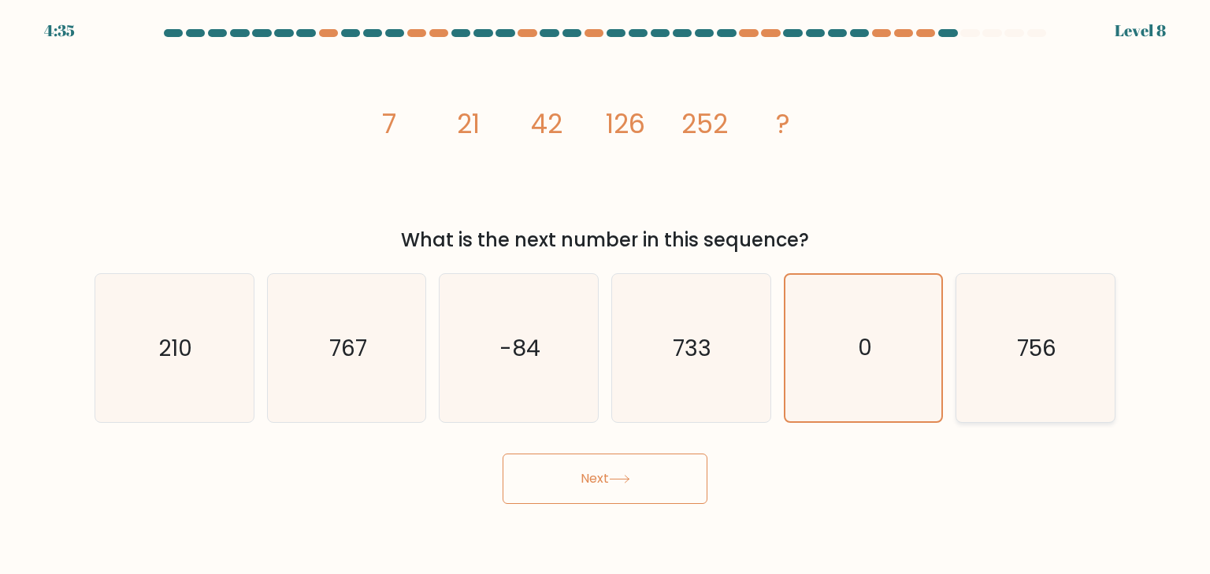
click at [606, 296] on input "f. 756" at bounding box center [605, 292] width 1 height 8
radio input "true"
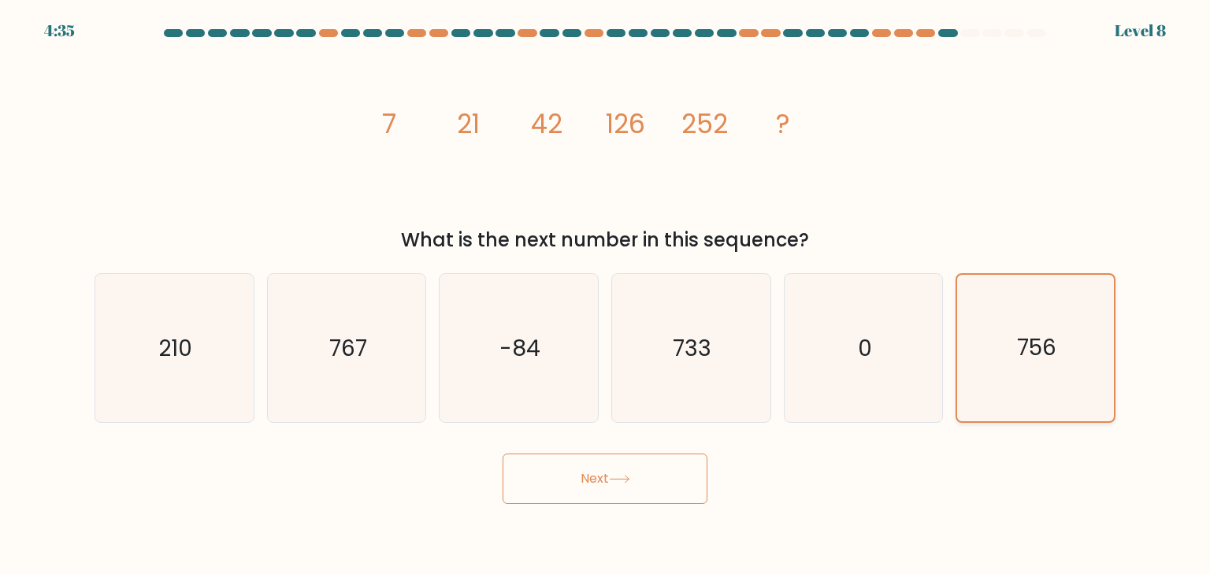
click at [1020, 357] on text "756" at bounding box center [1036, 348] width 39 height 31
click at [606, 296] on input "f. 756" at bounding box center [605, 292] width 1 height 8
click at [1020, 357] on text "756" at bounding box center [1036, 348] width 39 height 31
click at [606, 296] on input "f. 756" at bounding box center [605, 292] width 1 height 8
click at [1005, 360] on icon "756" at bounding box center [1035, 348] width 147 height 147
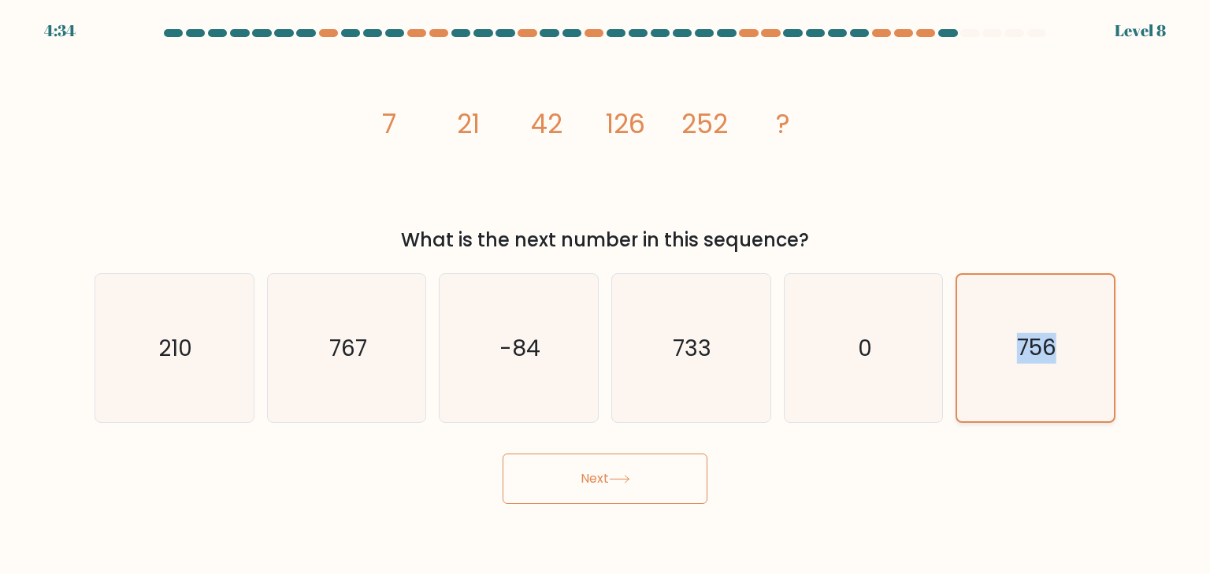
click at [606, 296] on input "f. 756" at bounding box center [605, 292] width 1 height 8
click at [1005, 360] on icon "756" at bounding box center [1035, 348] width 147 height 147
click at [606, 296] on input "f. 756" at bounding box center [605, 292] width 1 height 8
click at [914, 374] on div "a. 210 b. 767" at bounding box center [605, 342] width 1034 height 162
click at [861, 374] on icon "0" at bounding box center [864, 348] width 148 height 148
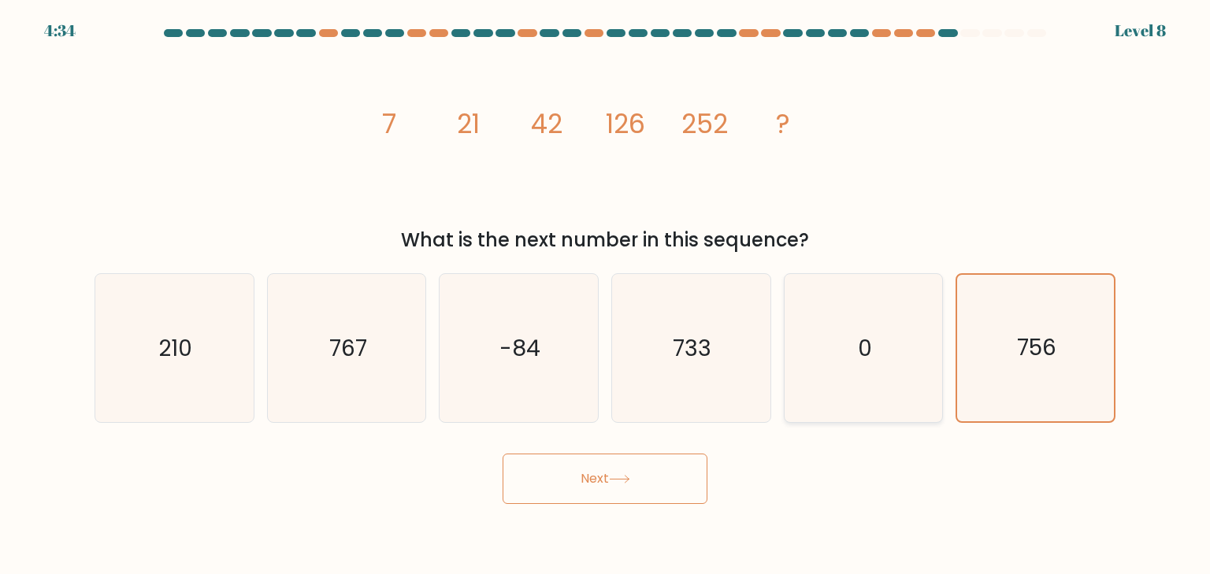
click at [606, 296] on input "e. 0" at bounding box center [605, 292] width 1 height 8
radio input "true"
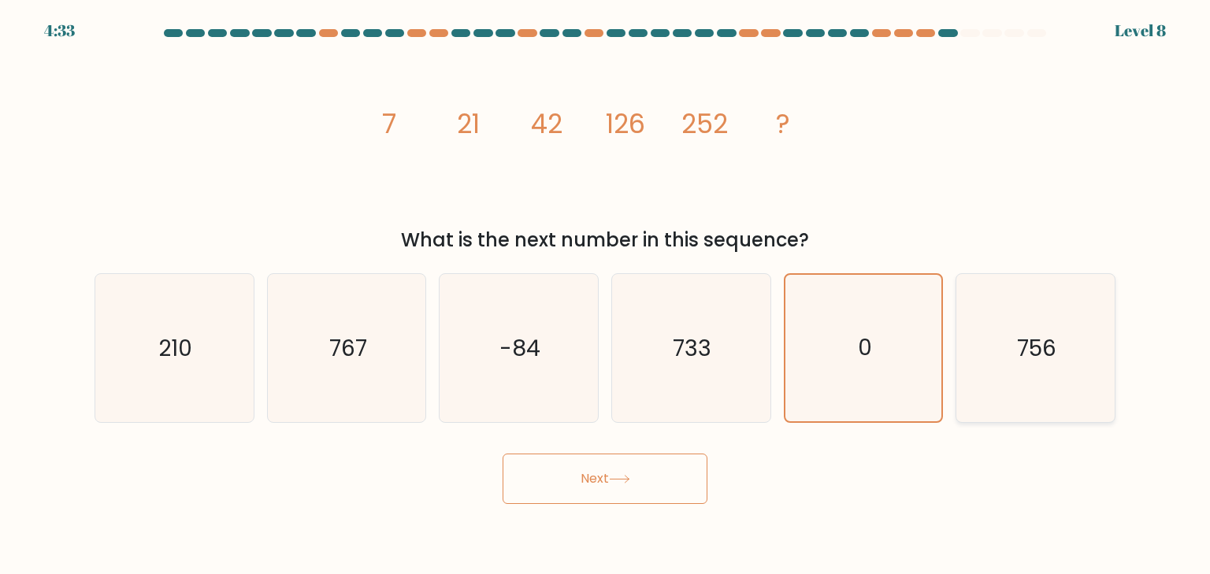
click at [1065, 374] on icon "756" at bounding box center [1035, 348] width 148 height 148
click at [606, 296] on input "f. 756" at bounding box center [605, 292] width 1 height 8
radio input "true"
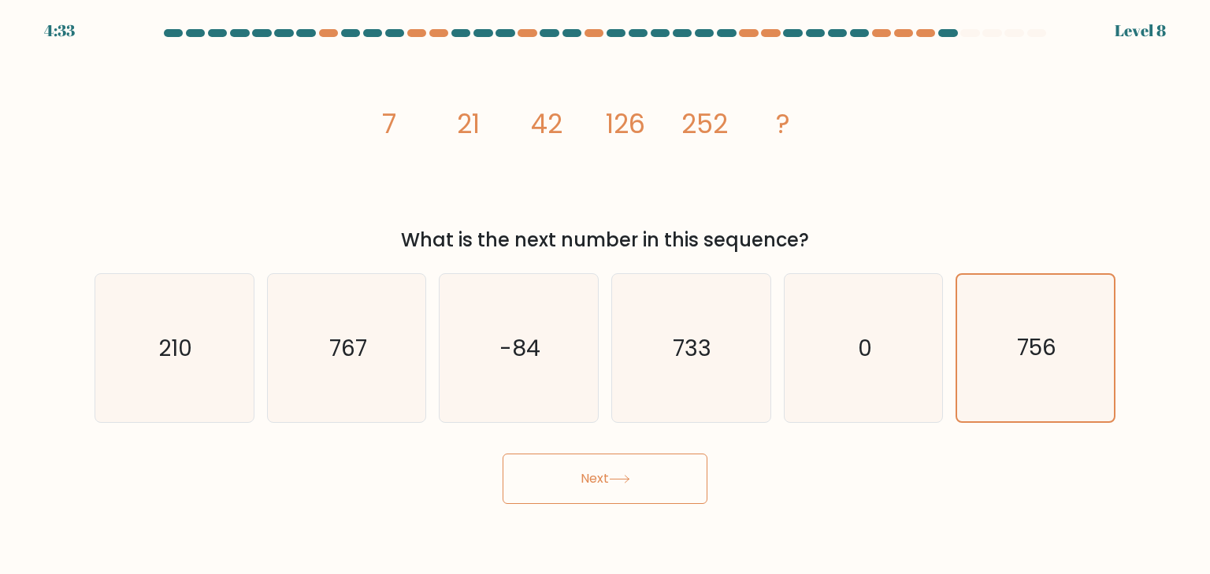
click at [614, 484] on icon at bounding box center [619, 479] width 21 height 9
click at [614, 483] on icon at bounding box center [619, 479] width 21 height 9
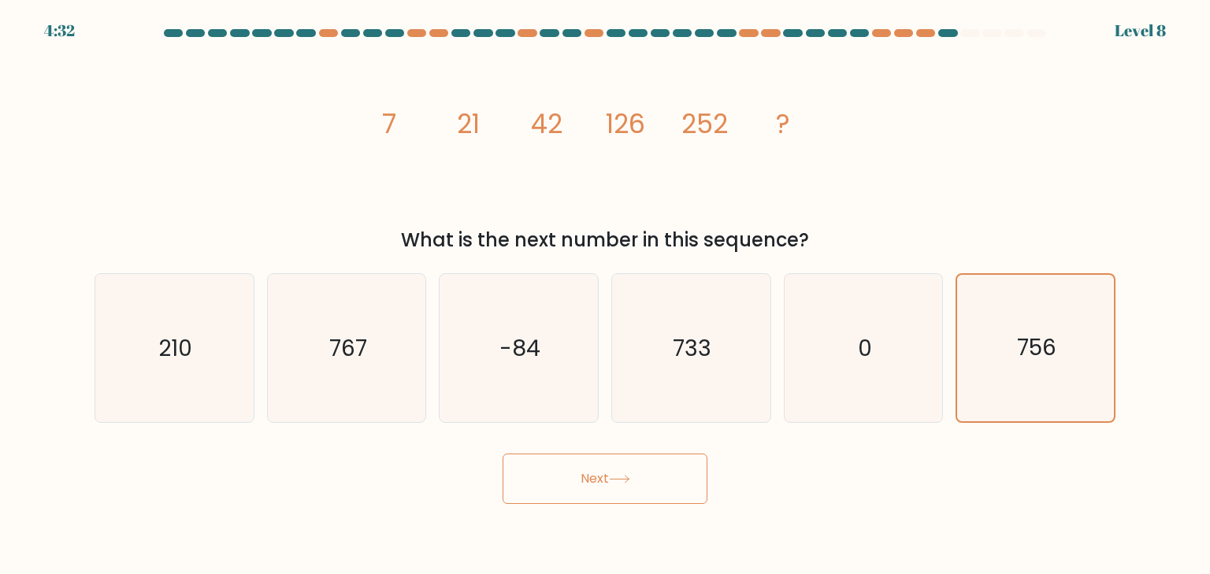
click at [614, 483] on icon at bounding box center [619, 479] width 21 height 9
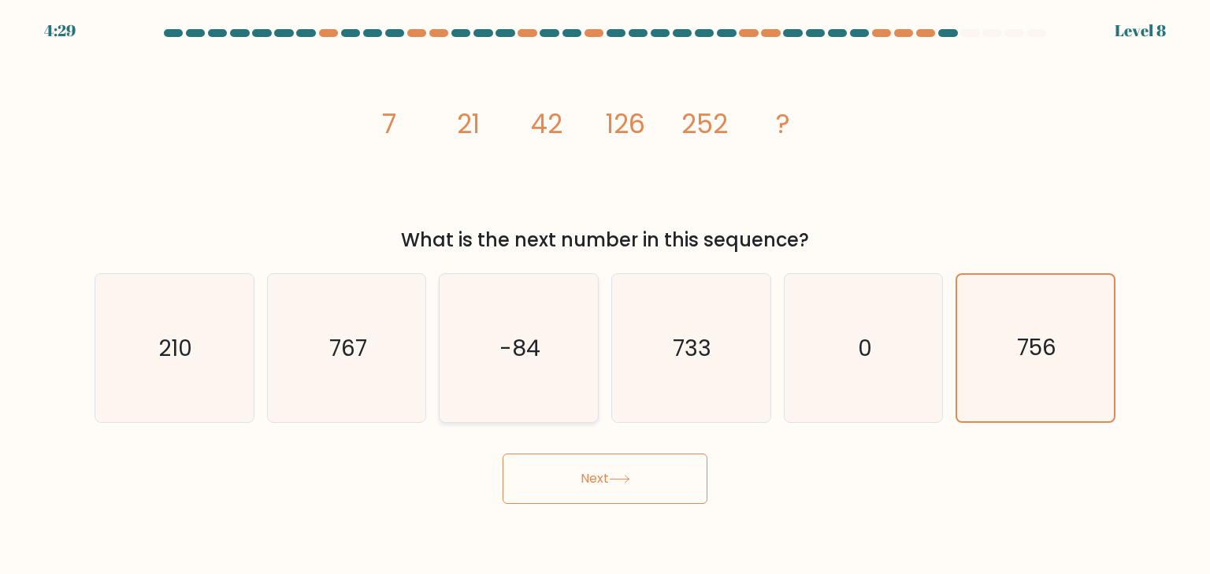
click at [586, 397] on icon "-84" at bounding box center [518, 348] width 148 height 148
click at [605, 296] on input "c. -84" at bounding box center [605, 292] width 1 height 8
radio input "true"
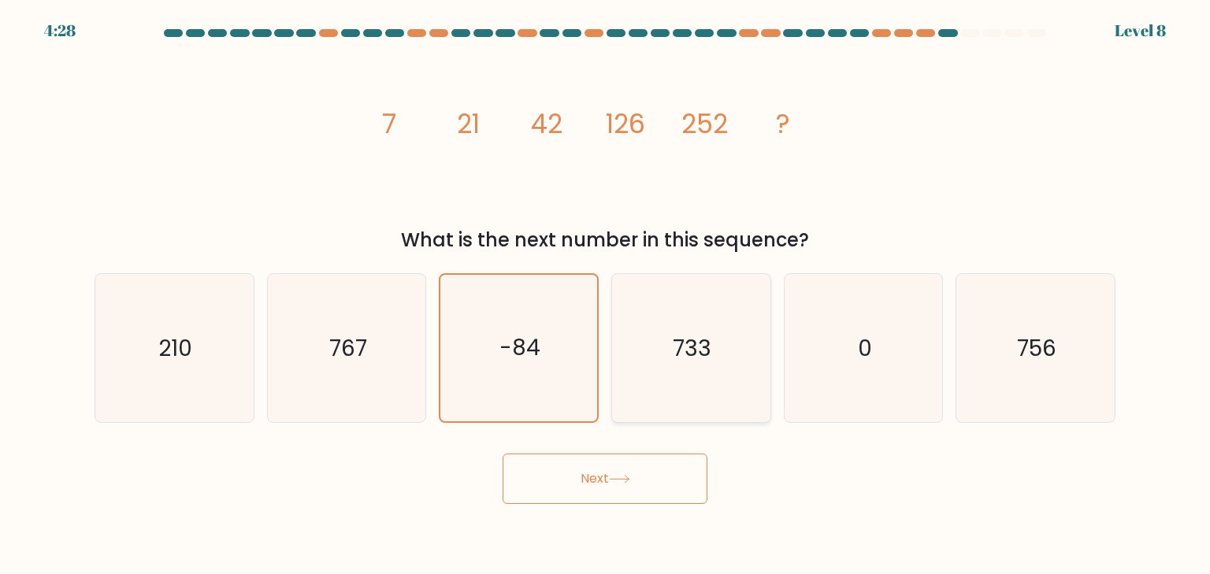
click at [678, 396] on icon "733" at bounding box center [691, 348] width 148 height 148
click at [606, 296] on input "d. 733" at bounding box center [605, 292] width 1 height 8
radio input "true"
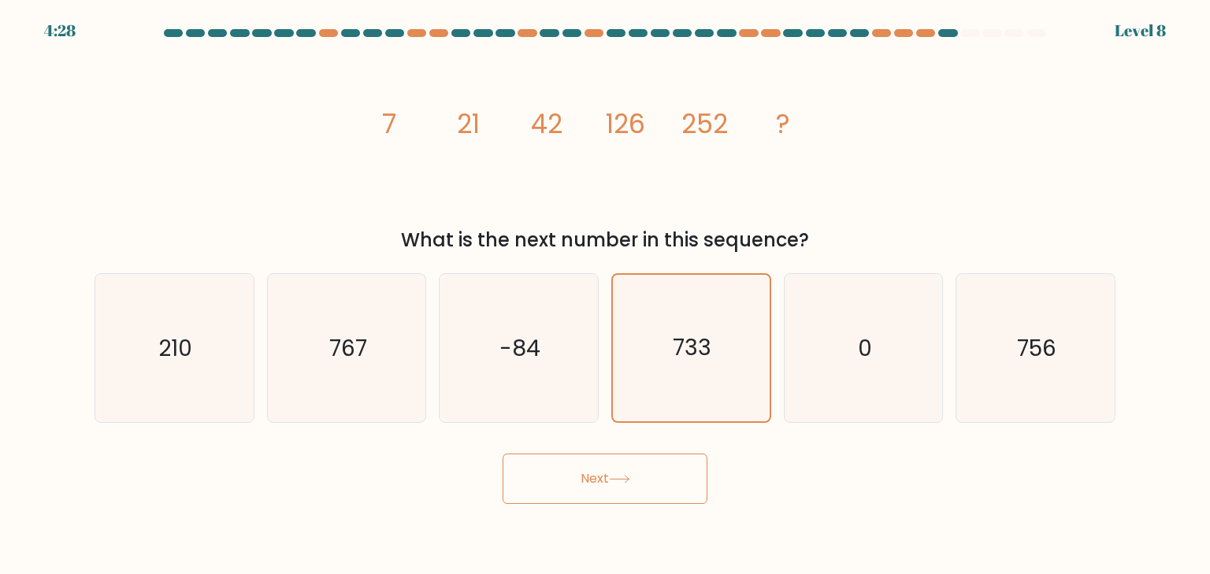
click at [630, 478] on icon at bounding box center [619, 479] width 21 height 9
drag, startPoint x: 631, startPoint y: 478, endPoint x: 512, endPoint y: 376, distance: 156.5
click at [629, 478] on icon at bounding box center [619, 479] width 21 height 9
click at [510, 360] on text "-84" at bounding box center [520, 349] width 41 height 32
click at [605, 296] on input "c. -84" at bounding box center [605, 292] width 1 height 8
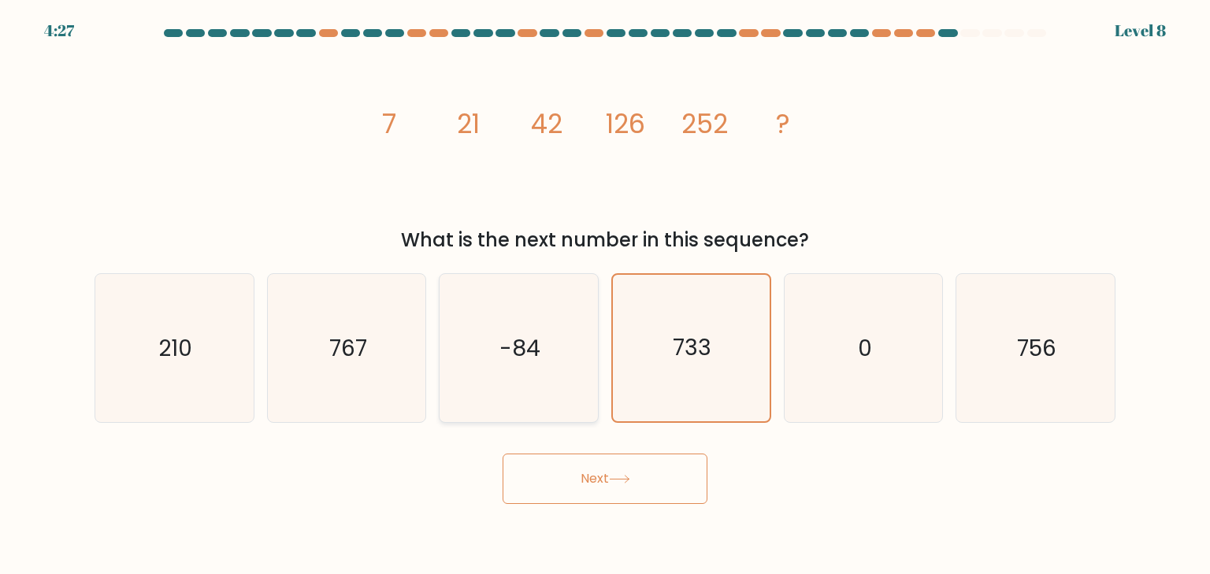
radio input "true"
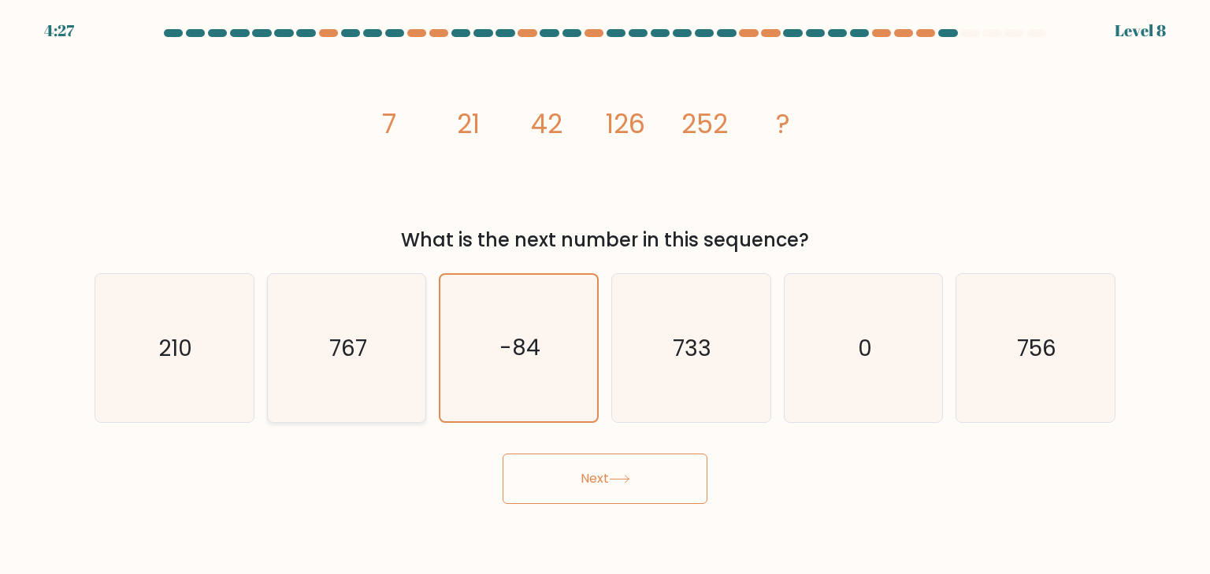
click at [315, 349] on icon "767" at bounding box center [347, 348] width 148 height 148
click at [605, 296] on input "b. 767" at bounding box center [605, 292] width 1 height 8
radio input "true"
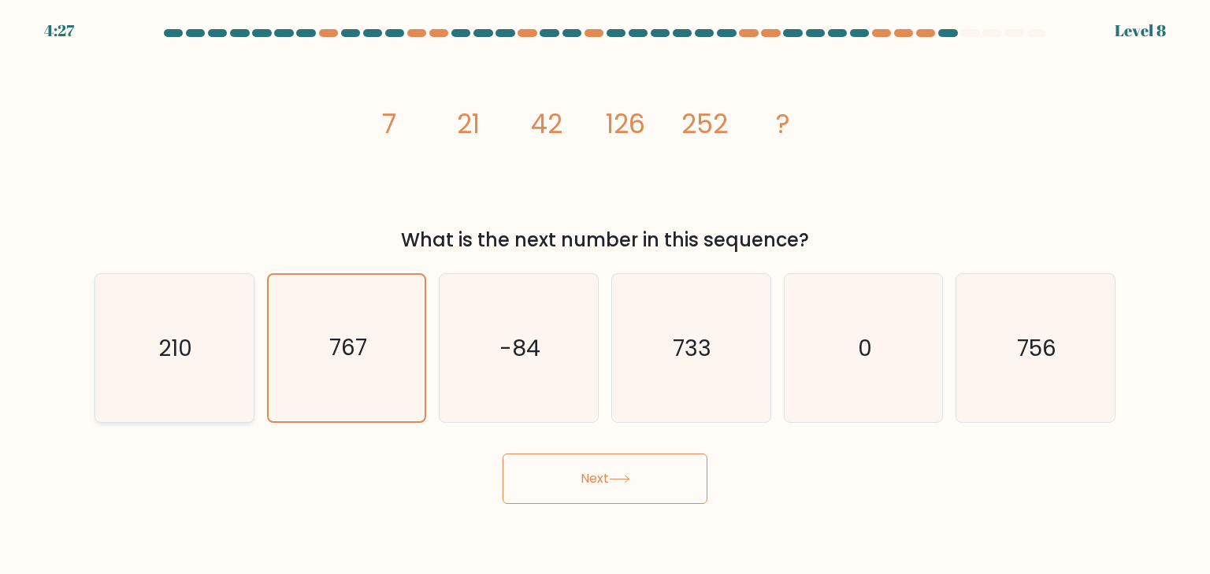
drag, startPoint x: 182, startPoint y: 354, endPoint x: 381, endPoint y: 357, distance: 198.6
click at [183, 354] on text "210" at bounding box center [176, 349] width 34 height 32
click at [605, 296] on input "a. 210" at bounding box center [605, 292] width 1 height 8
radio input "true"
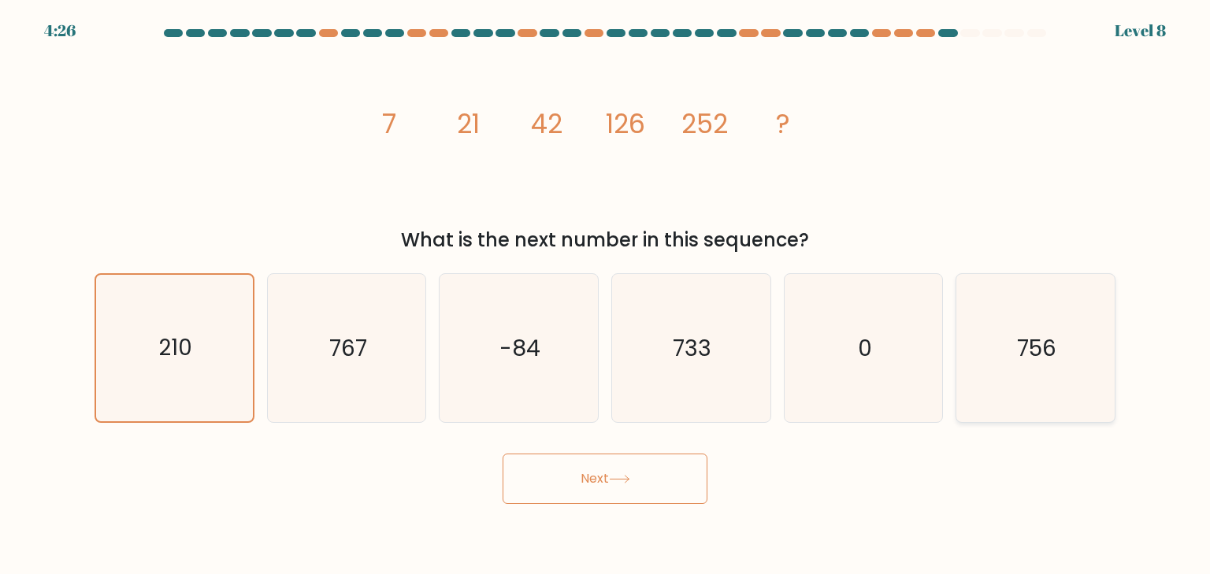
drag, startPoint x: 1086, startPoint y: 357, endPoint x: 1071, endPoint y: 361, distance: 15.5
click at [1087, 357] on icon "756" at bounding box center [1035, 348] width 148 height 148
click at [606, 296] on input "f. 756" at bounding box center [605, 292] width 1 height 8
radio input "true"
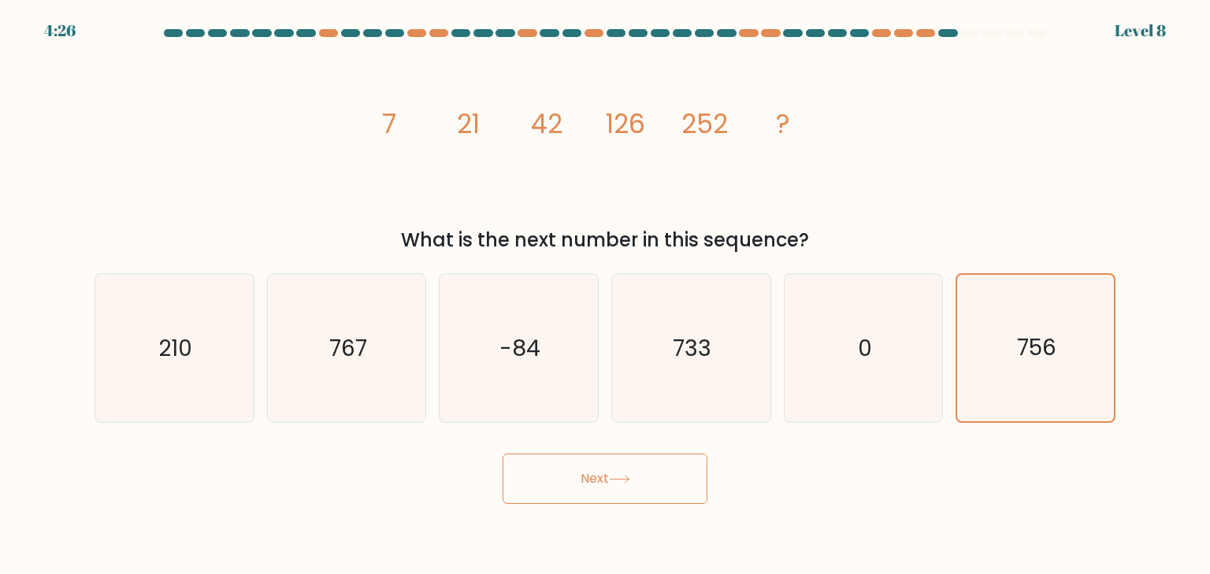
click at [594, 467] on button "Next" at bounding box center [605, 479] width 205 height 50
drag, startPoint x: 595, startPoint y: 467, endPoint x: 597, endPoint y: 475, distance: 8.2
click at [595, 468] on button "Next" at bounding box center [605, 479] width 205 height 50
click at [503, 454] on button "Next" at bounding box center [605, 479] width 205 height 50
click at [1151, 32] on form at bounding box center [605, 266] width 1210 height 475
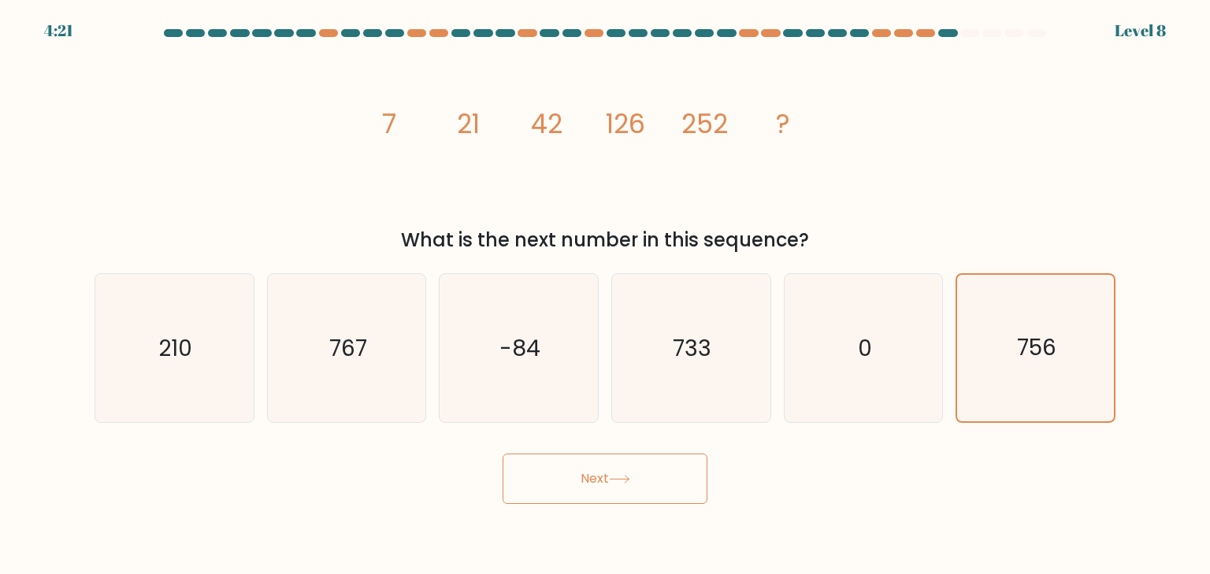
drag, startPoint x: 894, startPoint y: 94, endPoint x: 901, endPoint y: 101, distance: 10.0
click at [896, 95] on div "image/svg+xml 7 21 42 126 252 ? What is the next number in this sequence?" at bounding box center [605, 150] width 1040 height 207
click at [905, 106] on div "image/svg+xml 7 21 42 126 252 ? What is the next number in this sequence?" at bounding box center [605, 150] width 1040 height 207
click at [1146, 337] on form at bounding box center [605, 266] width 1210 height 475
click at [614, 495] on button "Next" at bounding box center [605, 479] width 205 height 50
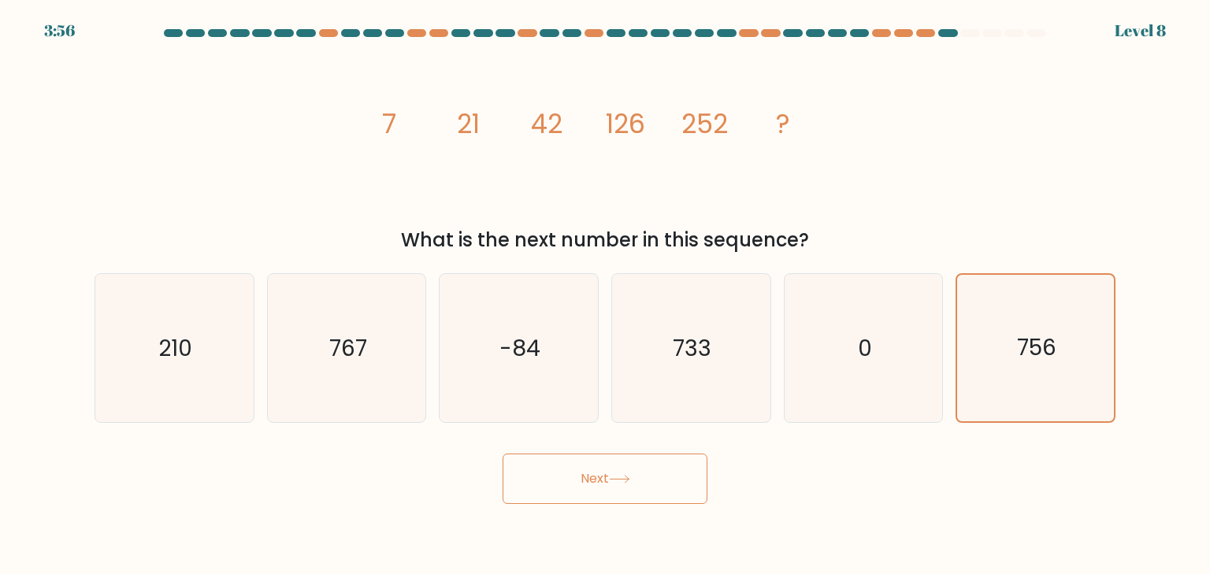
drag, startPoint x: 615, startPoint y: 495, endPoint x: 624, endPoint y: 494, distance: 9.5
click at [617, 495] on button "Next" at bounding box center [605, 479] width 205 height 50
click at [625, 494] on button "Next" at bounding box center [605, 479] width 205 height 50
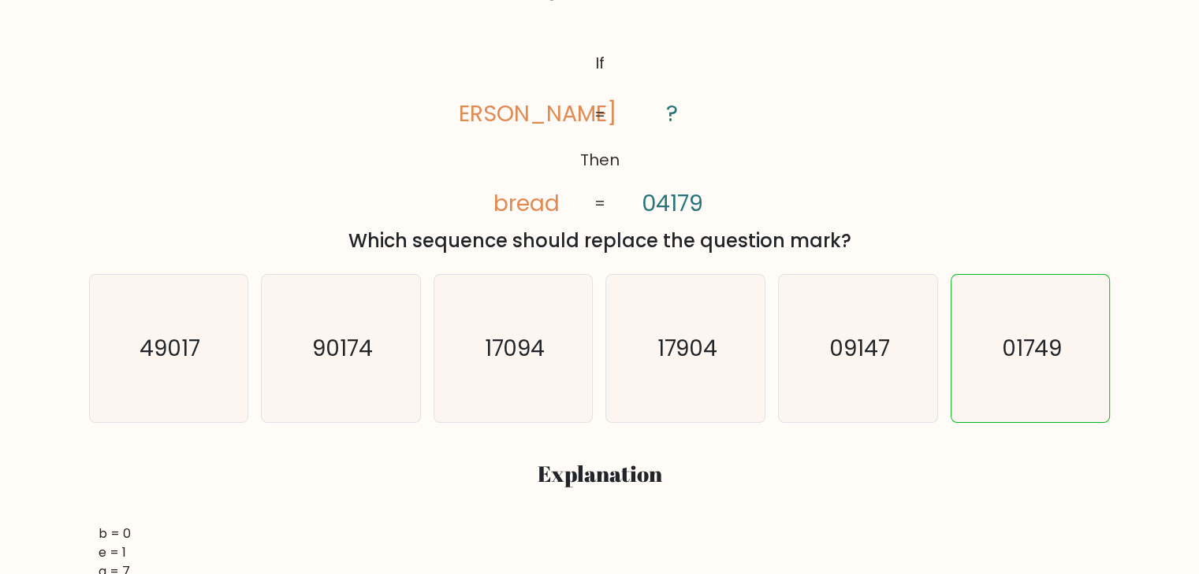
scroll to position [236, 0]
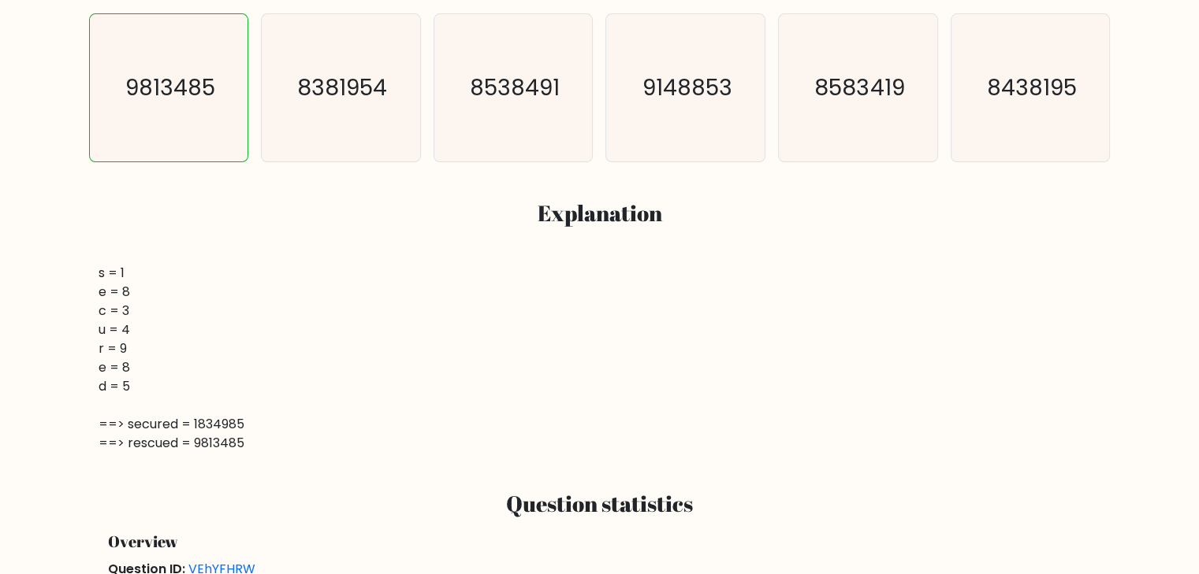
scroll to position [315, 0]
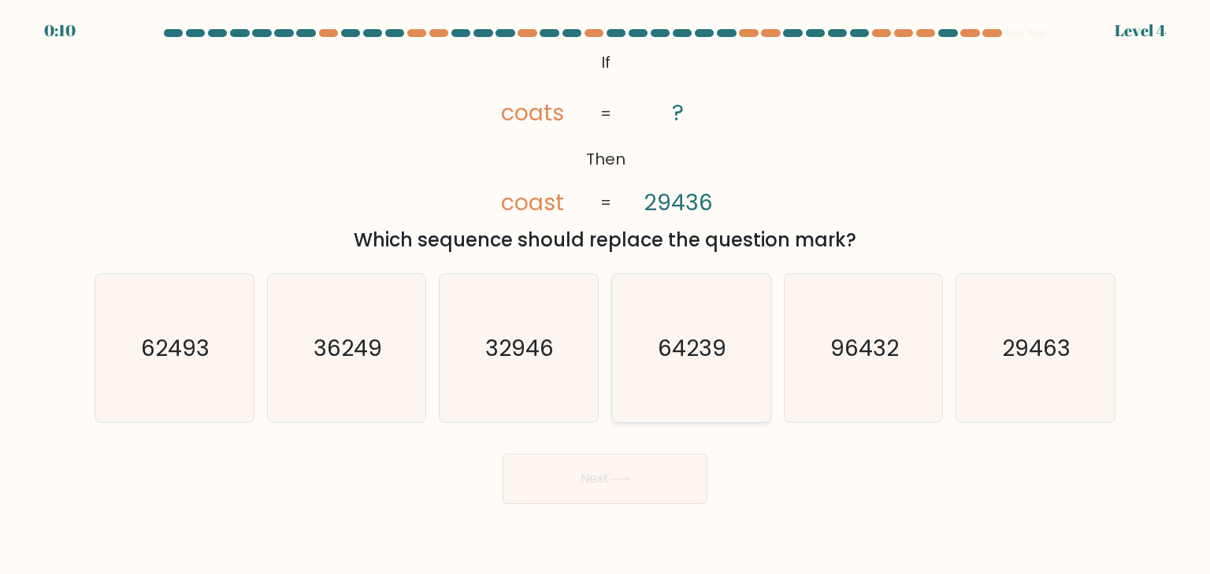
click at [669, 371] on icon "64239" at bounding box center [691, 348] width 148 height 148
click at [606, 296] on input "d. 64239" at bounding box center [605, 292] width 1 height 8
radio input "true"
click at [640, 484] on button "Next" at bounding box center [605, 479] width 205 height 50
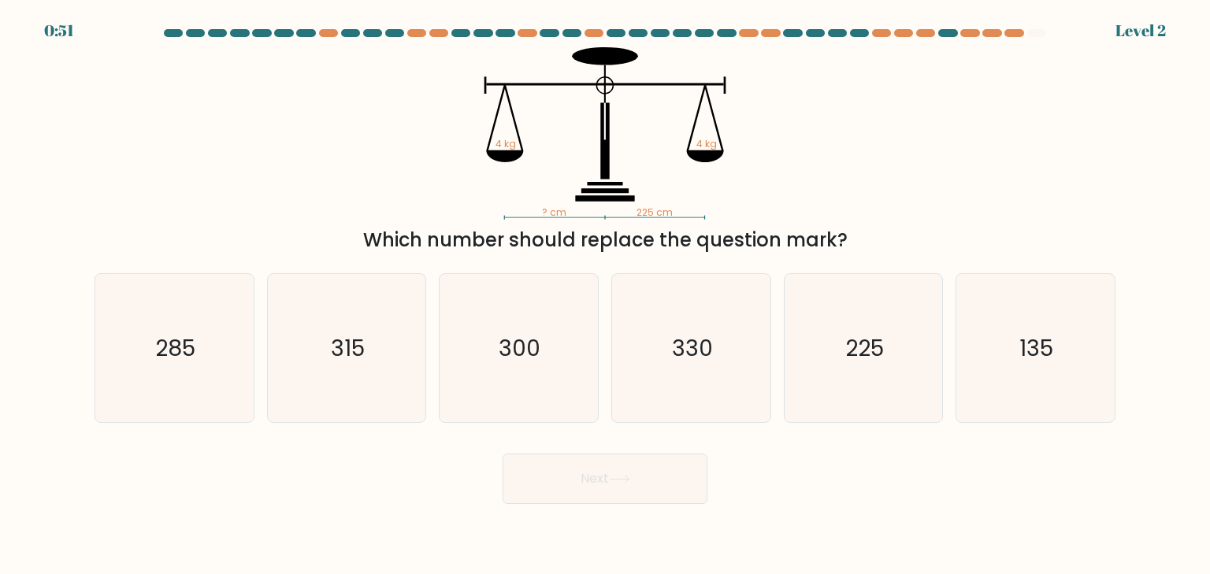
drag, startPoint x: 435, startPoint y: 238, endPoint x: 842, endPoint y: 242, distance: 407.4
click at [842, 242] on div "Which number should replace the question mark?" at bounding box center [605, 240] width 1002 height 28
click at [987, 204] on div "? cm 225 cm 4 kg 4 kg Which number should replace the question mark?" at bounding box center [605, 150] width 1040 height 207
click at [873, 329] on icon "225" at bounding box center [864, 348] width 148 height 148
click at [606, 296] on input "e. 225" at bounding box center [605, 292] width 1 height 8
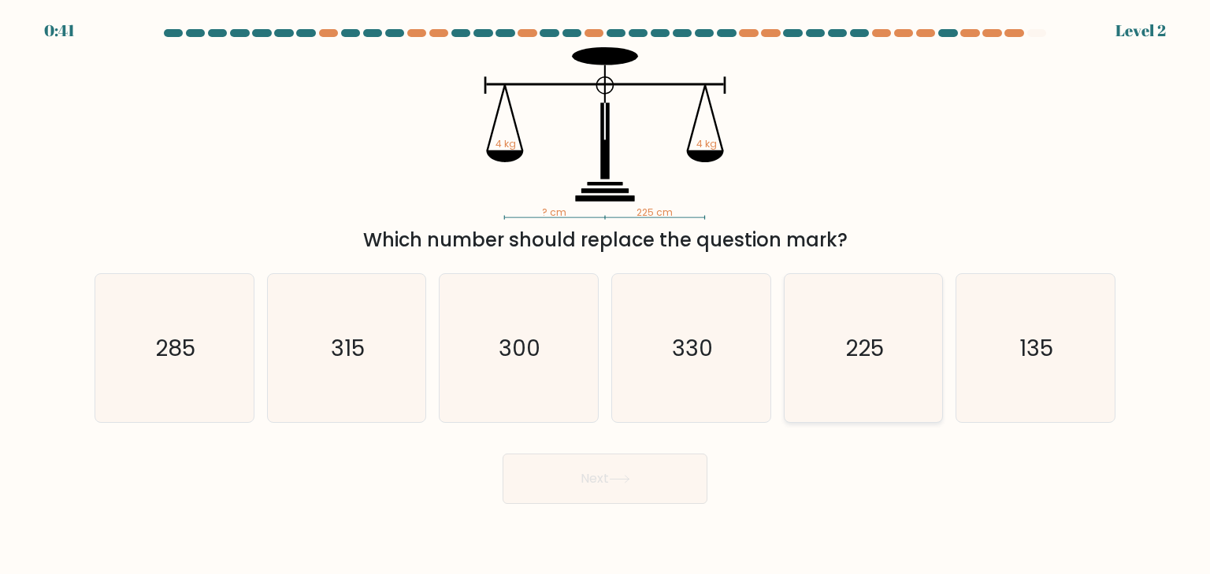
radio input "true"
click at [606, 486] on button "Next" at bounding box center [605, 479] width 205 height 50
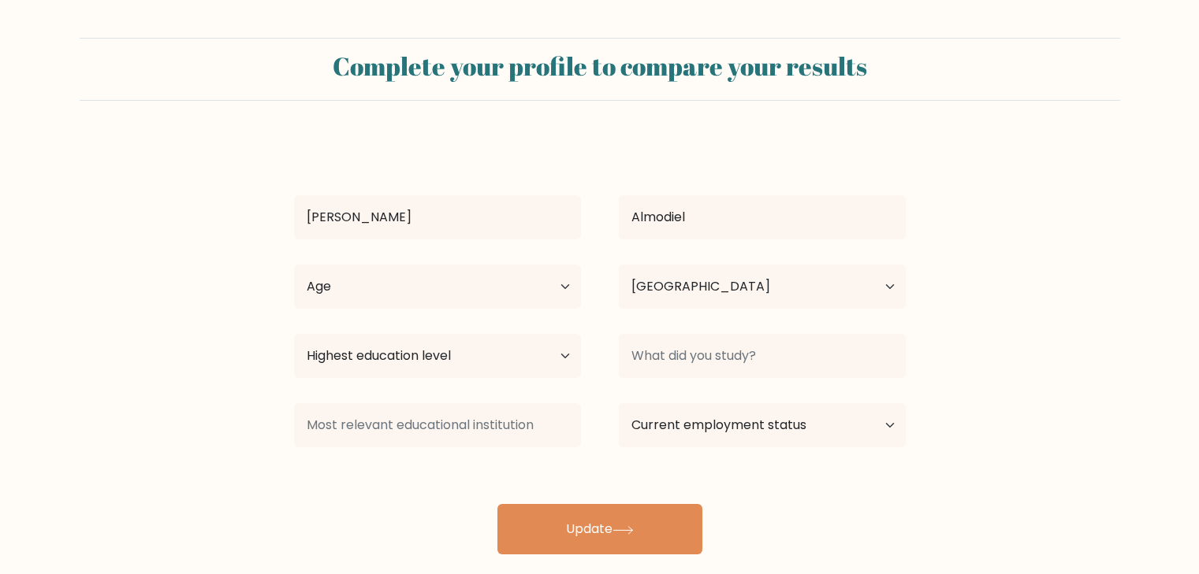
select select "PH"
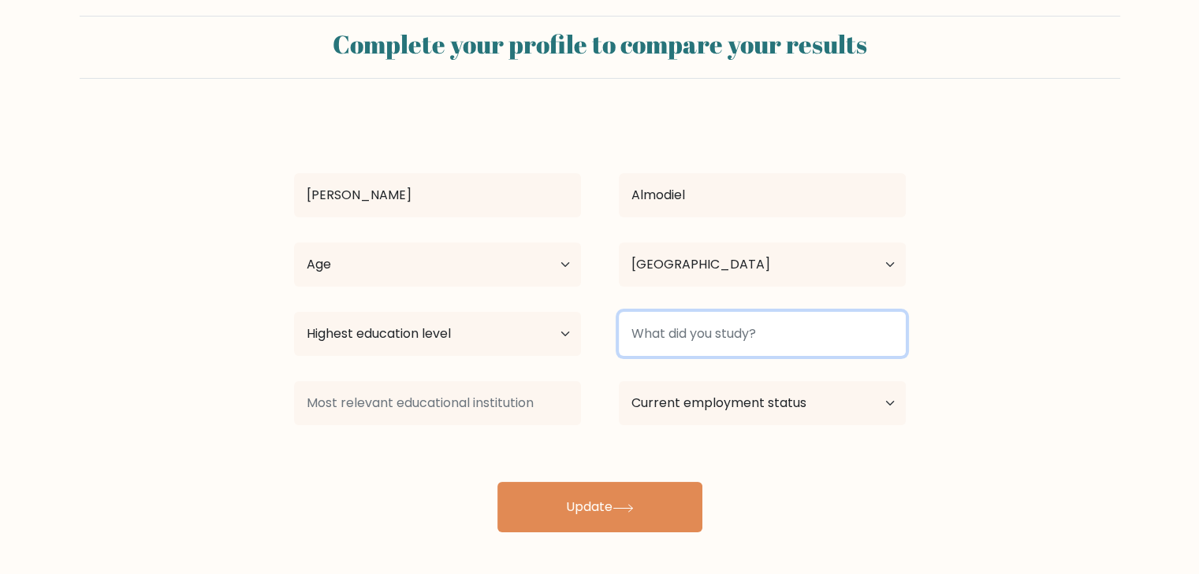
click at [727, 339] on input at bounding box center [762, 334] width 287 height 44
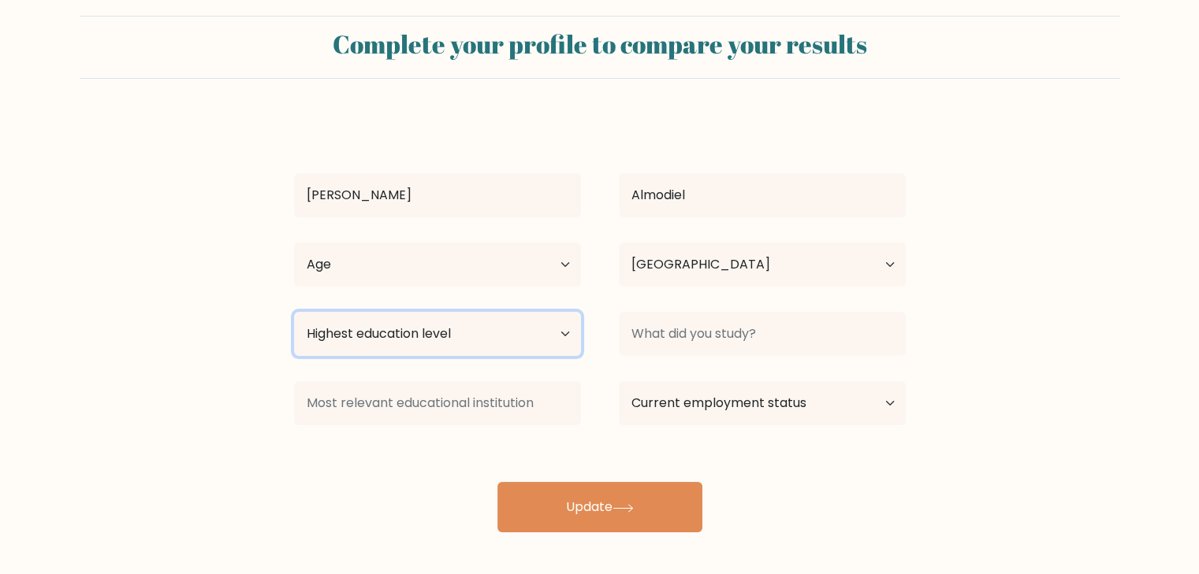
click at [443, 343] on select "Highest education level No schooling Primary Lower Secondary Upper Secondary Oc…" at bounding box center [437, 334] width 287 height 44
select select "bachelors_degree"
click at [294, 312] on select "Highest education level No schooling Primary Lower Secondary Upper Secondary Oc…" at bounding box center [437, 334] width 287 height 44
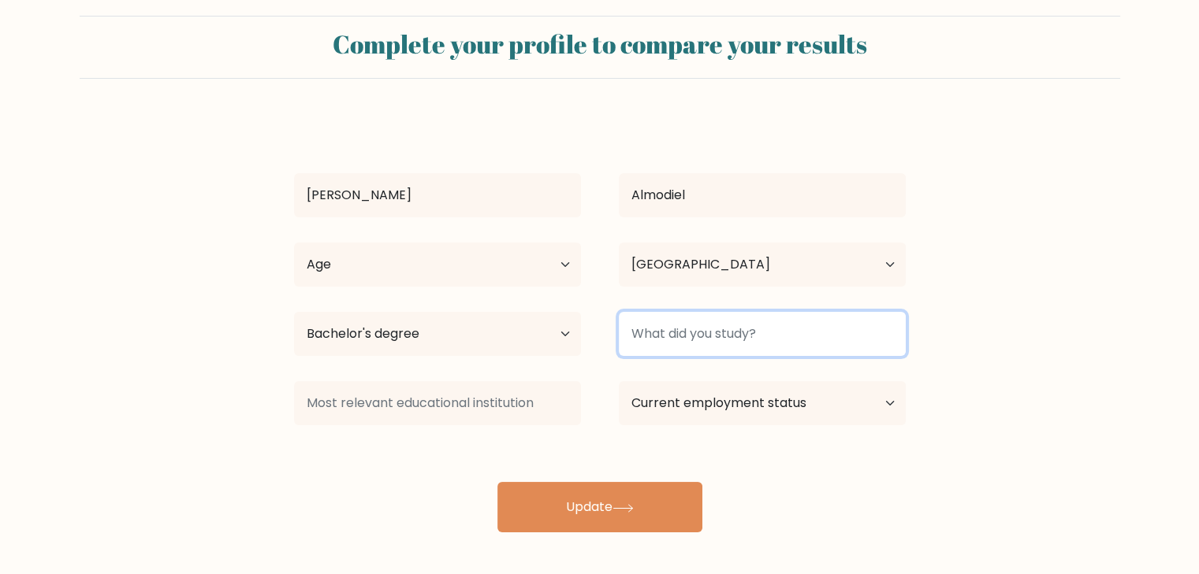
click at [673, 314] on input at bounding box center [762, 334] width 287 height 44
type input "Xavier"
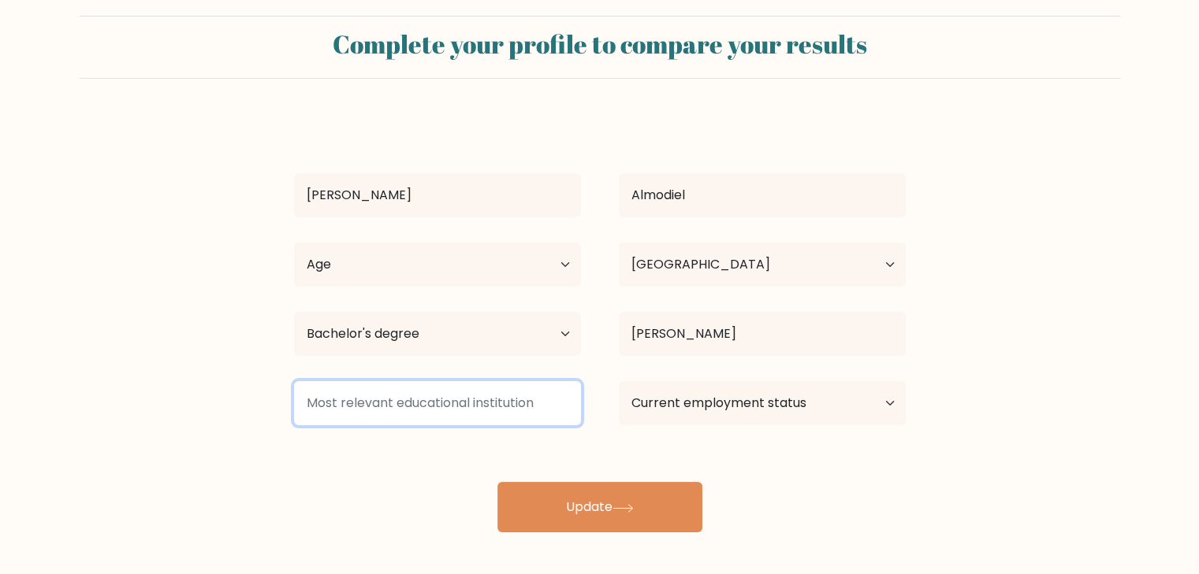
click at [457, 399] on input at bounding box center [437, 403] width 287 height 44
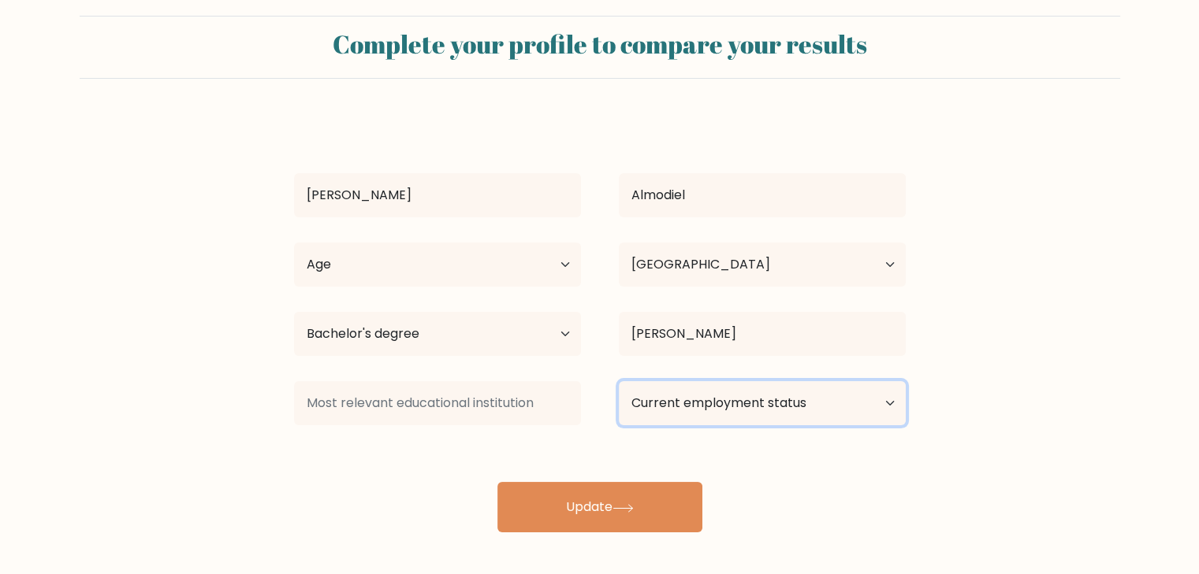
click at [711, 407] on select "Current employment status Employed Student Retired Other / prefer not to answer" at bounding box center [762, 403] width 287 height 44
select select "other"
click at [619, 381] on select "Current employment status Employed Student Retired Other / prefer not to answer" at bounding box center [762, 403] width 287 height 44
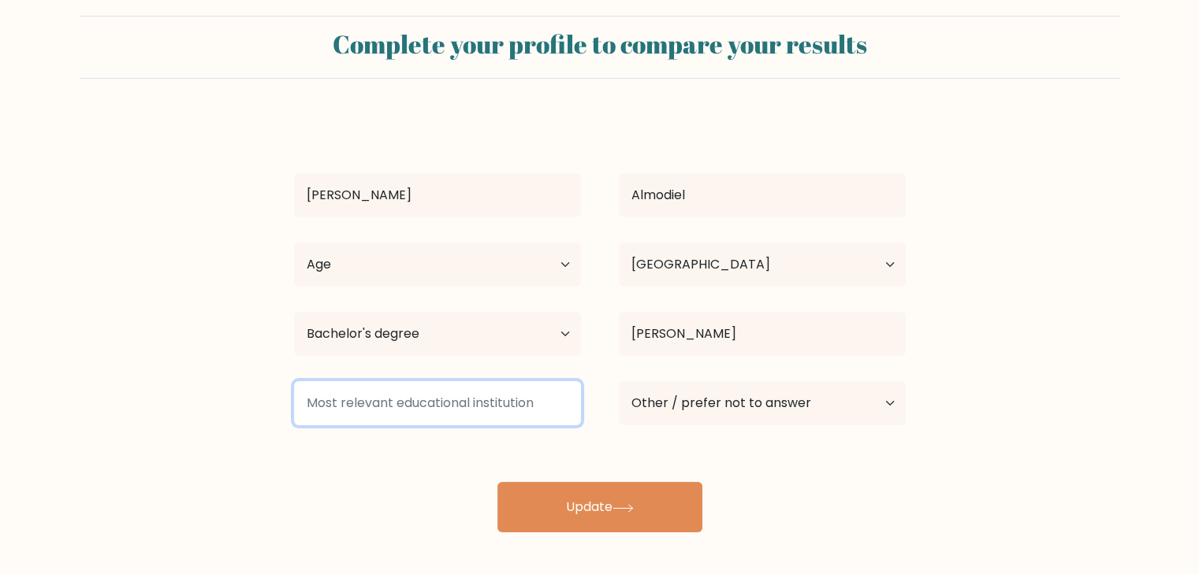
click at [371, 403] on input at bounding box center [437, 403] width 287 height 44
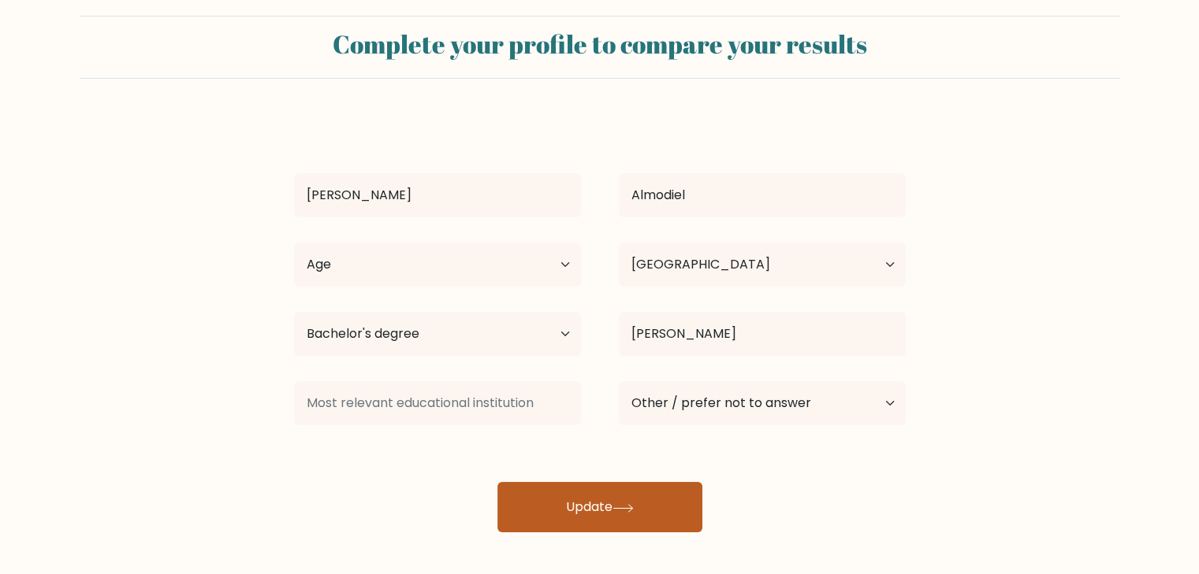
click at [623, 512] on button "Update" at bounding box center [599, 507] width 205 height 50
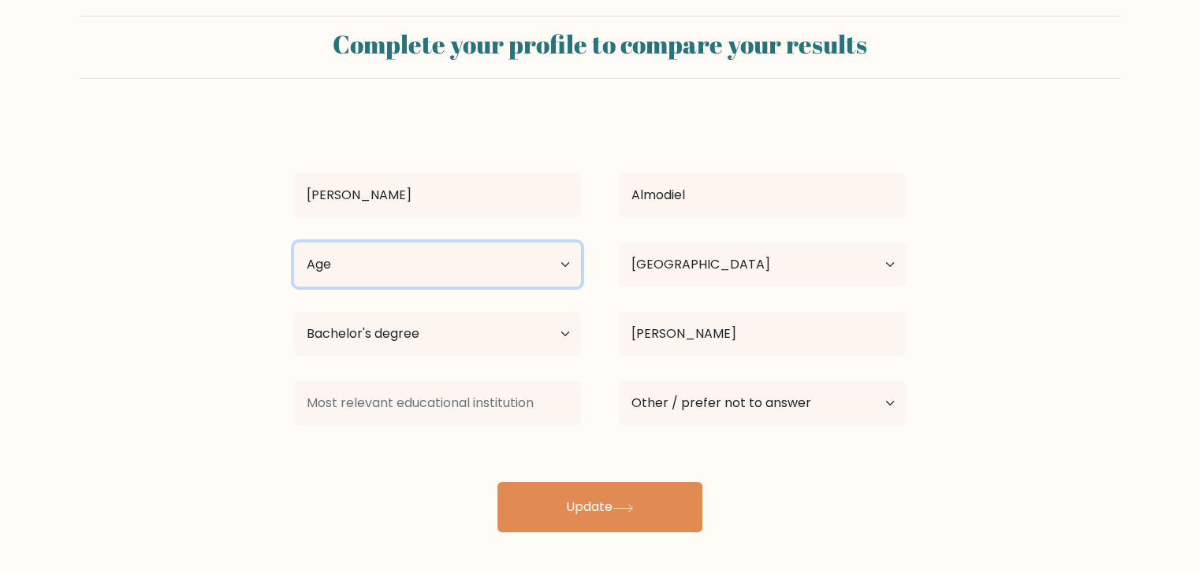
click at [426, 244] on select "Age Under 18 years old 18-24 years old 25-34 years old 35-44 years old 45-54 ye…" at bounding box center [437, 265] width 287 height 44
select select "25_34"
click at [294, 243] on select "Age Under 18 years old 18-24 years old 25-34 years old 35-44 years old 45-54 ye…" at bounding box center [437, 265] width 287 height 44
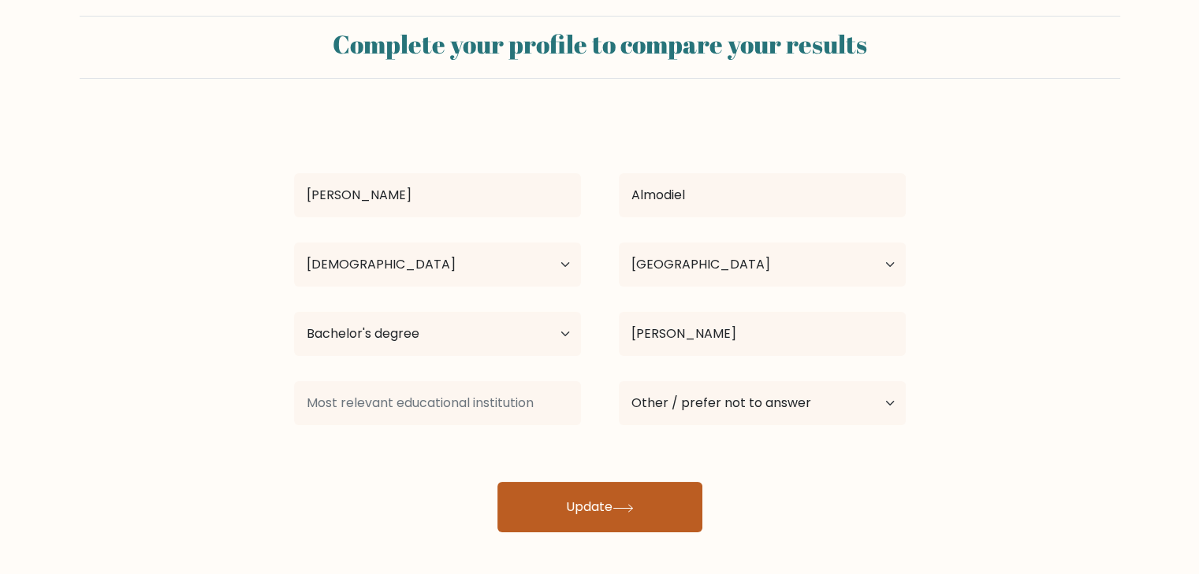
click at [602, 507] on button "Update" at bounding box center [599, 507] width 205 height 50
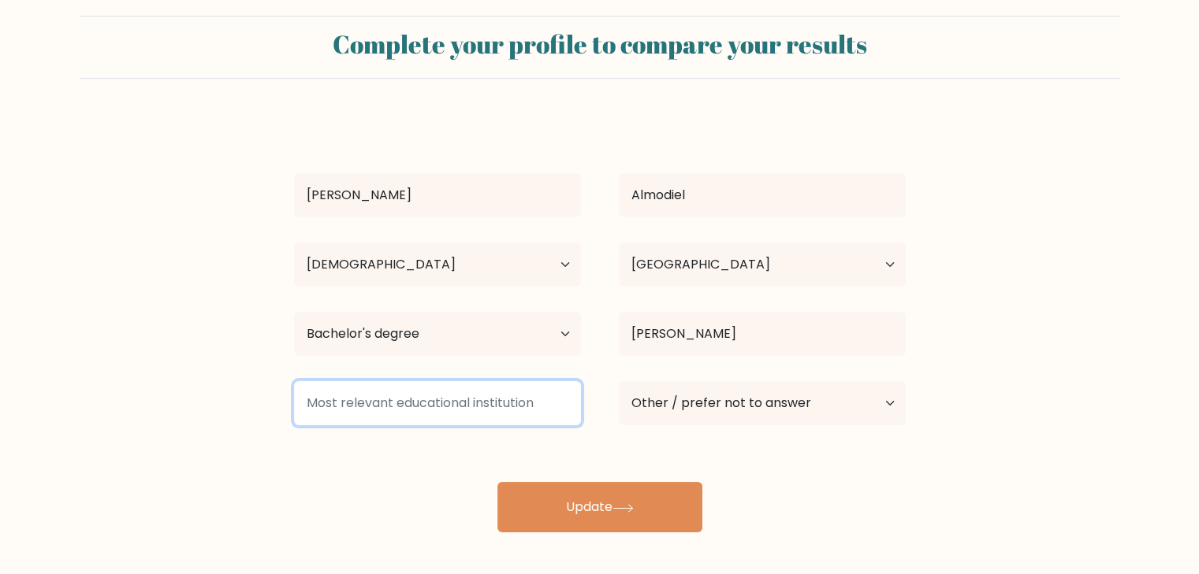
click at [429, 393] on input at bounding box center [437, 403] width 287 height 44
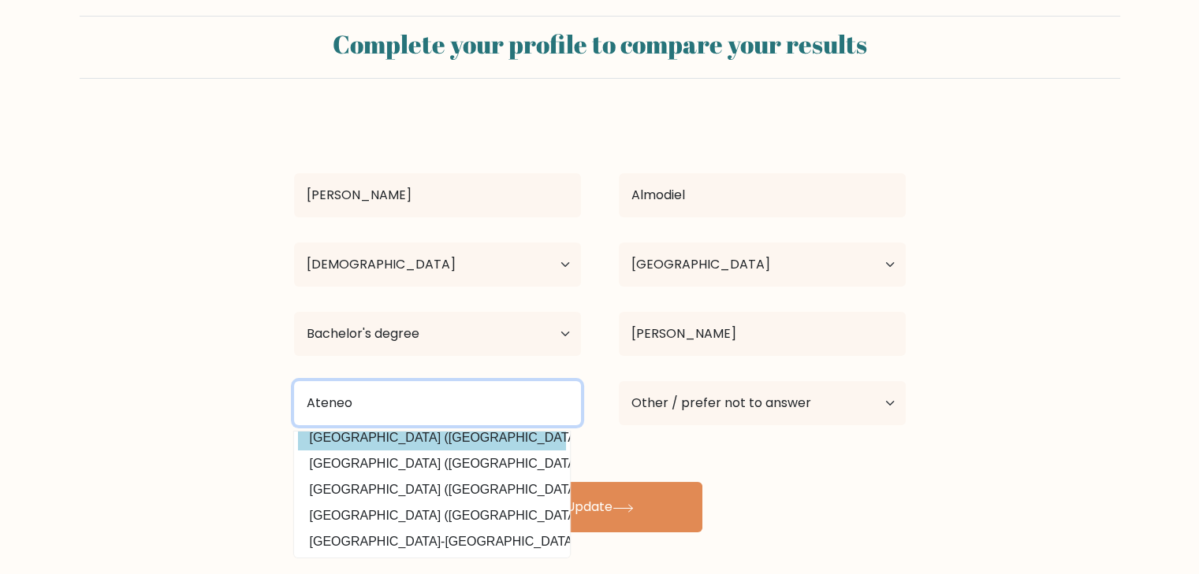
scroll to position [50, 0]
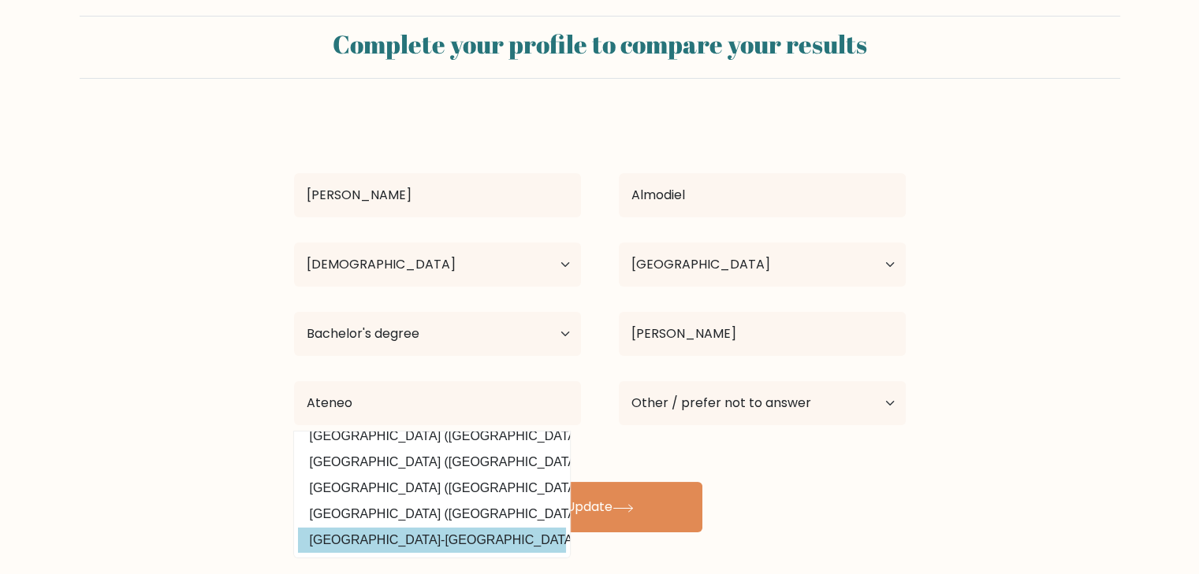
click at [424, 528] on option "Xavier University-Ateneo de Cagayan (Philippines)" at bounding box center [432, 540] width 268 height 25
type input "[GEOGRAPHIC_DATA]-[GEOGRAPHIC_DATA]"
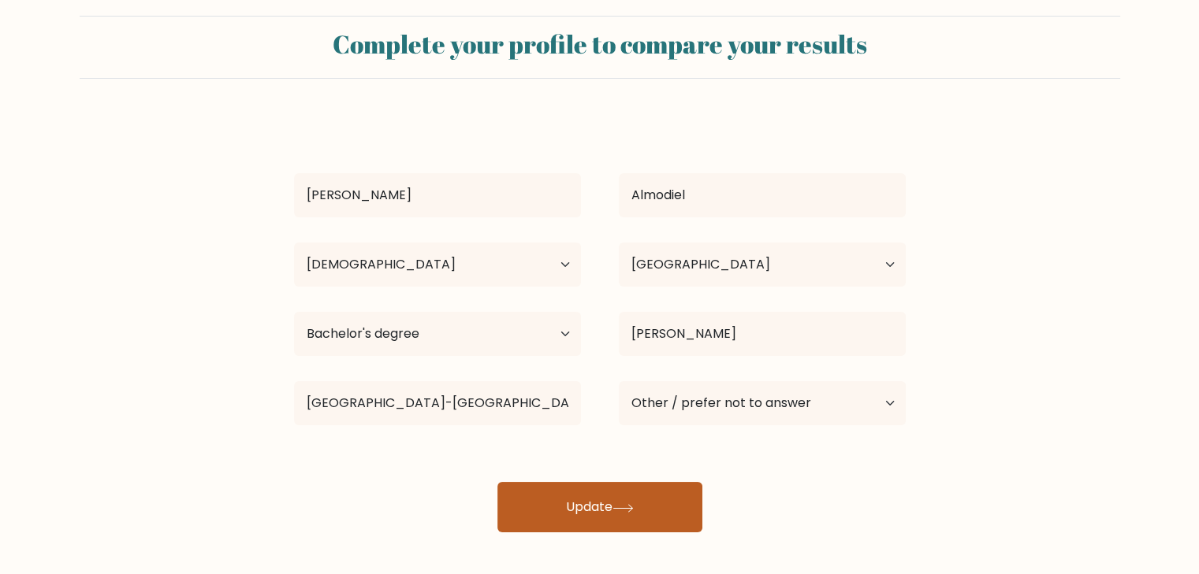
click at [624, 508] on icon at bounding box center [622, 508] width 21 height 9
